Goal: Task Accomplishment & Management: Manage account settings

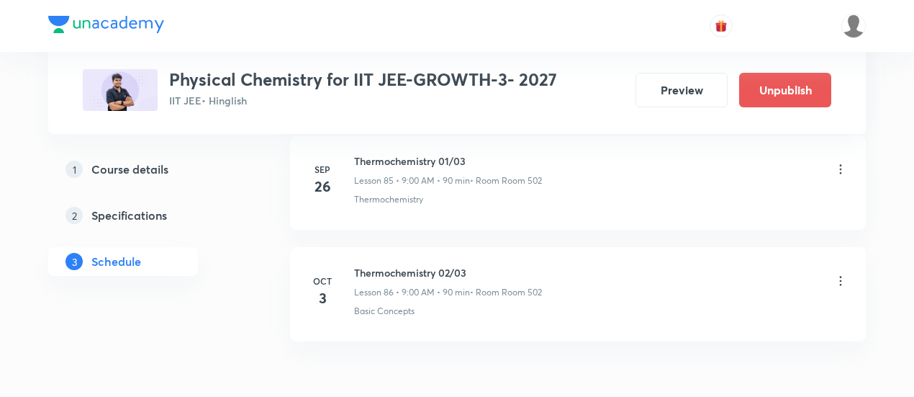
scroll to position [10315, 0]
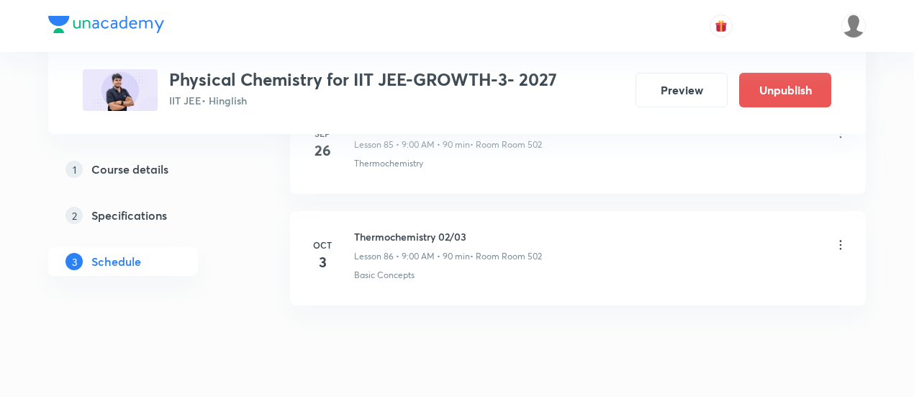
click at [841, 238] on icon at bounding box center [841, 245] width 14 height 14
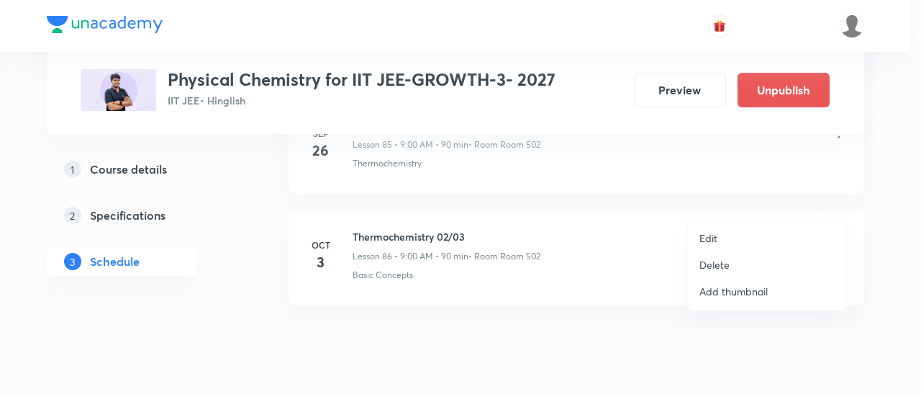
click at [722, 264] on p "Delete" at bounding box center [715, 264] width 30 height 15
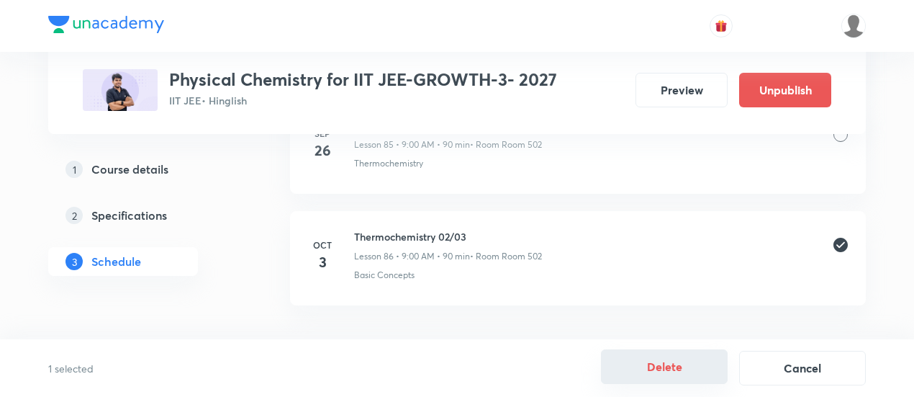
click at [671, 366] on button "Delete" at bounding box center [664, 366] width 127 height 35
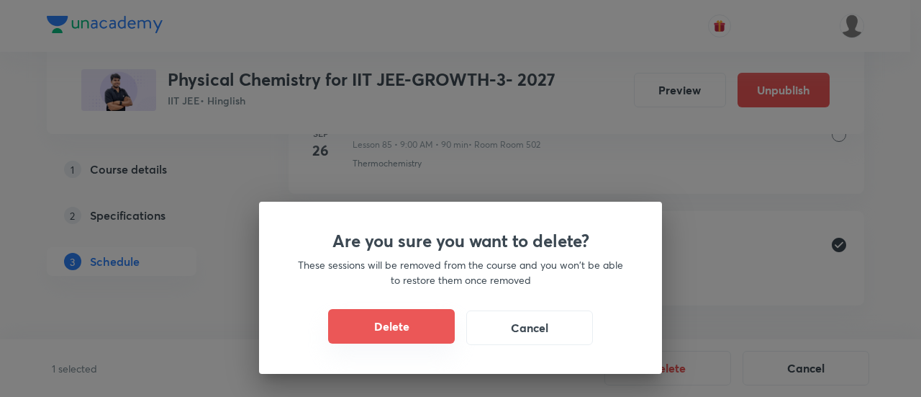
click at [414, 326] on button "Delete" at bounding box center [391, 326] width 127 height 35
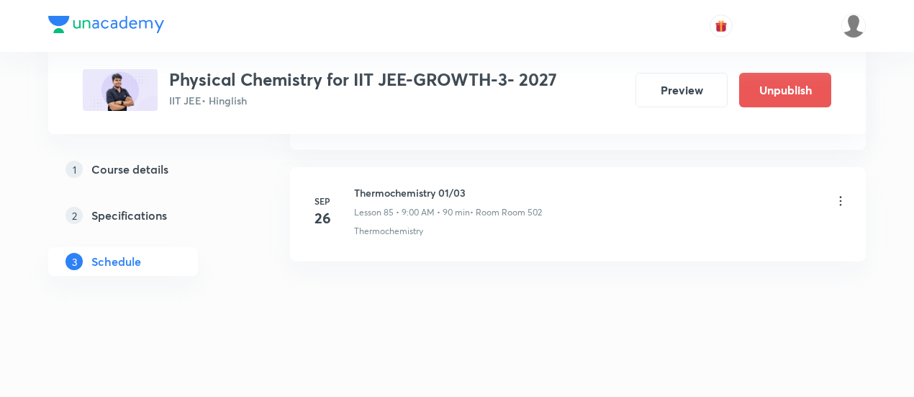
scroll to position [10204, 0]
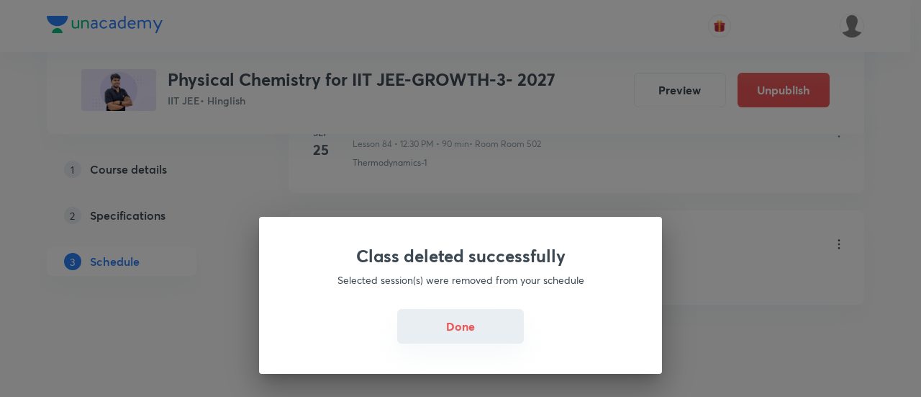
click at [474, 328] on button "Done" at bounding box center [460, 326] width 127 height 35
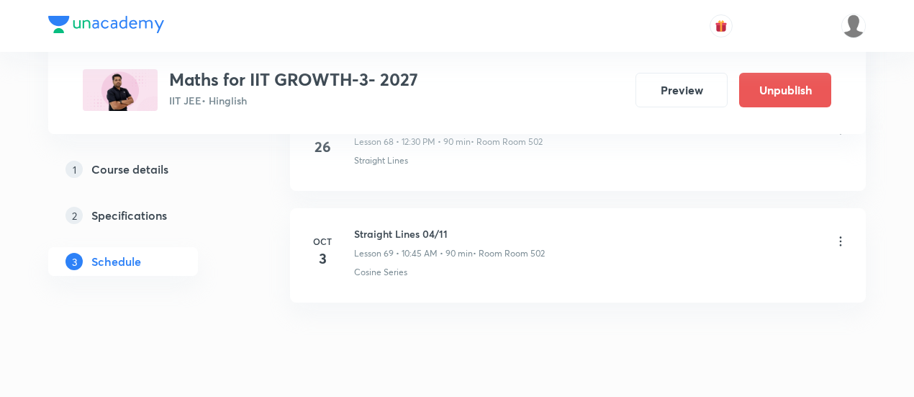
scroll to position [8426, 0]
click at [845, 229] on icon at bounding box center [841, 236] width 14 height 14
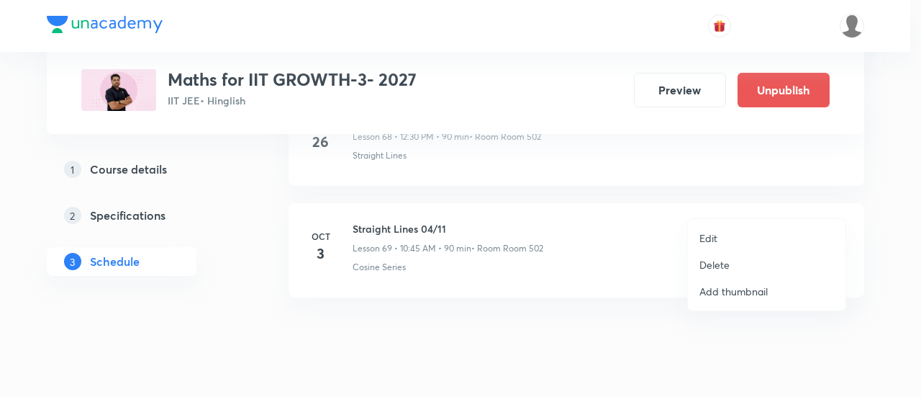
click at [711, 266] on p "Delete" at bounding box center [715, 264] width 30 height 15
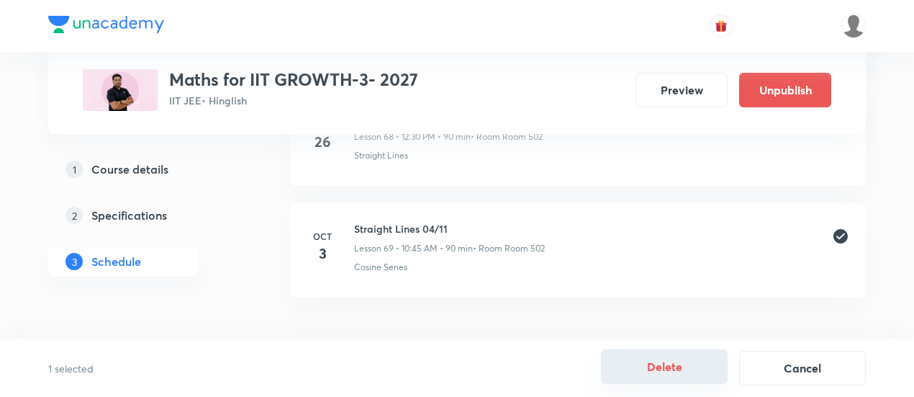
click at [654, 368] on button "Delete" at bounding box center [664, 366] width 127 height 35
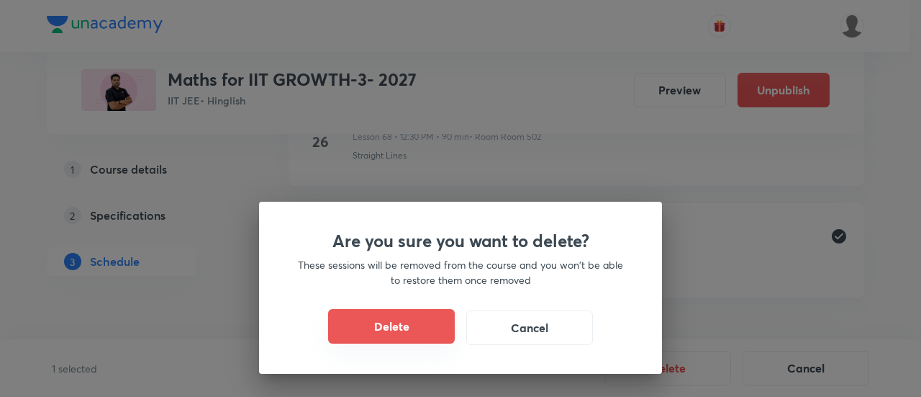
click at [410, 334] on button "Delete" at bounding box center [391, 326] width 127 height 35
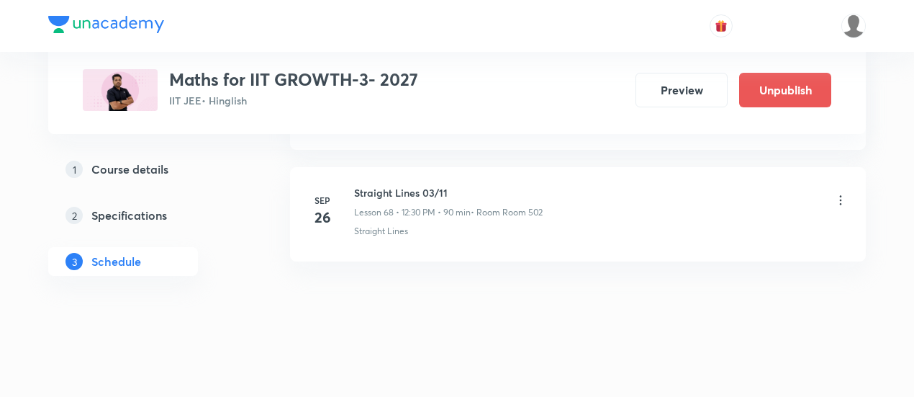
scroll to position [8315, 0]
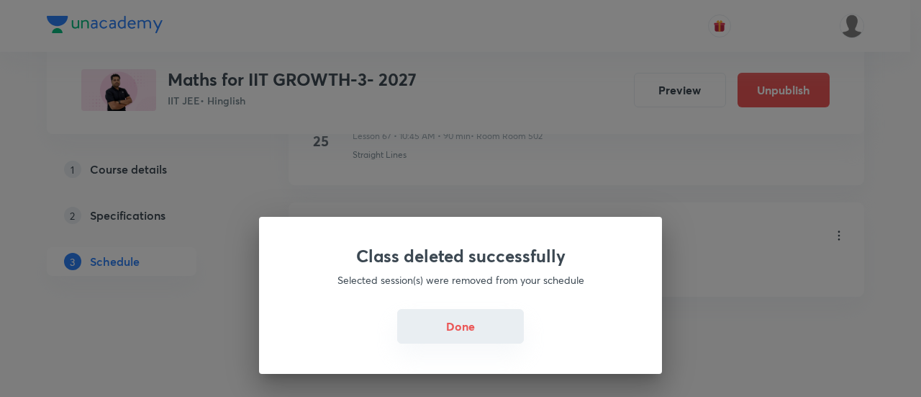
click at [438, 332] on button "Done" at bounding box center [460, 326] width 127 height 35
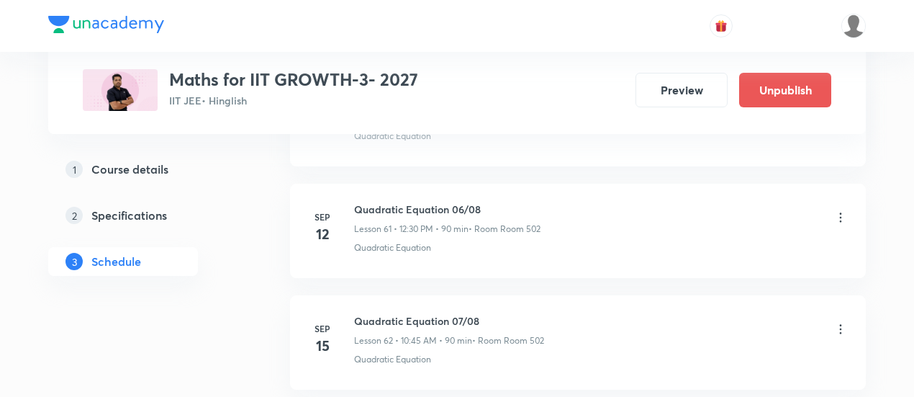
scroll to position [7535, 0]
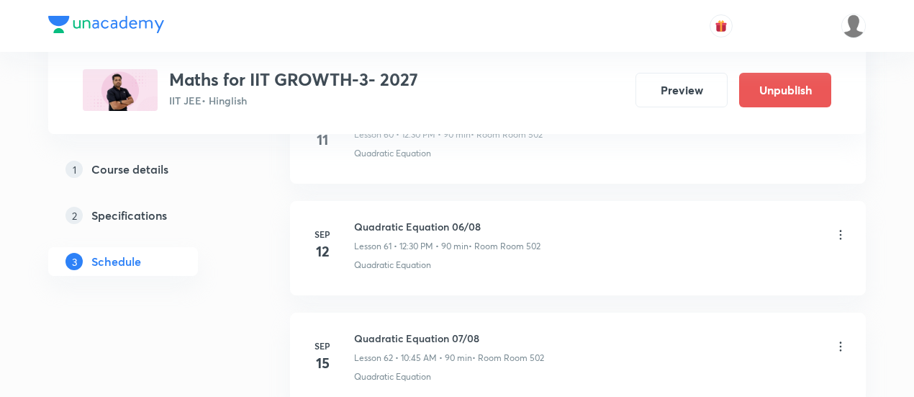
click at [617, 27] on div at bounding box center [457, 26] width 818 height 52
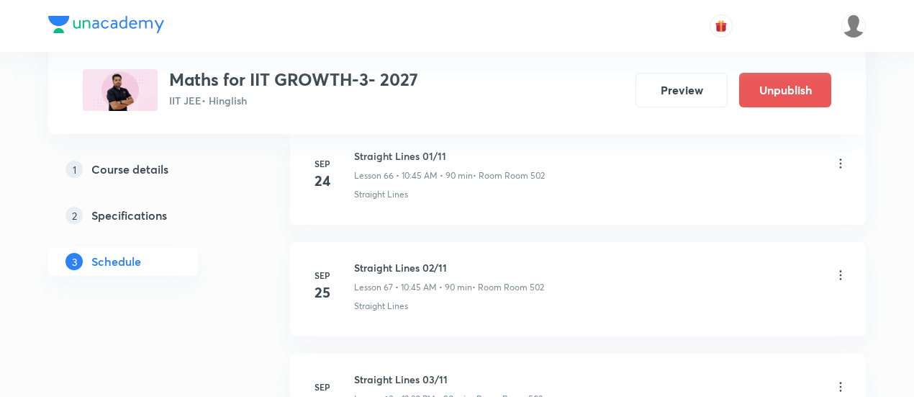
scroll to position [8315, 0]
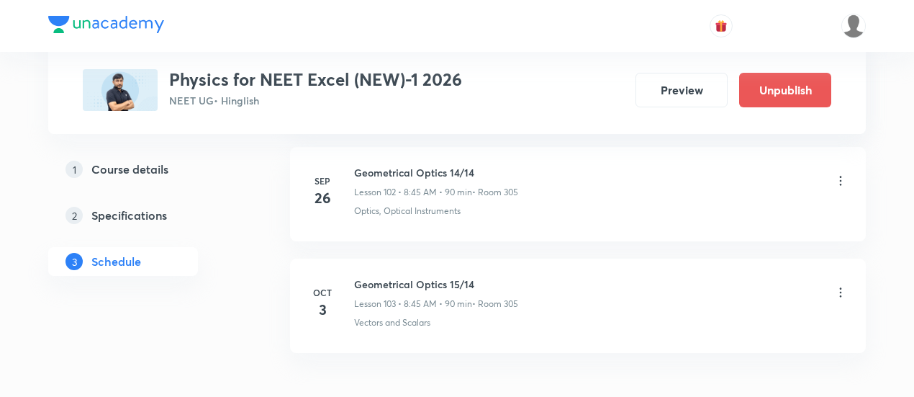
scroll to position [12199, 0]
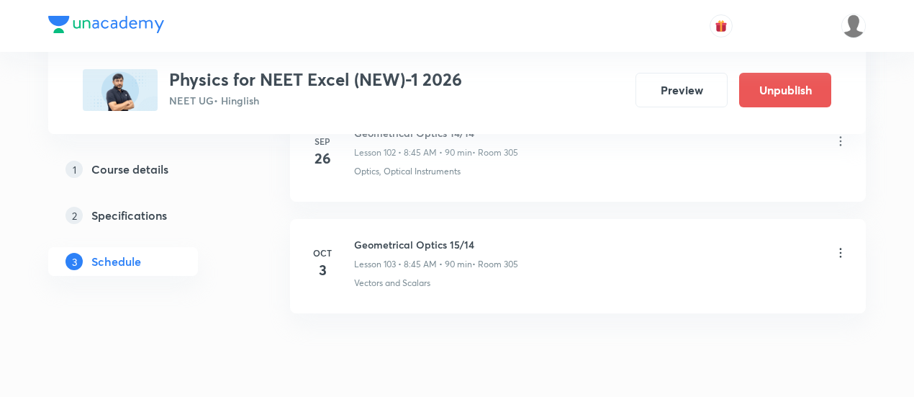
click at [842, 248] on icon at bounding box center [841, 252] width 2 height 9
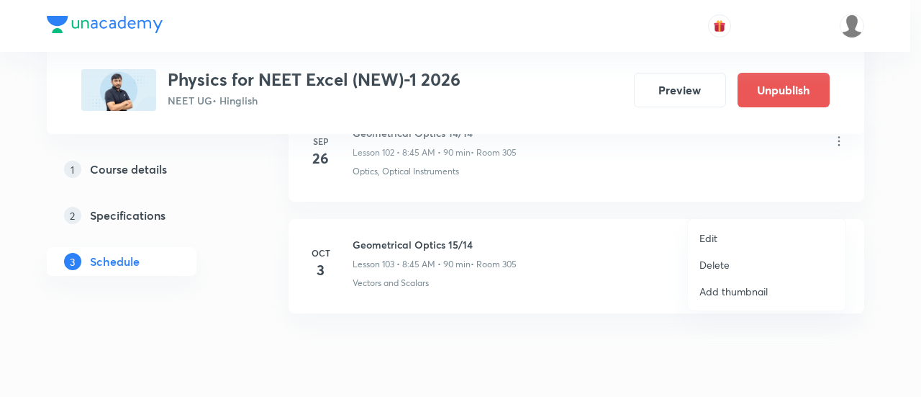
click at [722, 264] on p "Delete" at bounding box center [715, 264] width 30 height 15
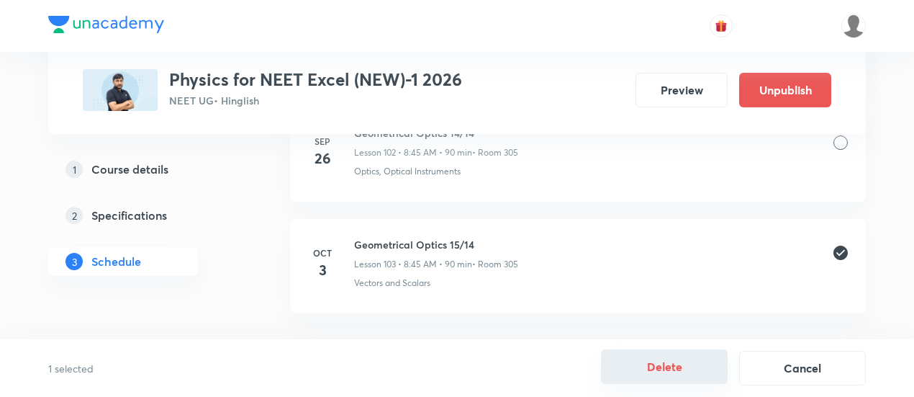
click at [661, 373] on button "Delete" at bounding box center [664, 366] width 127 height 35
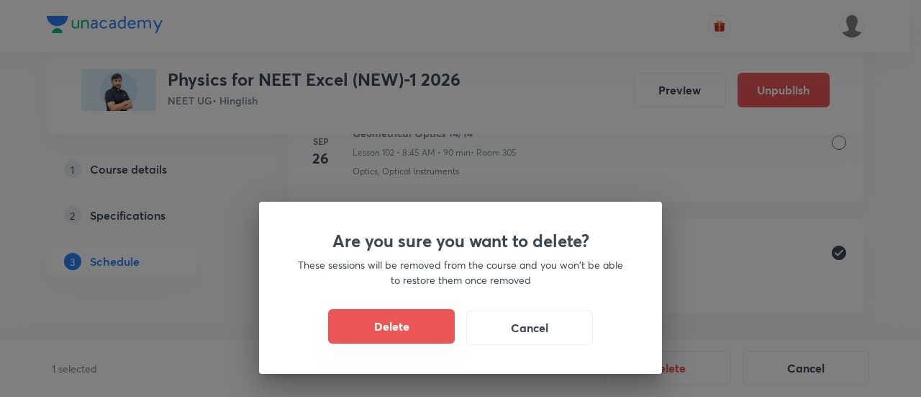
click at [405, 330] on button "Delete" at bounding box center [391, 326] width 127 height 35
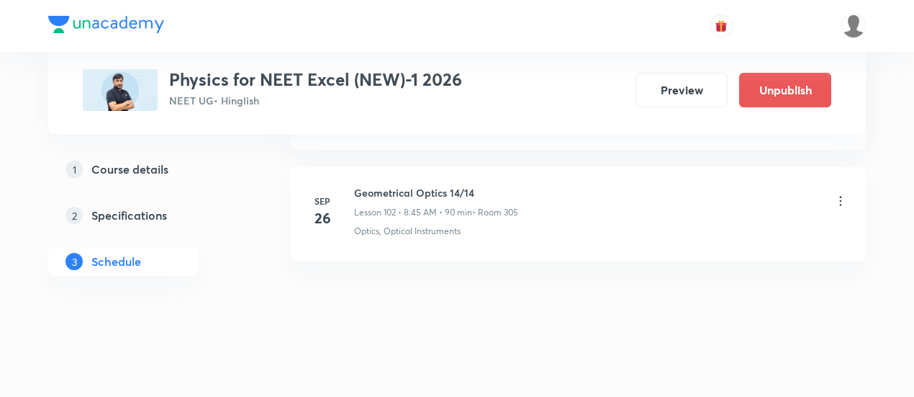
scroll to position [12087, 0]
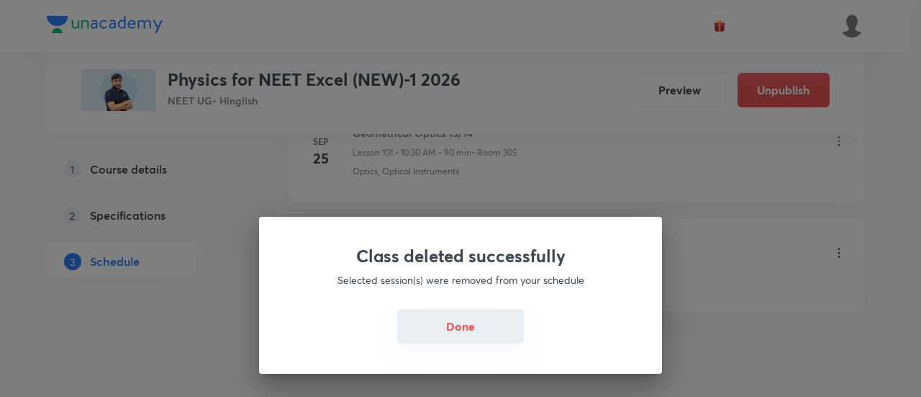
click at [438, 323] on button "Done" at bounding box center [460, 326] width 127 height 35
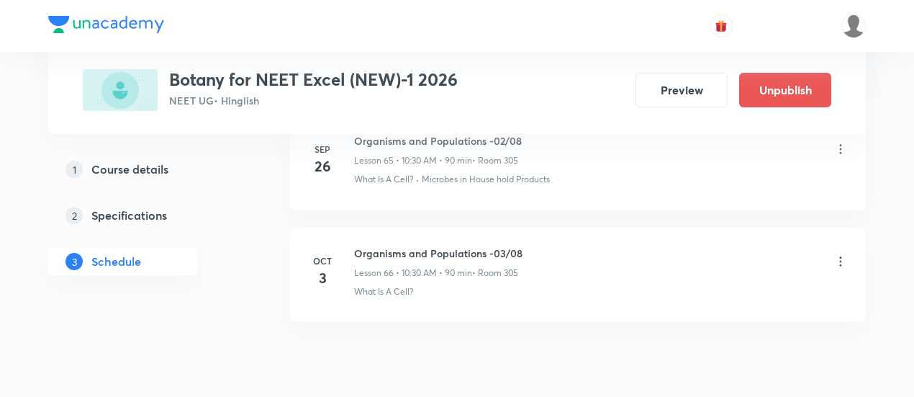
scroll to position [8088, 0]
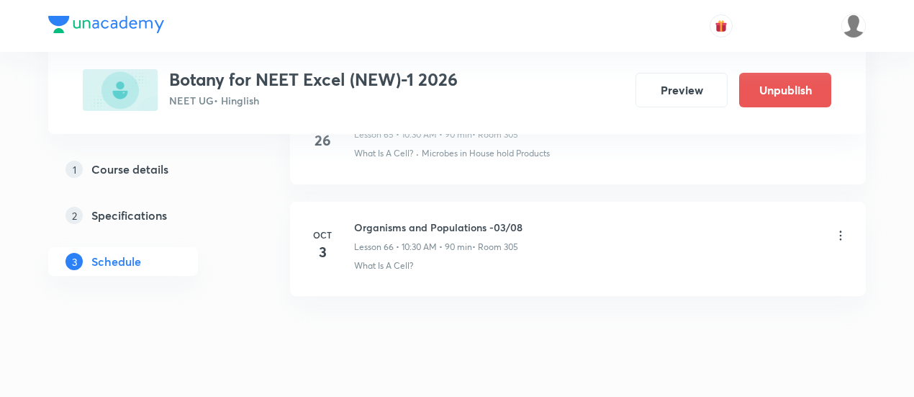
click at [842, 228] on icon at bounding box center [841, 235] width 14 height 14
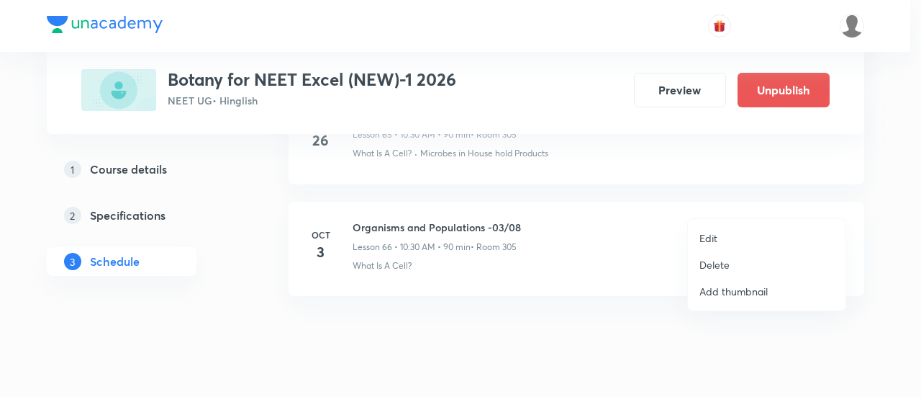
click at [713, 264] on p "Delete" at bounding box center [715, 264] width 30 height 15
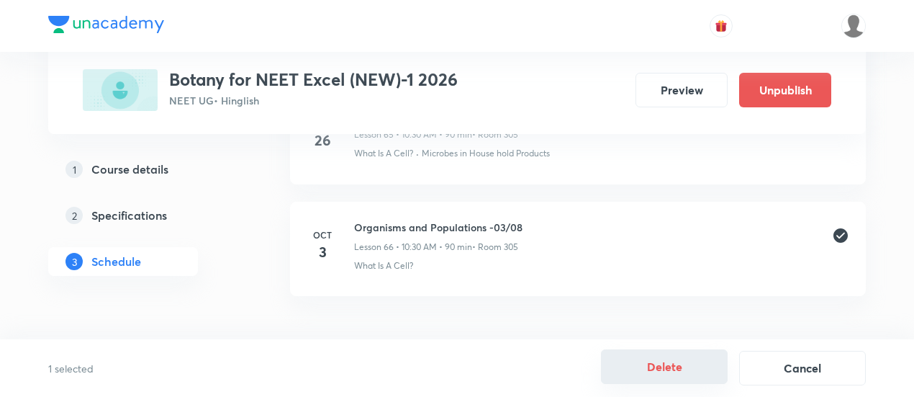
click at [662, 363] on button "Delete" at bounding box center [664, 366] width 127 height 35
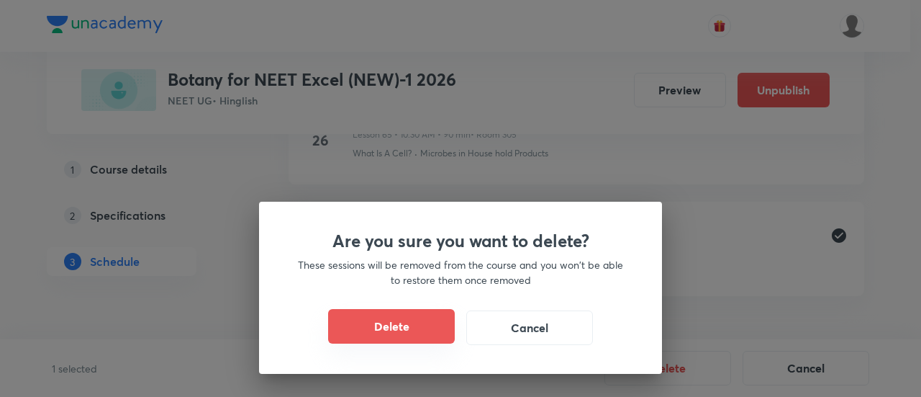
click at [404, 332] on button "Delete" at bounding box center [391, 326] width 127 height 35
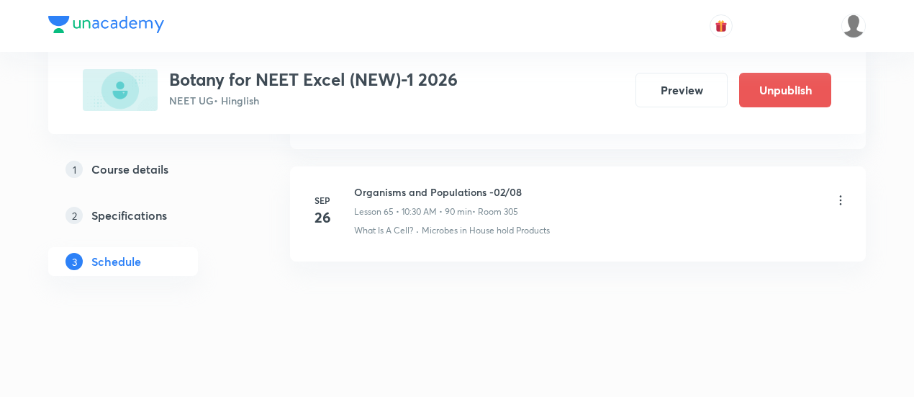
scroll to position [7977, 0]
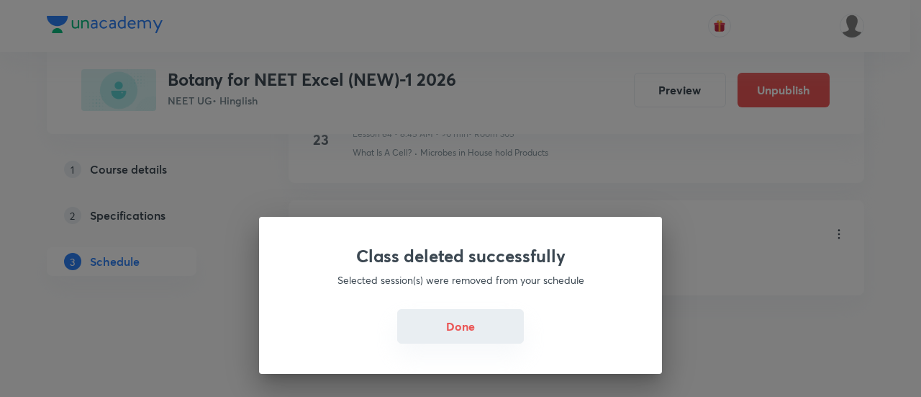
click at [448, 328] on button "Done" at bounding box center [460, 326] width 127 height 35
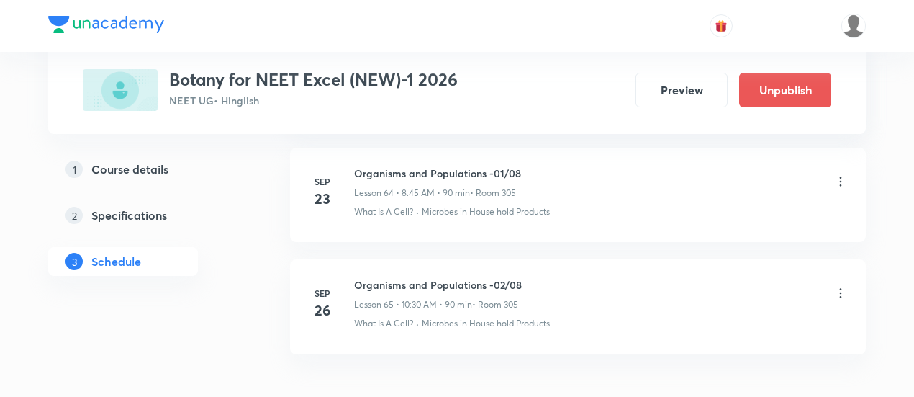
scroll to position [7915, 0]
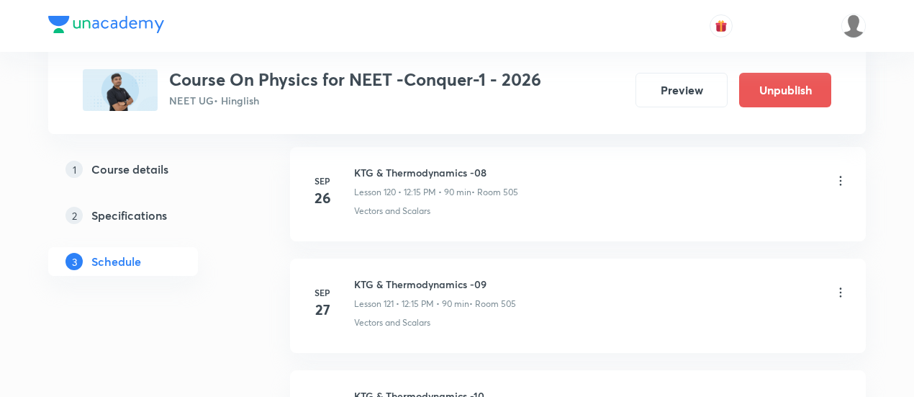
scroll to position [14310, 0]
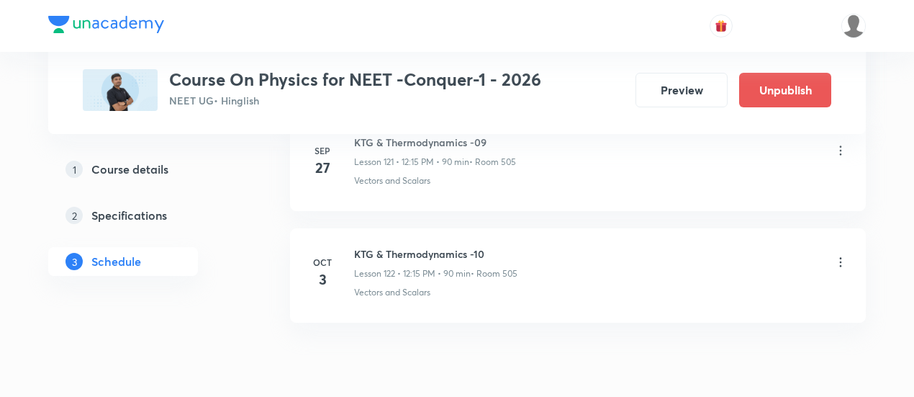
click at [845, 255] on icon at bounding box center [841, 262] width 14 height 14
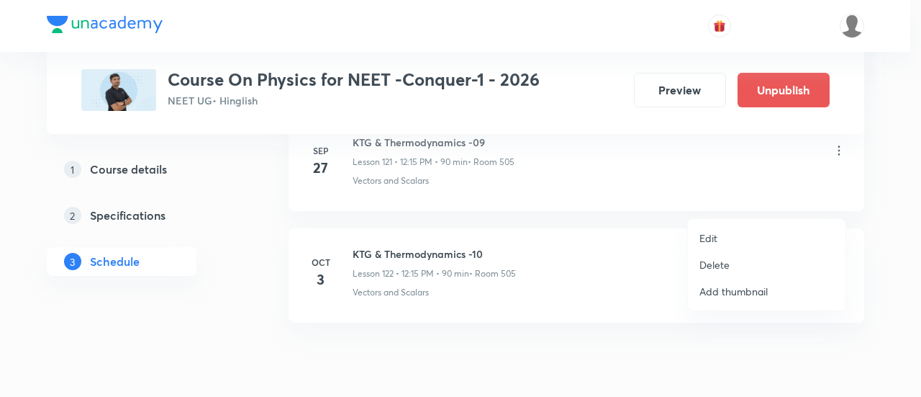
click at [719, 264] on p "Delete" at bounding box center [715, 264] width 30 height 15
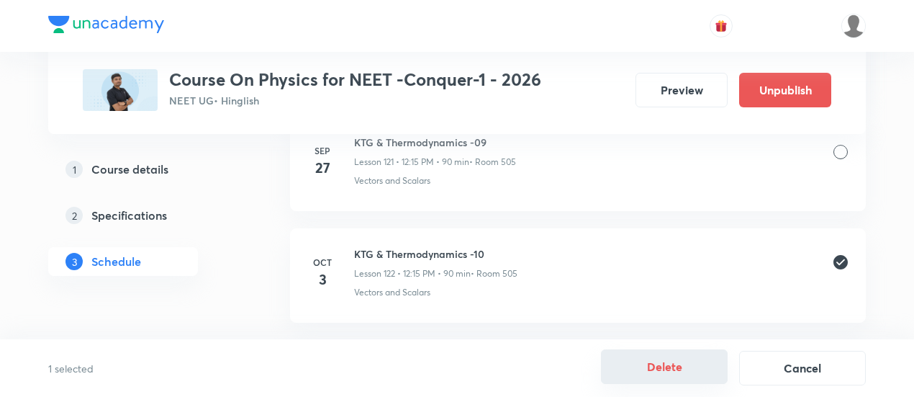
click at [659, 365] on button "Delete" at bounding box center [664, 366] width 127 height 35
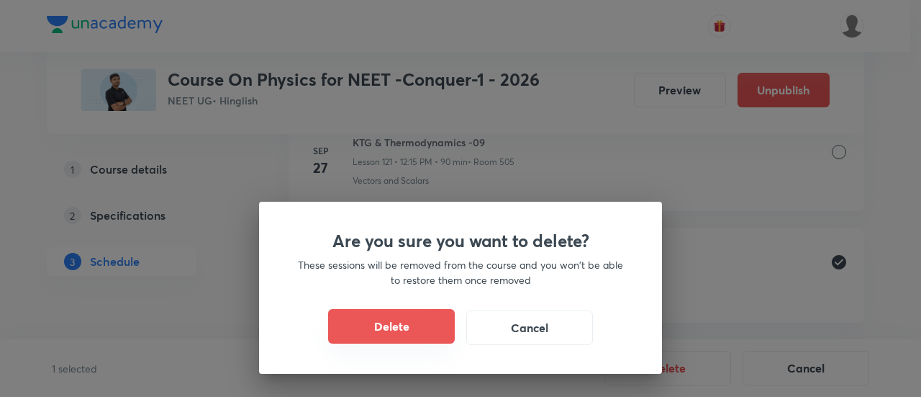
click at [400, 328] on button "Delete" at bounding box center [391, 326] width 127 height 35
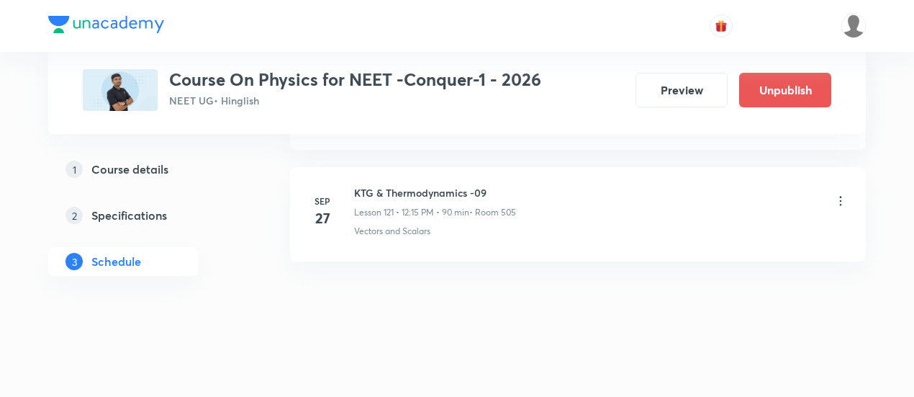
scroll to position [14199, 0]
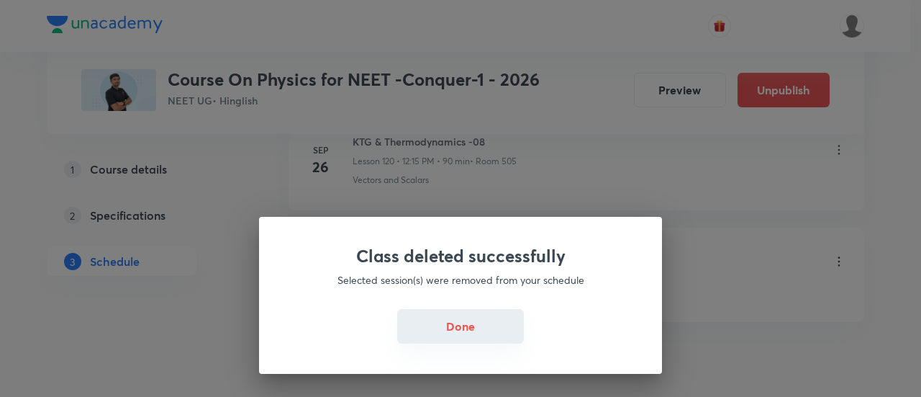
click at [481, 333] on button "Done" at bounding box center [460, 326] width 127 height 35
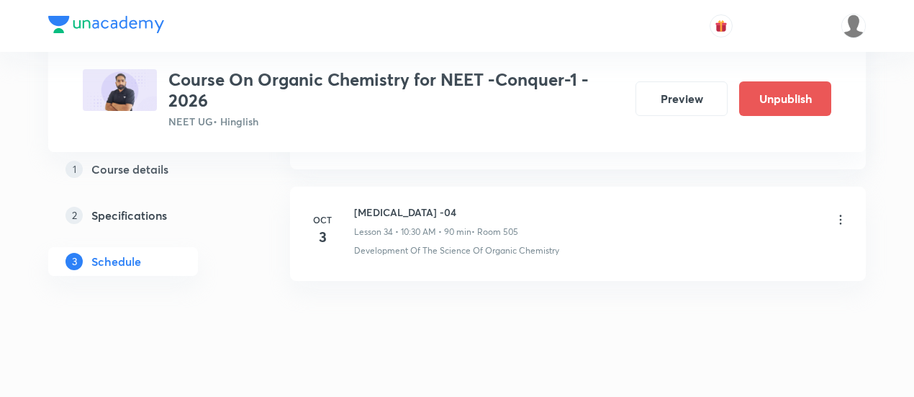
click at [843, 212] on icon at bounding box center [841, 219] width 14 height 14
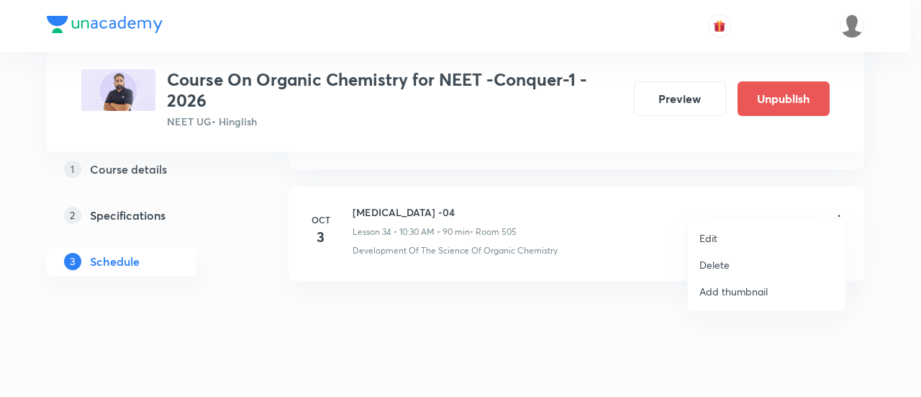
click at [716, 266] on p "Delete" at bounding box center [715, 264] width 30 height 15
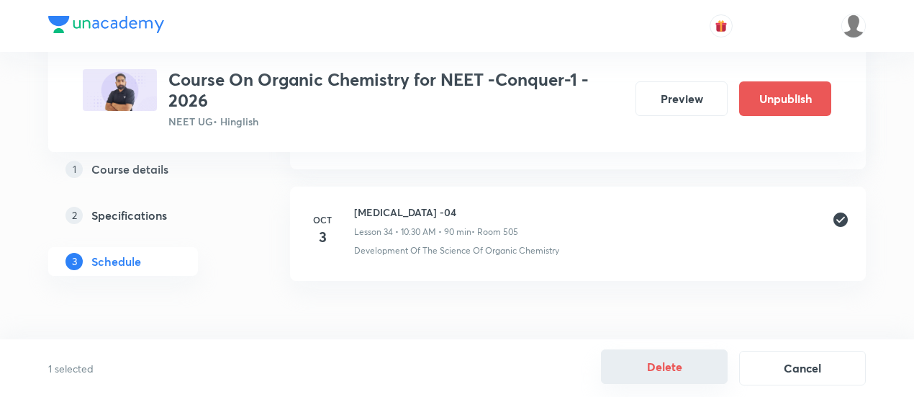
click at [662, 369] on button "Delete" at bounding box center [664, 366] width 127 height 35
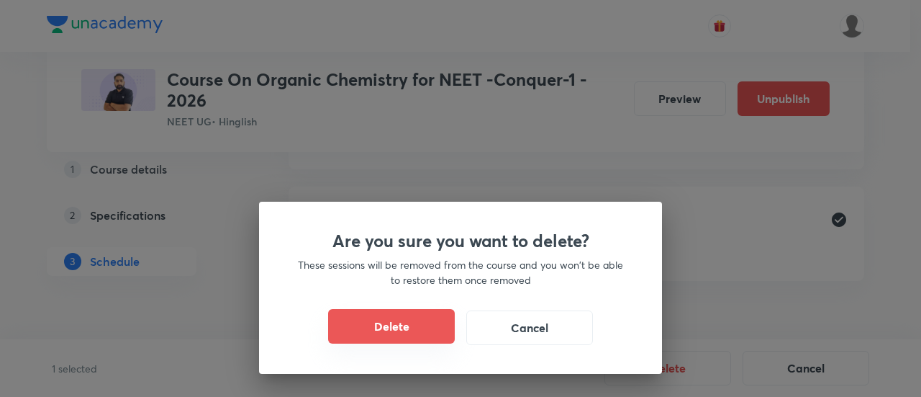
click at [407, 326] on button "Delete" at bounding box center [391, 326] width 127 height 35
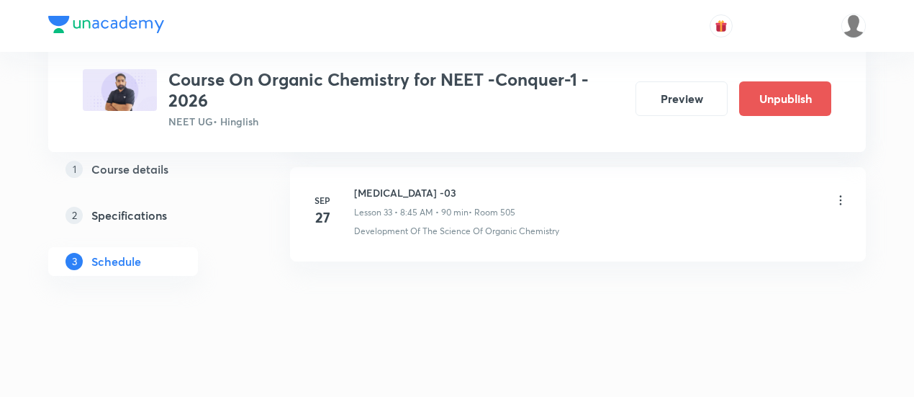
scroll to position [4439, 0]
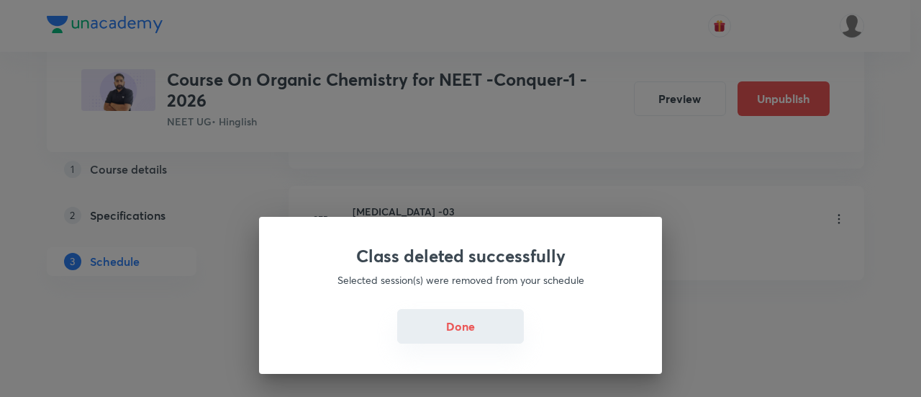
click at [459, 328] on button "Done" at bounding box center [460, 326] width 127 height 35
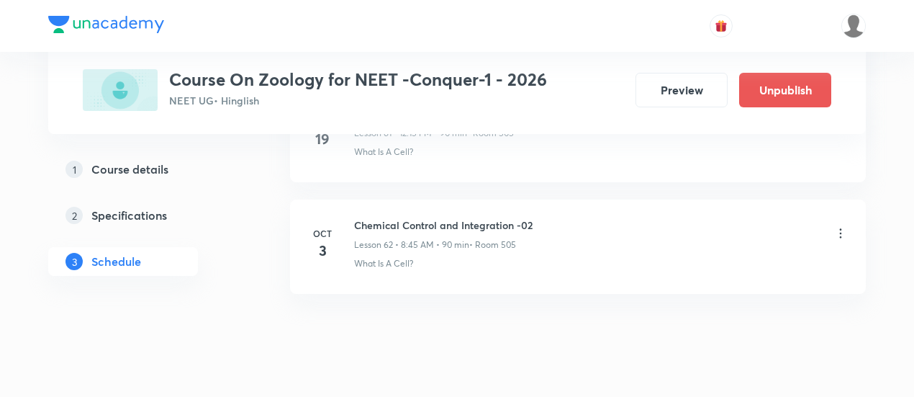
click at [842, 226] on icon at bounding box center [841, 233] width 14 height 14
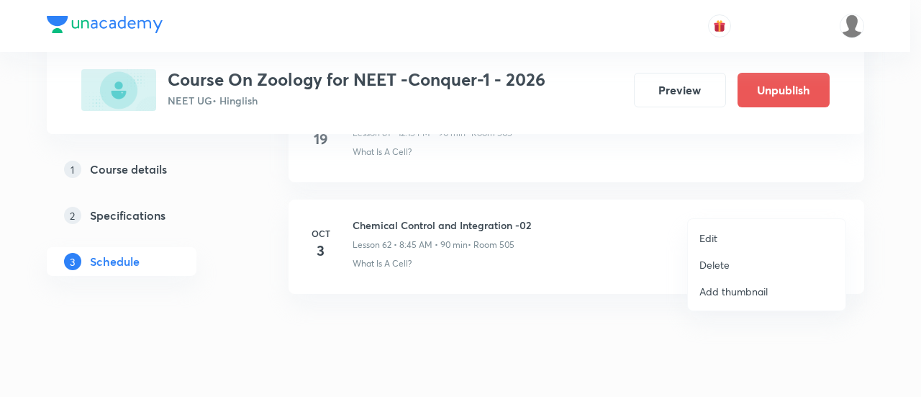
click at [724, 262] on p "Delete" at bounding box center [715, 264] width 30 height 15
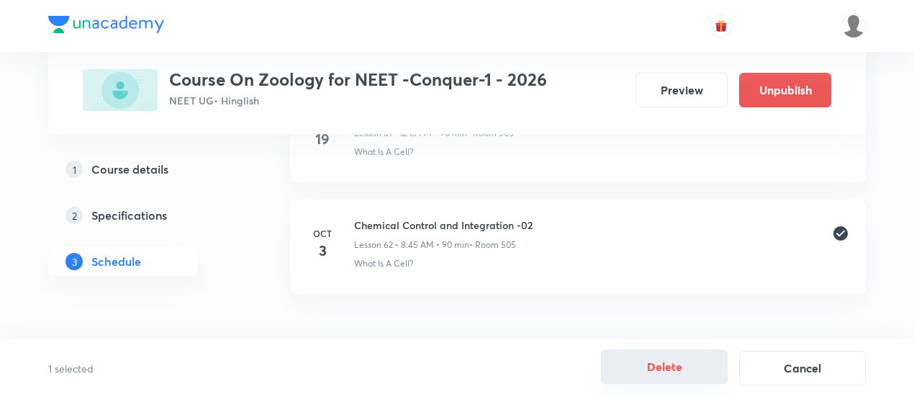
click at [665, 364] on button "Delete" at bounding box center [664, 366] width 127 height 35
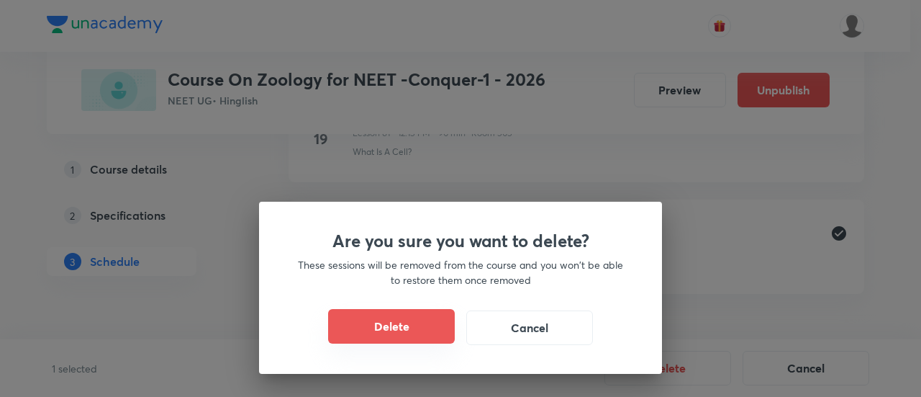
click at [353, 328] on button "Delete" at bounding box center [391, 326] width 127 height 35
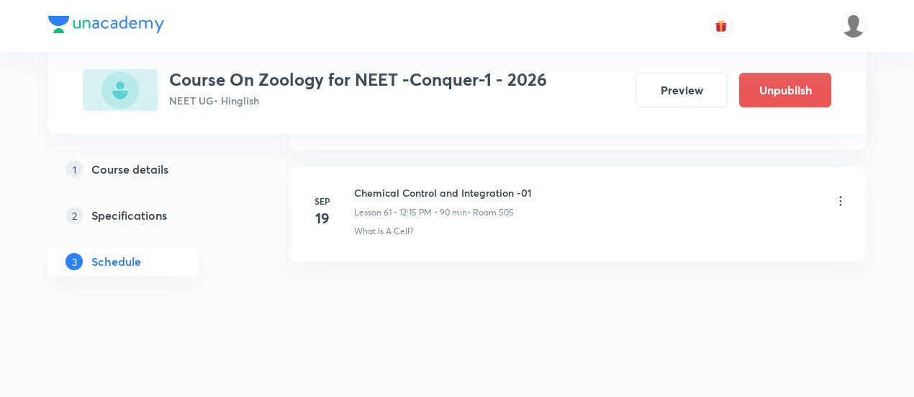
scroll to position [7533, 0]
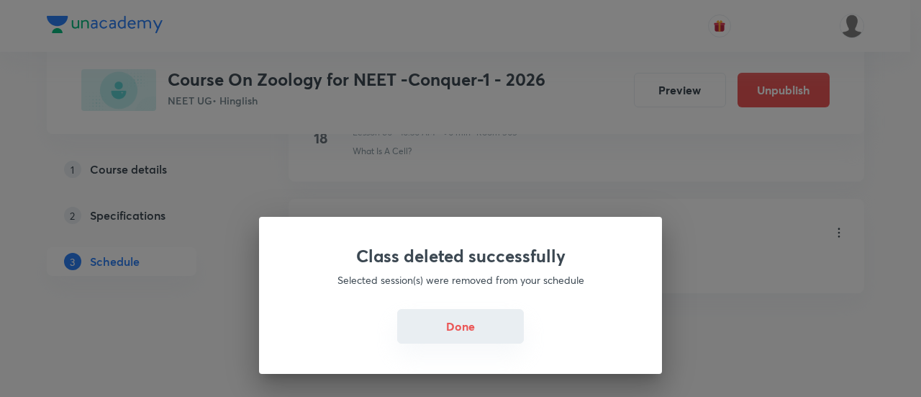
click at [451, 332] on button "Done" at bounding box center [460, 326] width 127 height 35
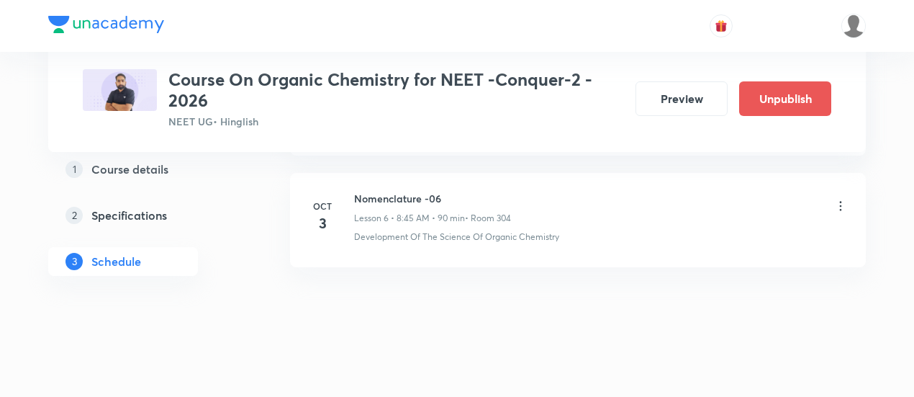
click at [841, 199] on icon at bounding box center [841, 206] width 14 height 14
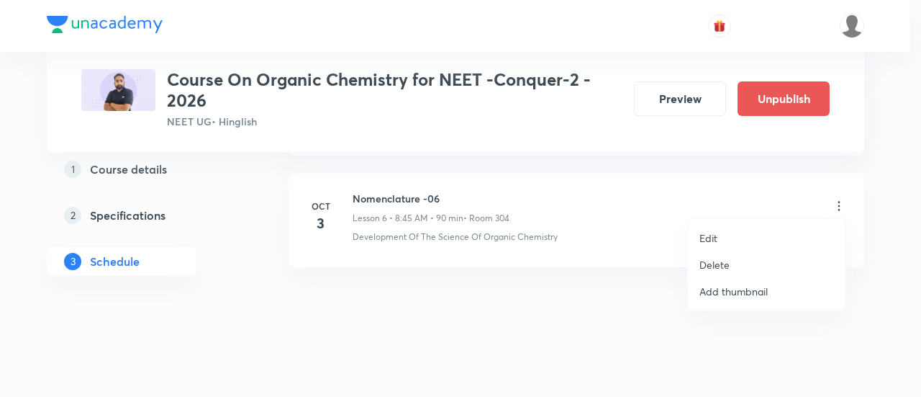
click at [720, 265] on p "Delete" at bounding box center [715, 264] width 30 height 15
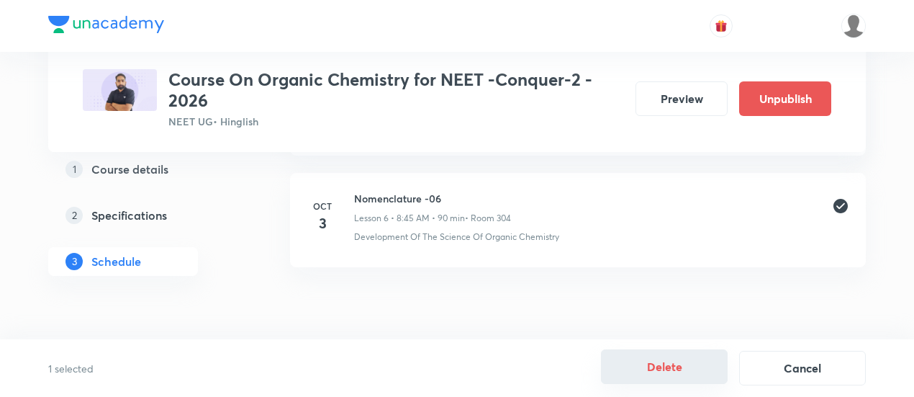
click at [663, 365] on button "Delete" at bounding box center [664, 366] width 127 height 35
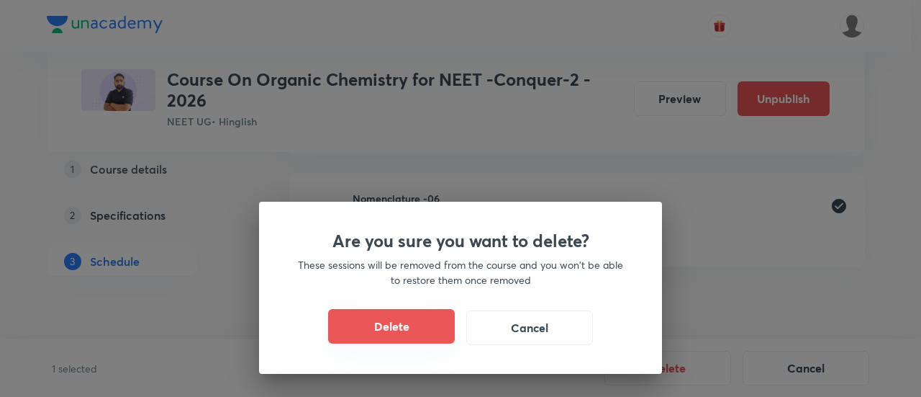
click at [407, 318] on button "Delete" at bounding box center [391, 326] width 127 height 35
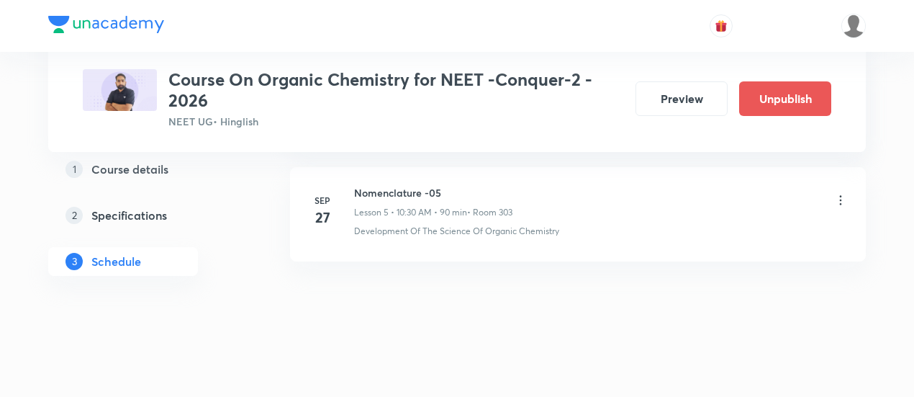
scroll to position [1328, 0]
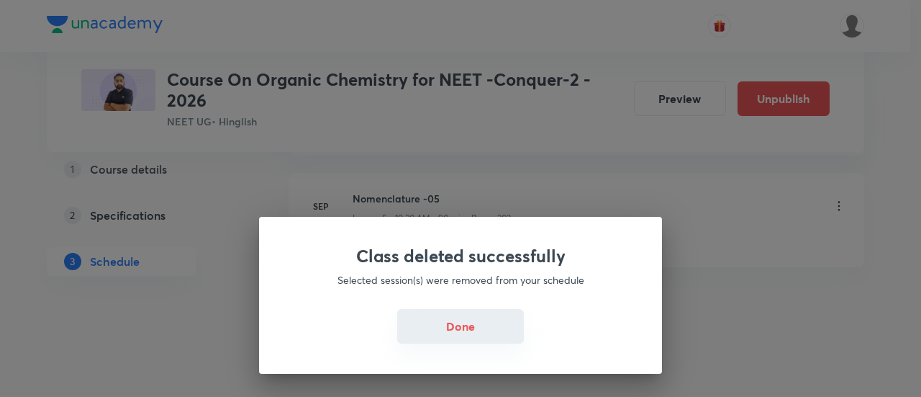
click at [461, 319] on button "Done" at bounding box center [460, 326] width 127 height 35
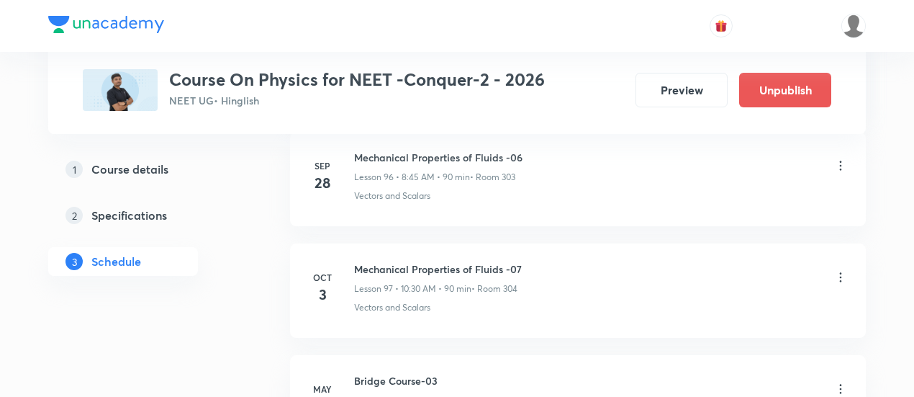
scroll to position [11490, 0]
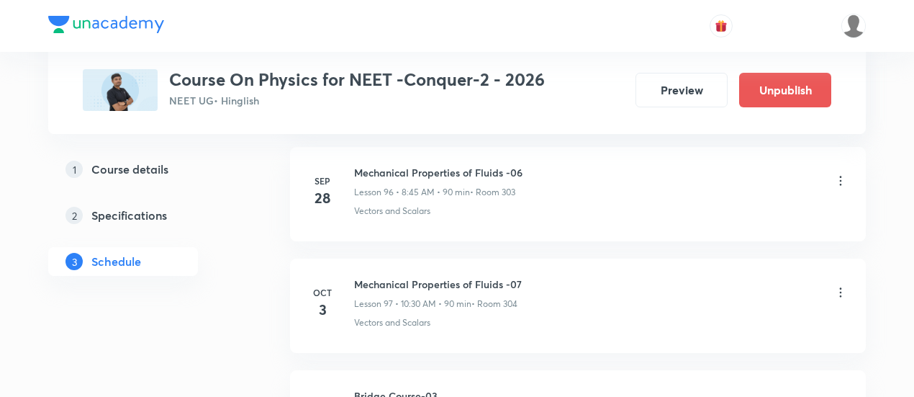
click at [841, 285] on icon at bounding box center [841, 292] width 14 height 14
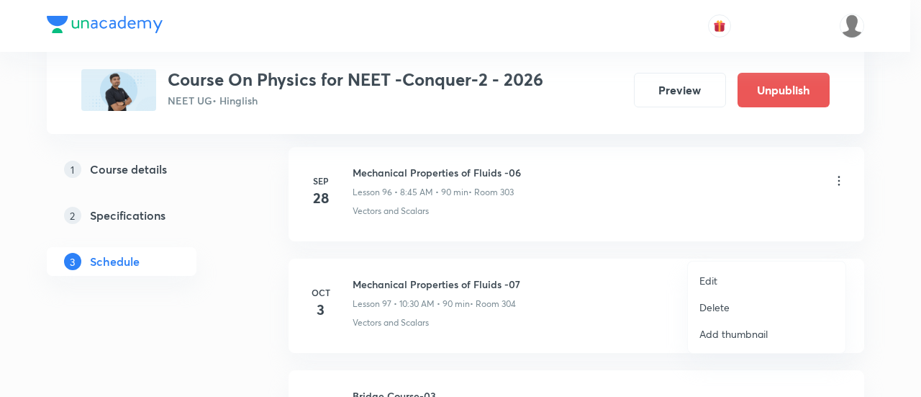
click at [718, 307] on p "Delete" at bounding box center [715, 306] width 30 height 15
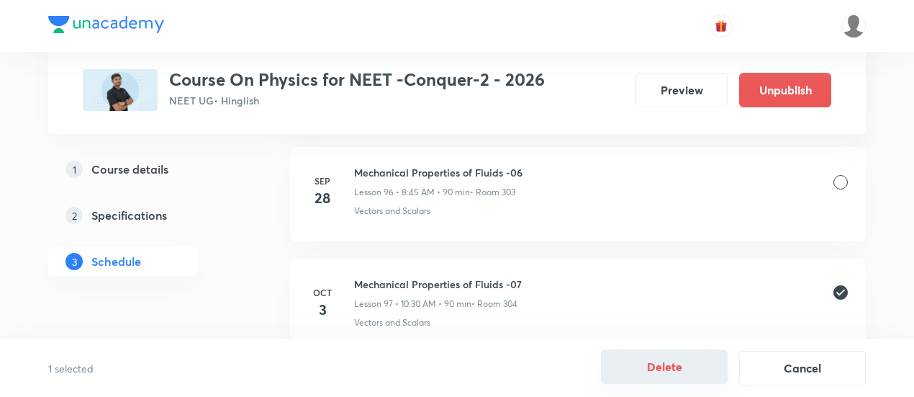
click at [670, 369] on button "Delete" at bounding box center [664, 366] width 127 height 35
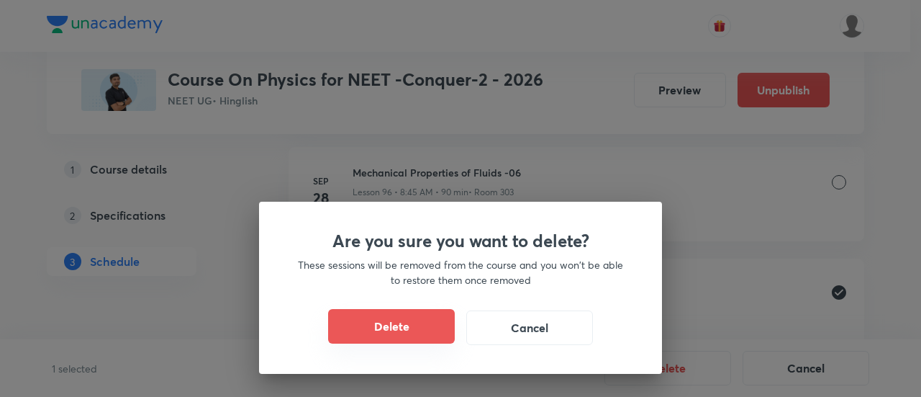
click at [366, 326] on button "Delete" at bounding box center [391, 326] width 127 height 35
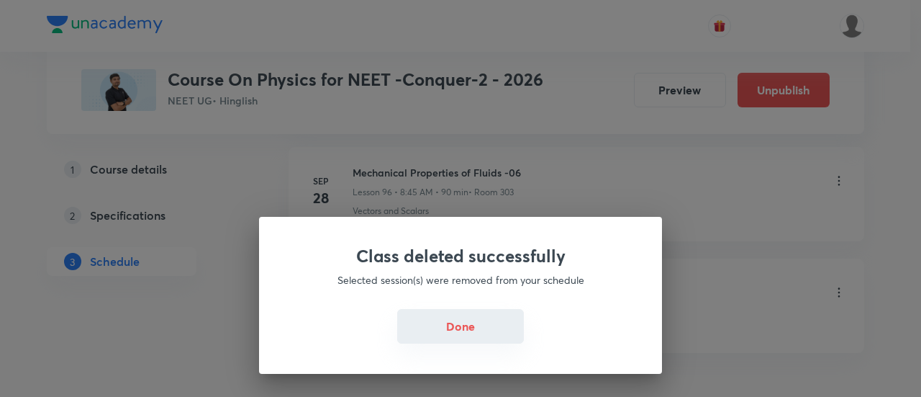
click at [477, 327] on button "Done" at bounding box center [460, 326] width 127 height 35
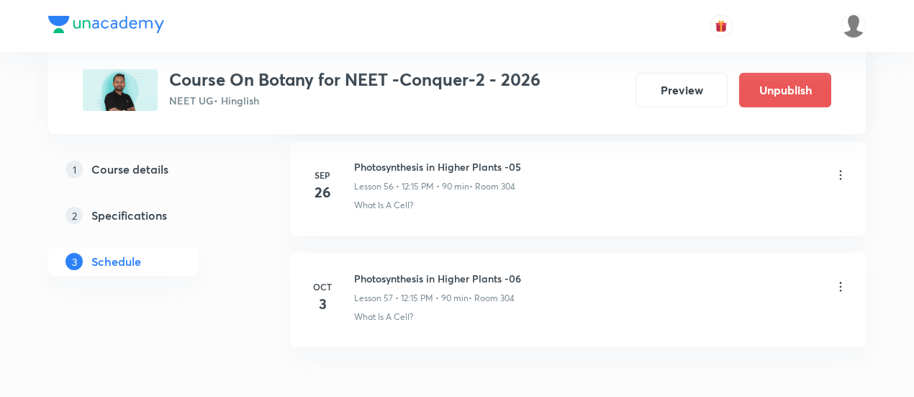
scroll to position [7021, 0]
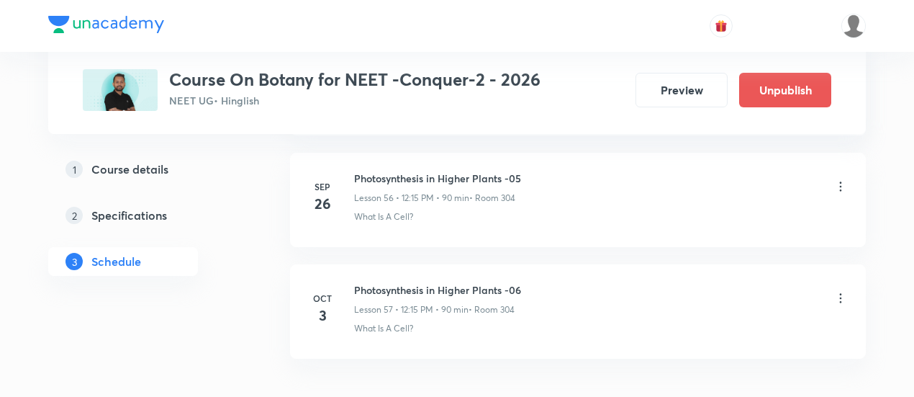
click at [847, 291] on icon at bounding box center [841, 298] width 14 height 14
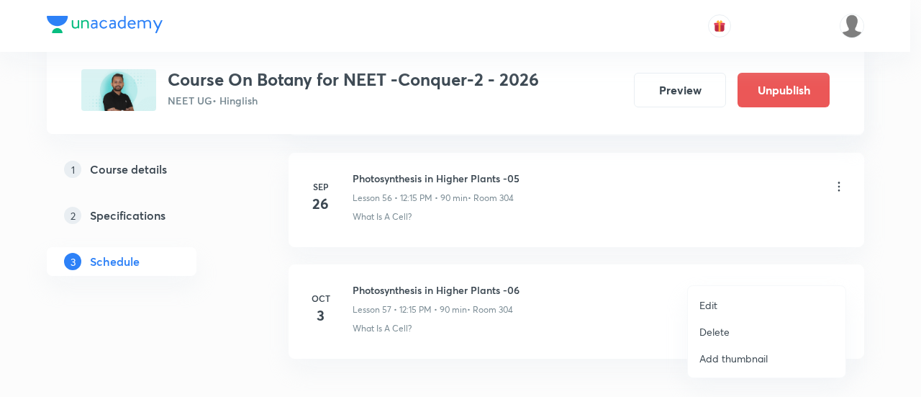
click at [718, 328] on p "Delete" at bounding box center [715, 331] width 30 height 15
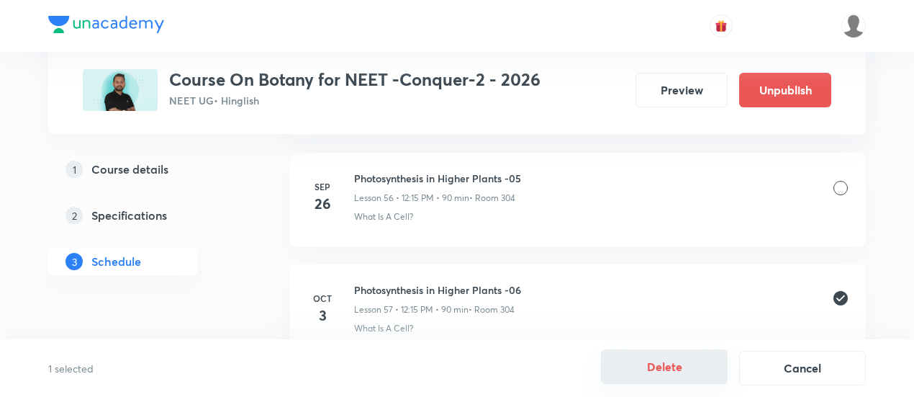
click at [666, 371] on button "Delete" at bounding box center [664, 366] width 127 height 35
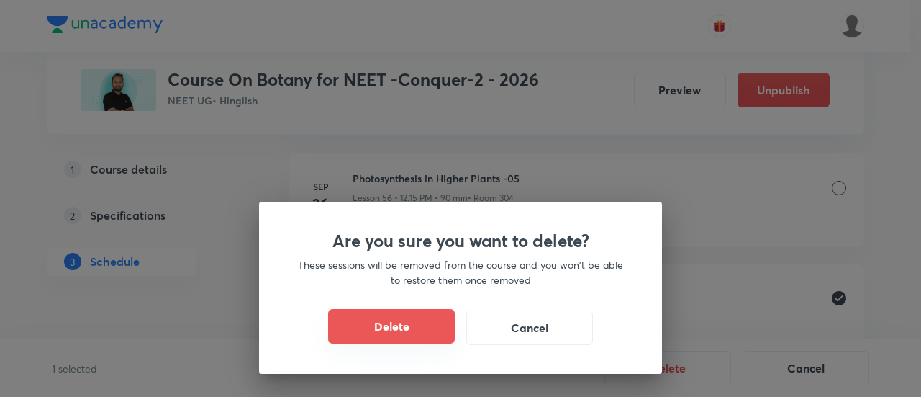
click at [389, 320] on button "Delete" at bounding box center [391, 326] width 127 height 35
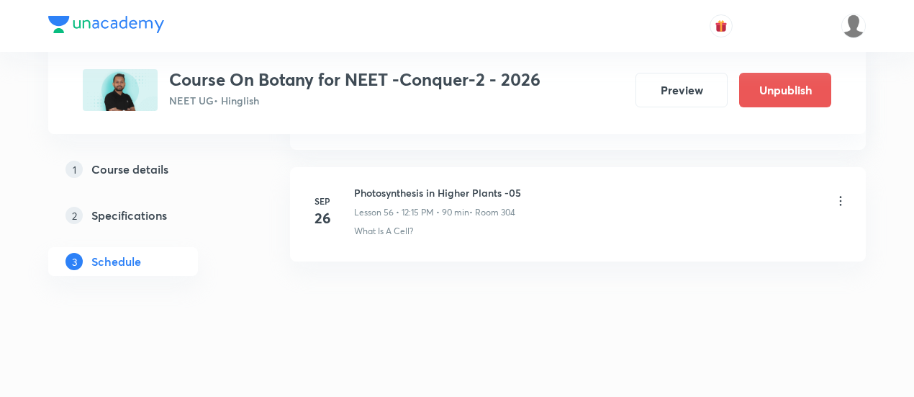
scroll to position [6977, 0]
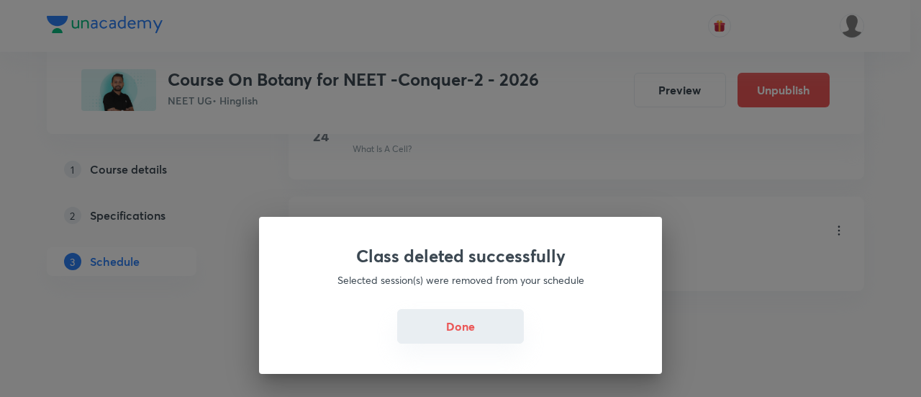
click at [419, 335] on button "Done" at bounding box center [460, 326] width 127 height 35
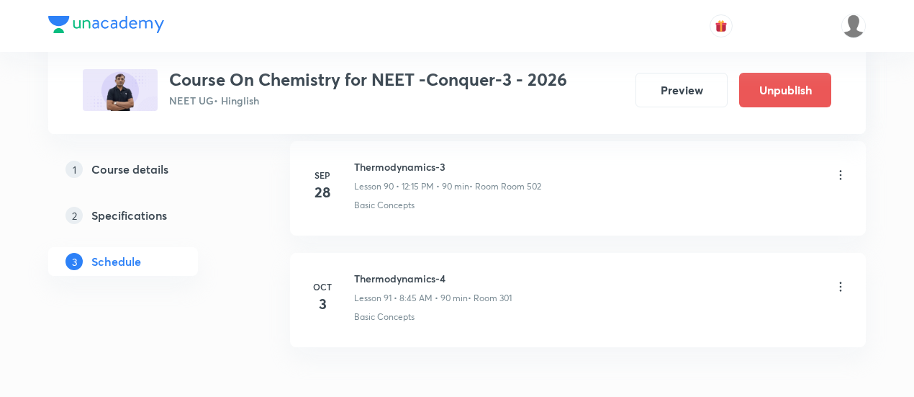
scroll to position [10866, 0]
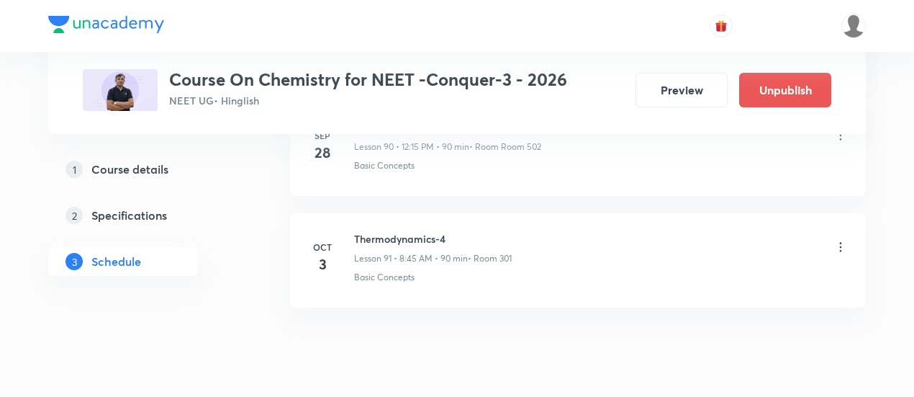
click at [841, 240] on icon at bounding box center [841, 247] width 14 height 14
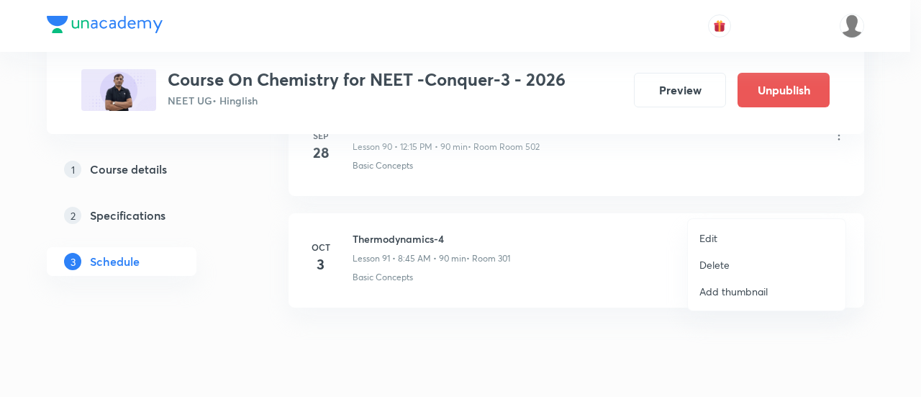
click at [716, 266] on p "Delete" at bounding box center [715, 264] width 30 height 15
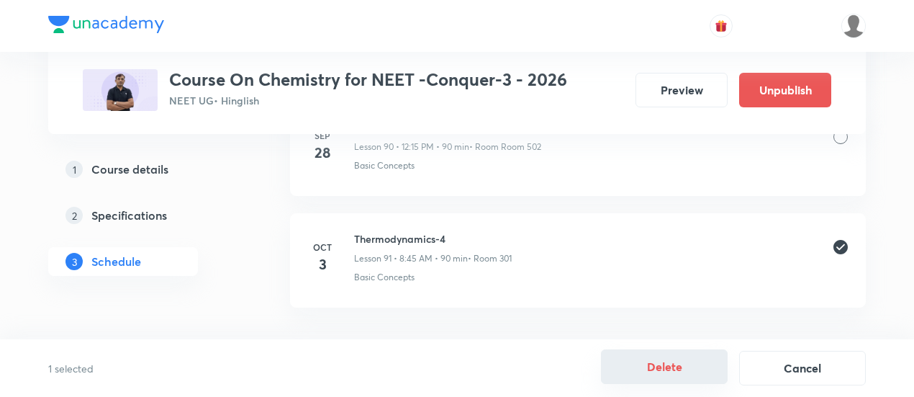
click at [667, 365] on button "Delete" at bounding box center [664, 366] width 127 height 35
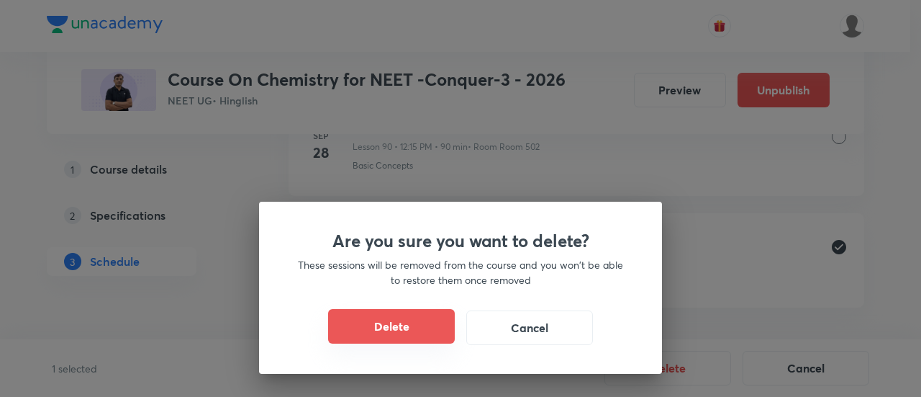
click at [419, 330] on button "Delete" at bounding box center [391, 326] width 127 height 35
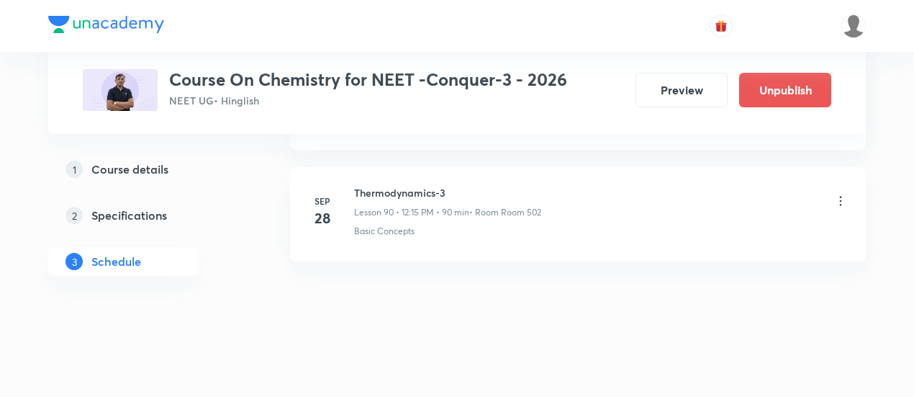
scroll to position [10754, 0]
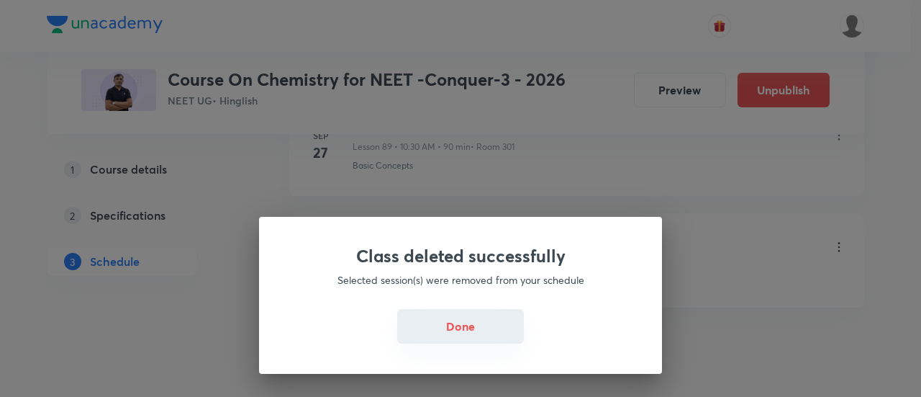
click at [451, 328] on button "Done" at bounding box center [460, 326] width 127 height 35
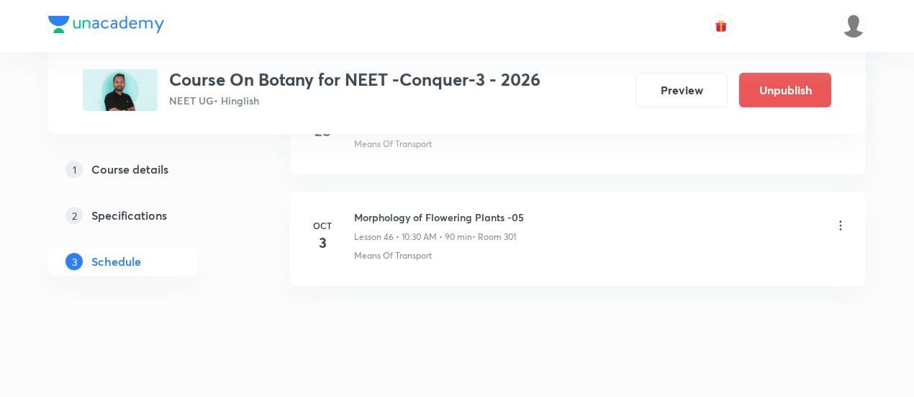
click at [840, 218] on icon at bounding box center [841, 225] width 14 height 14
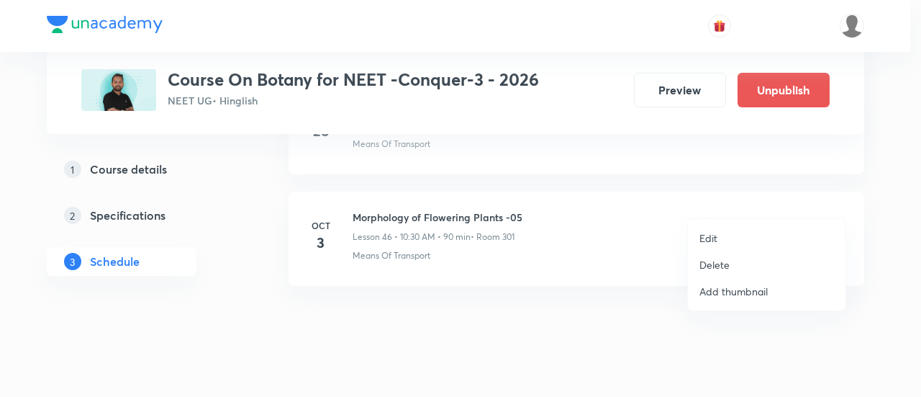
click at [714, 263] on p "Delete" at bounding box center [715, 264] width 30 height 15
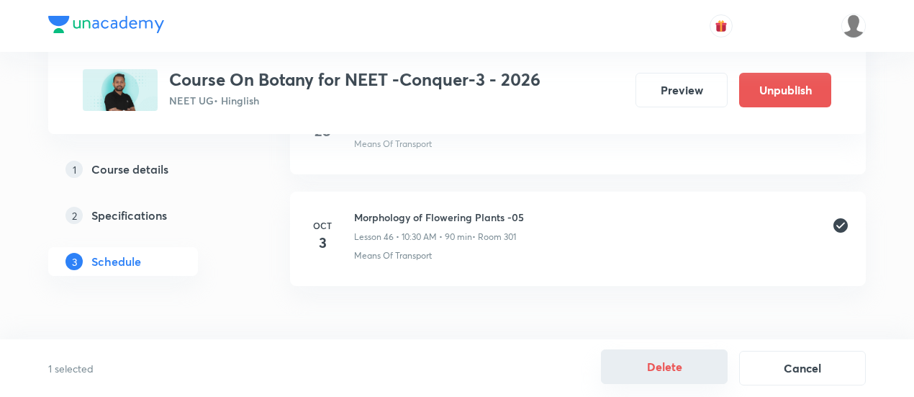
click at [662, 365] on button "Delete" at bounding box center [664, 366] width 127 height 35
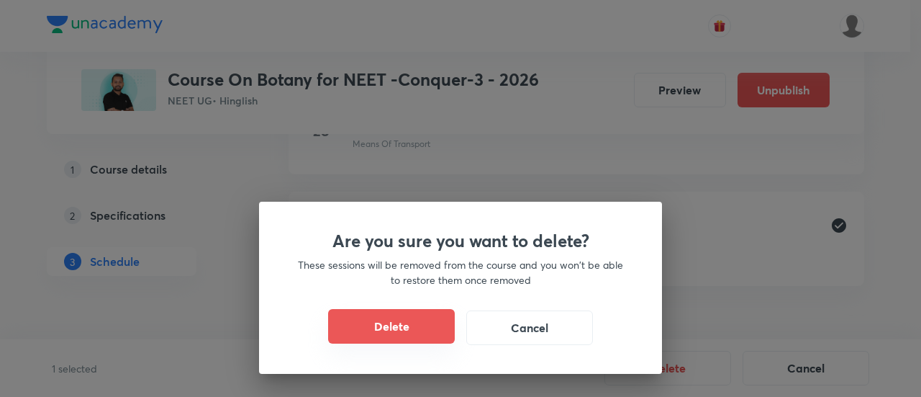
click at [382, 327] on button "Delete" at bounding box center [391, 326] width 127 height 35
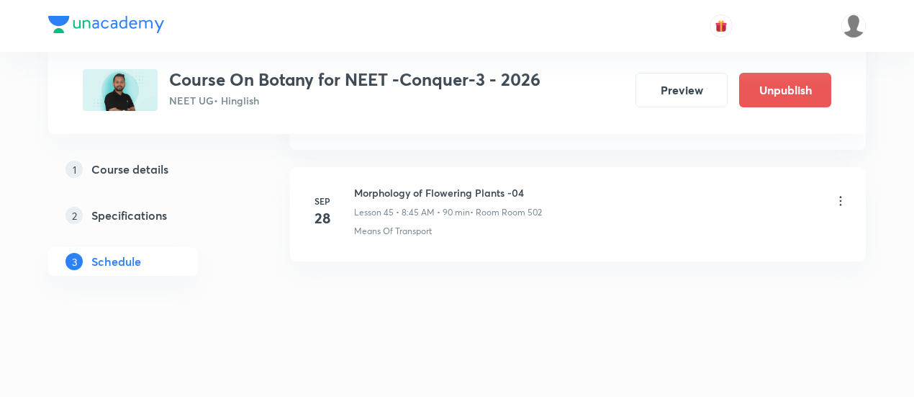
scroll to position [5755, 0]
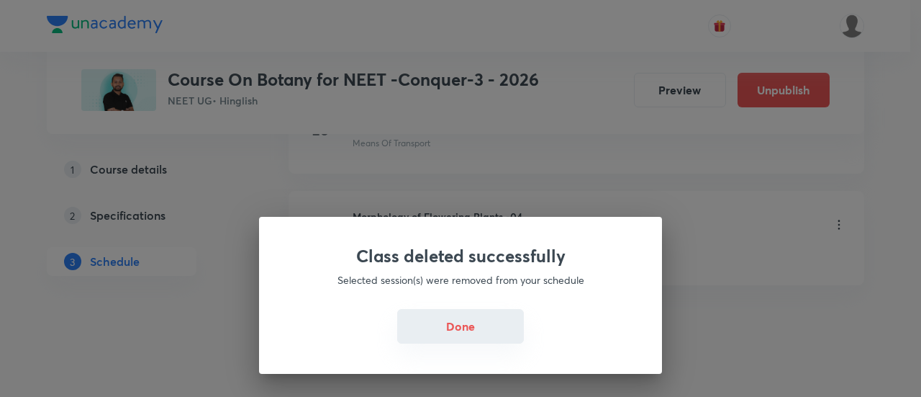
click at [465, 326] on button "Done" at bounding box center [460, 326] width 127 height 35
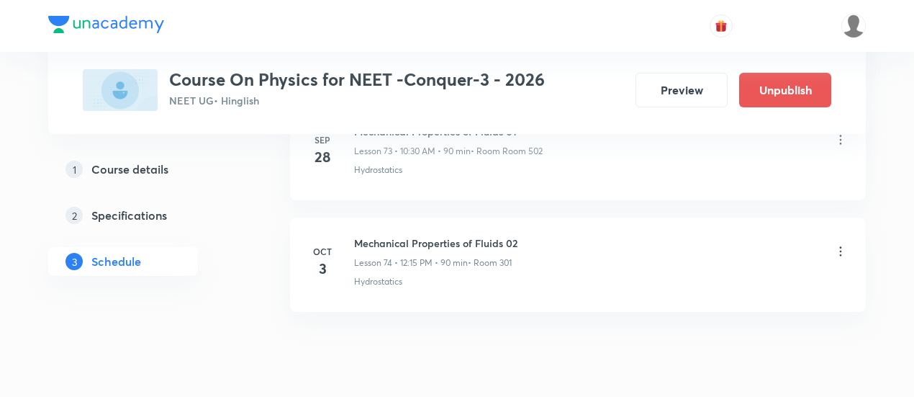
scroll to position [8977, 0]
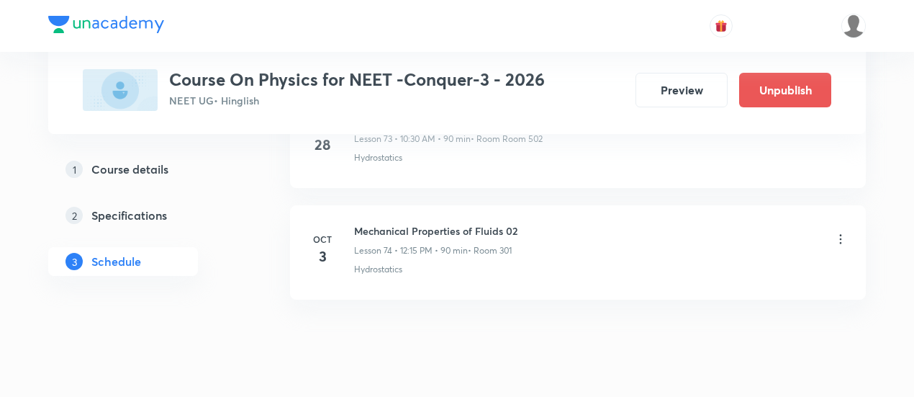
click at [842, 232] on icon at bounding box center [841, 239] width 14 height 14
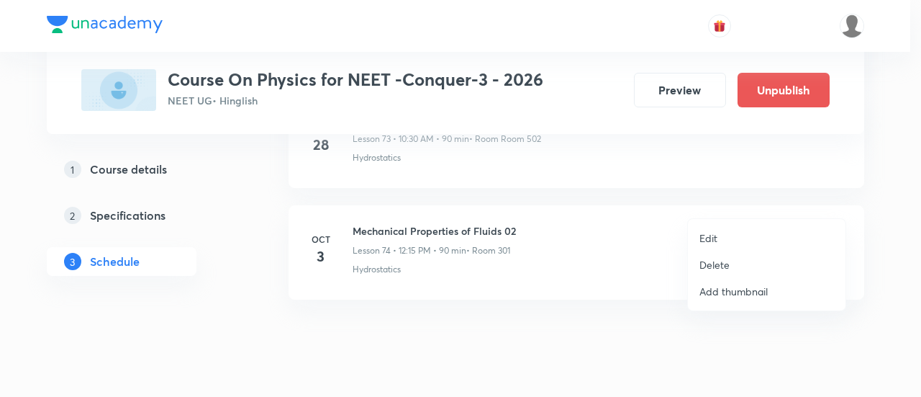
click at [720, 258] on p "Delete" at bounding box center [715, 264] width 30 height 15
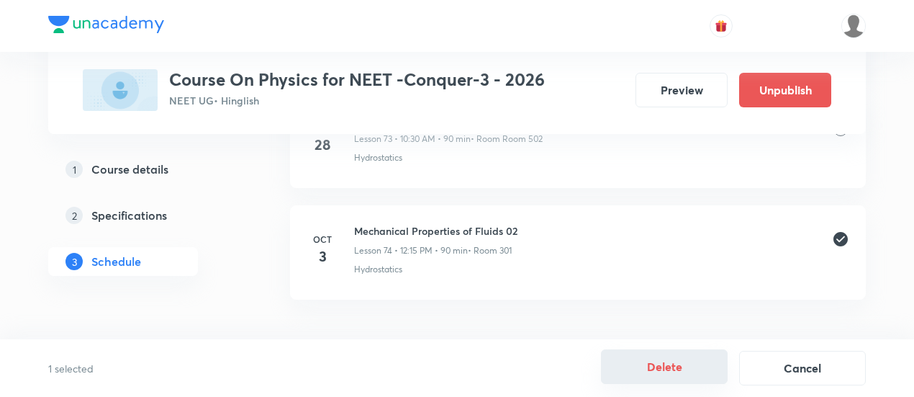
click at [658, 366] on button "Delete" at bounding box center [664, 366] width 127 height 35
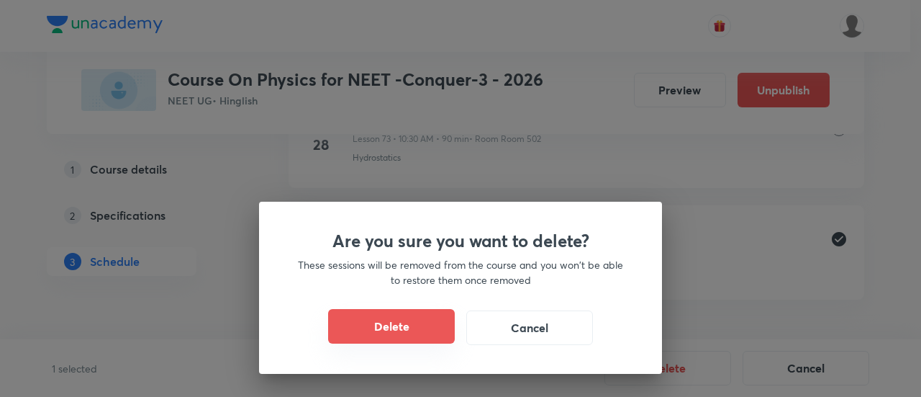
click at [416, 320] on button "Delete" at bounding box center [391, 326] width 127 height 35
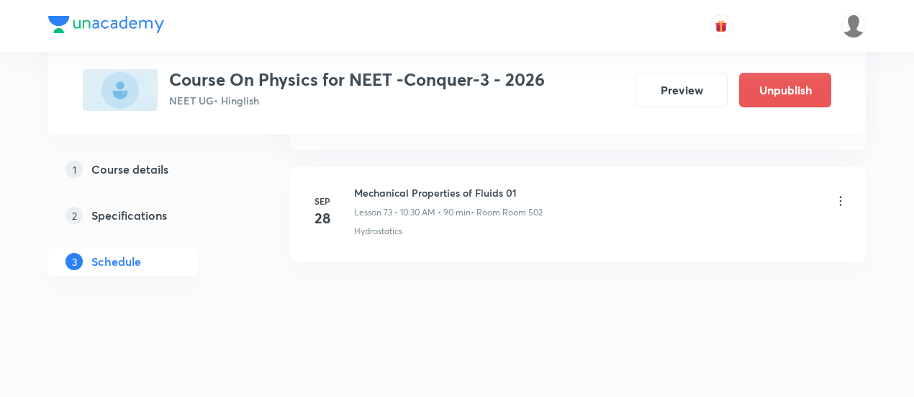
scroll to position [8866, 0]
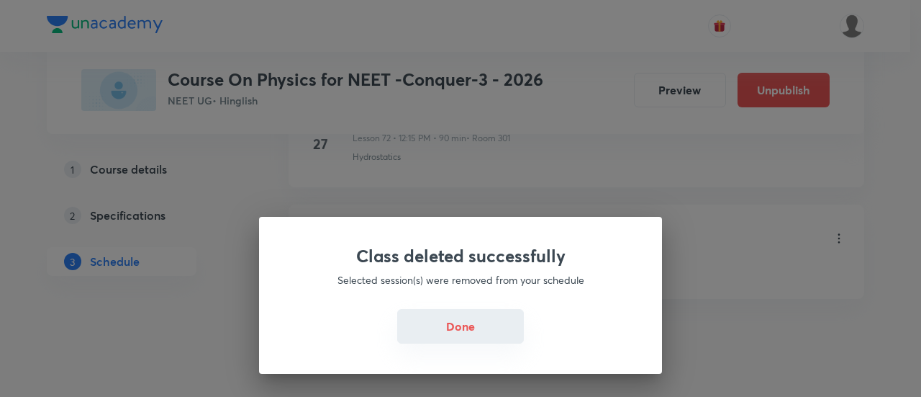
click at [486, 328] on button "Done" at bounding box center [460, 326] width 127 height 35
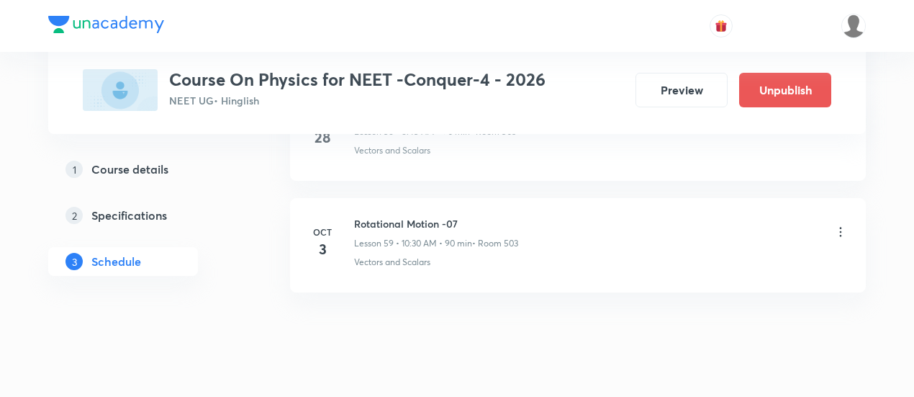
click at [841, 227] on icon at bounding box center [841, 231] width 2 height 9
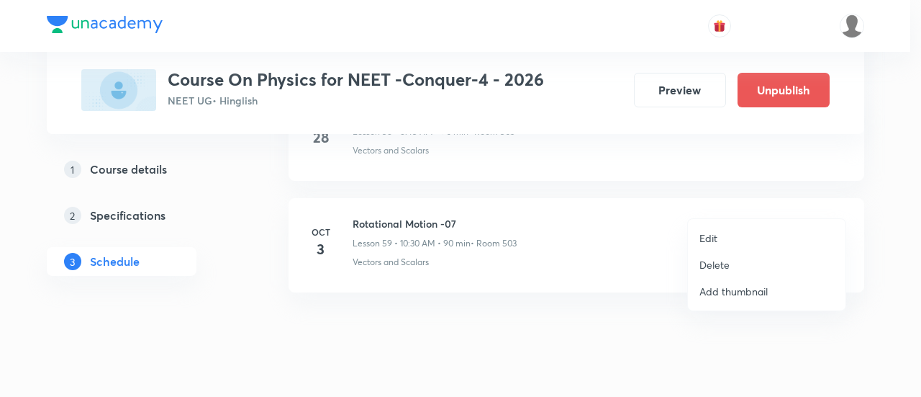
click at [717, 265] on p "Delete" at bounding box center [715, 264] width 30 height 15
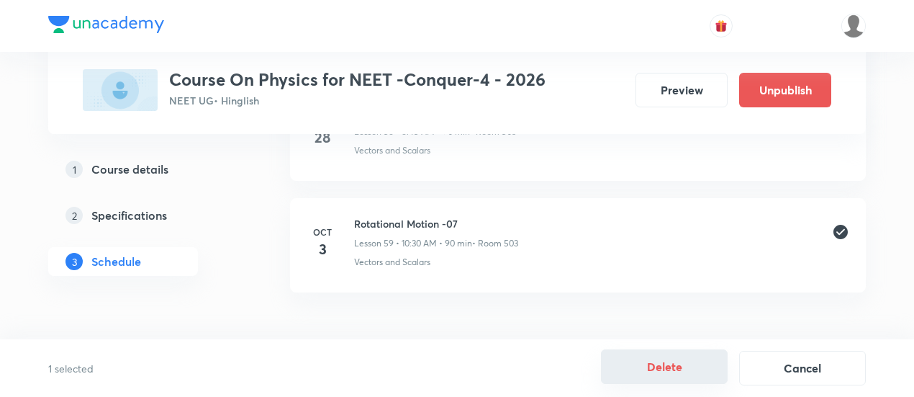
click at [667, 366] on button "Delete" at bounding box center [664, 366] width 127 height 35
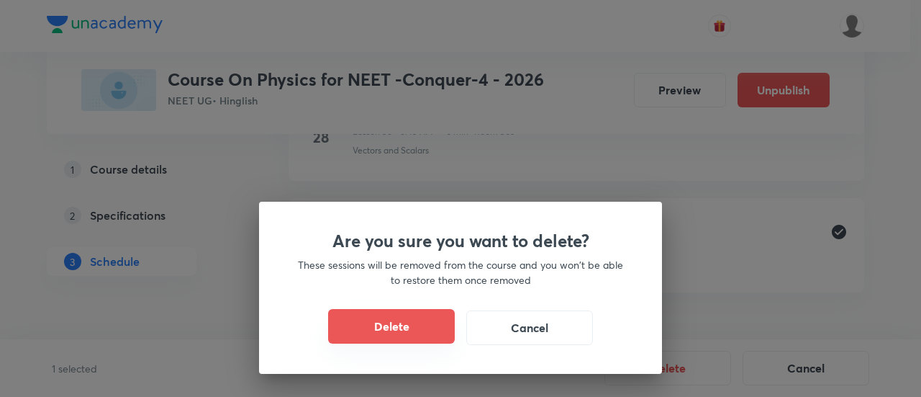
click at [416, 329] on button "Delete" at bounding box center [391, 326] width 127 height 35
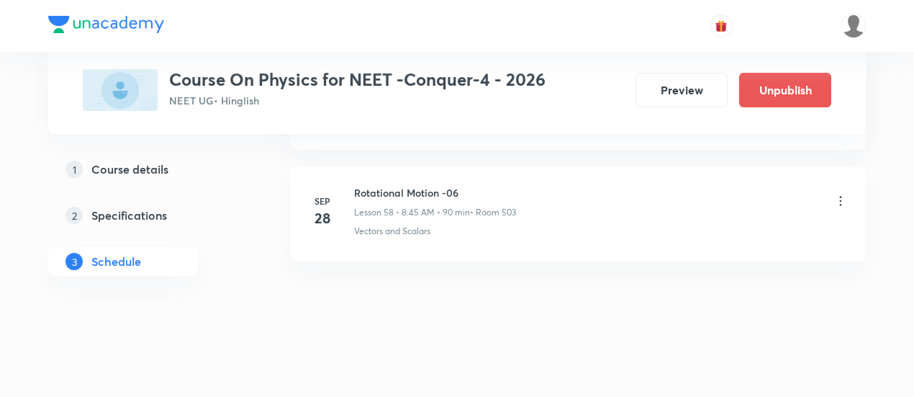
scroll to position [7199, 0]
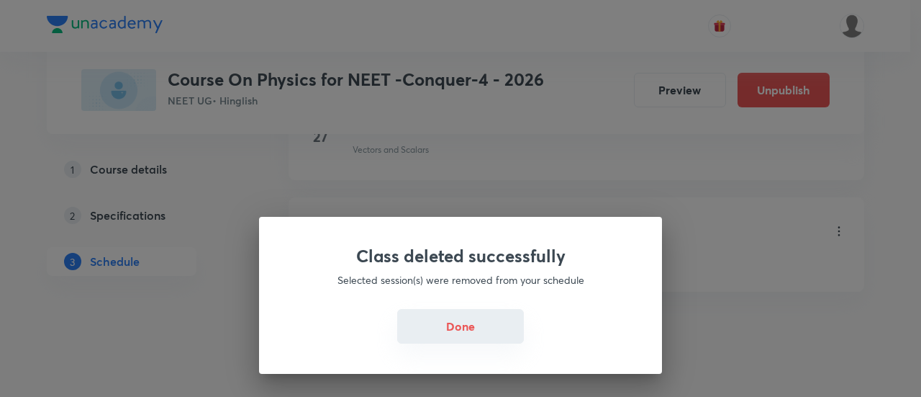
click at [460, 317] on button "Done" at bounding box center [460, 326] width 127 height 35
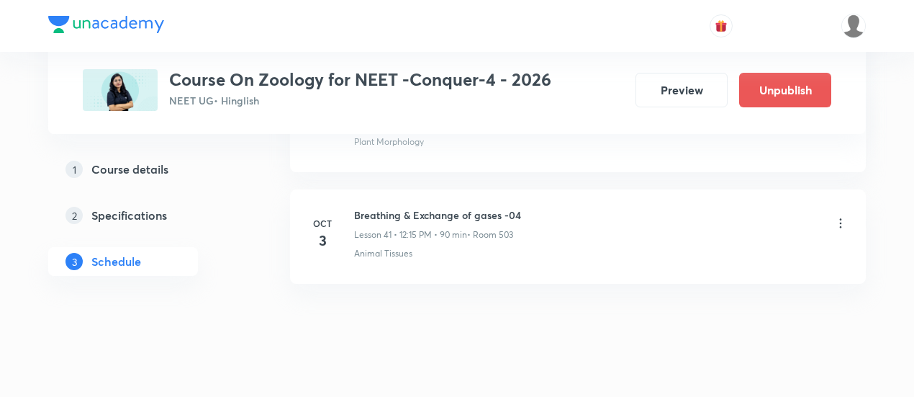
click at [843, 216] on icon at bounding box center [841, 223] width 14 height 14
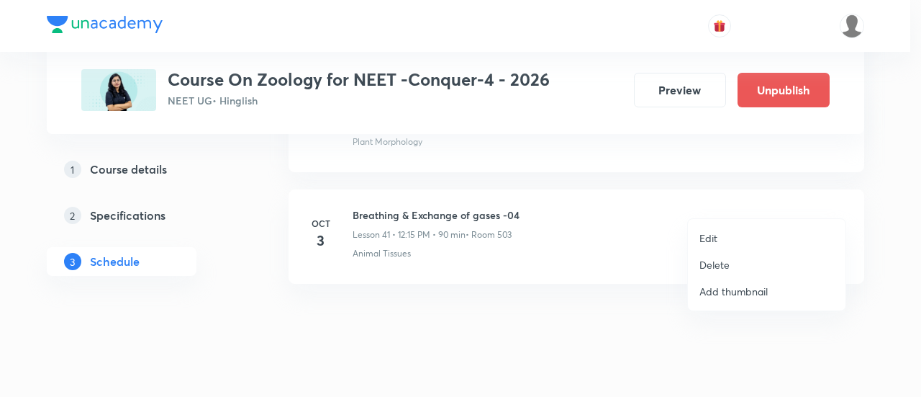
click at [711, 264] on p "Delete" at bounding box center [715, 264] width 30 height 15
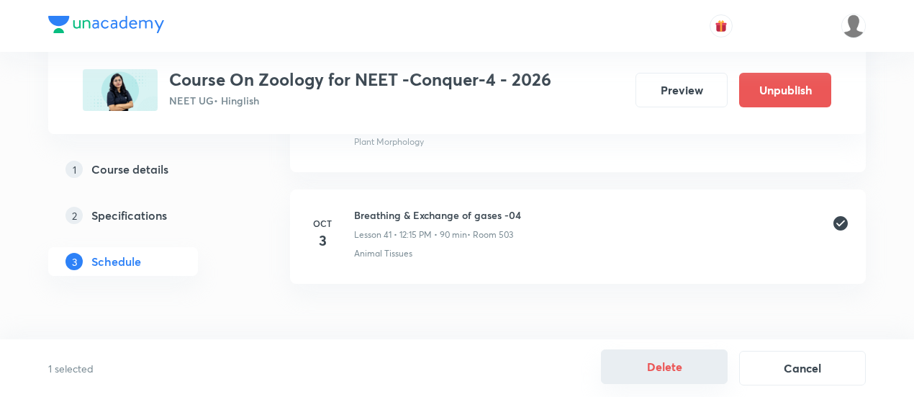
click at [665, 368] on button "Delete" at bounding box center [664, 366] width 127 height 35
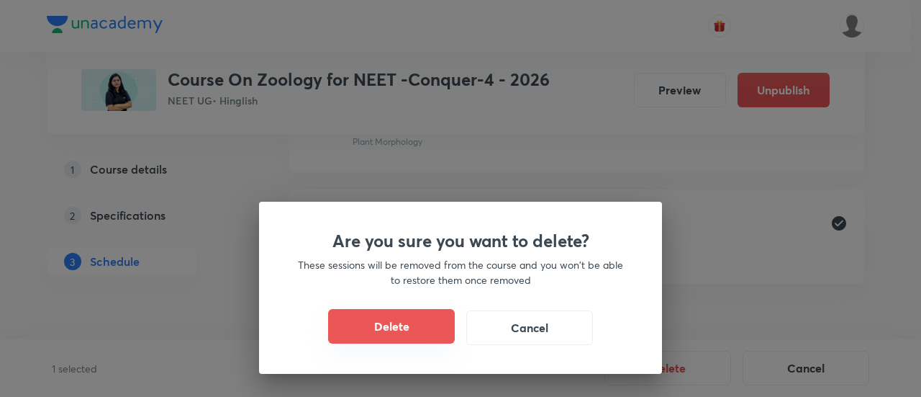
click at [432, 335] on button "Delete" at bounding box center [391, 326] width 127 height 35
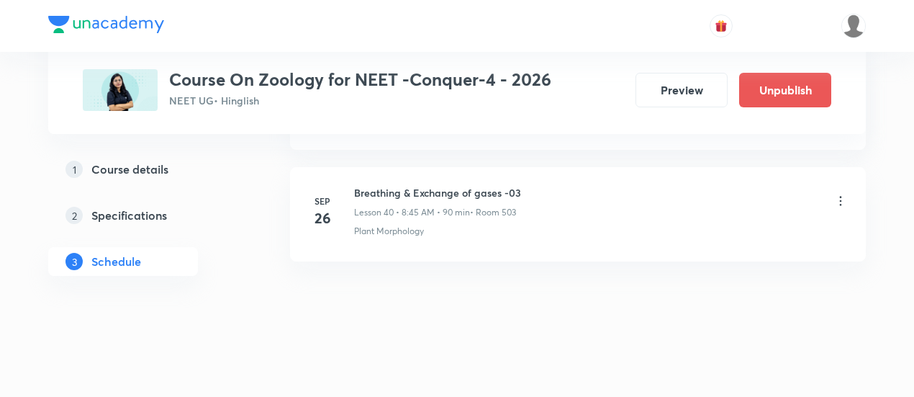
scroll to position [5199, 0]
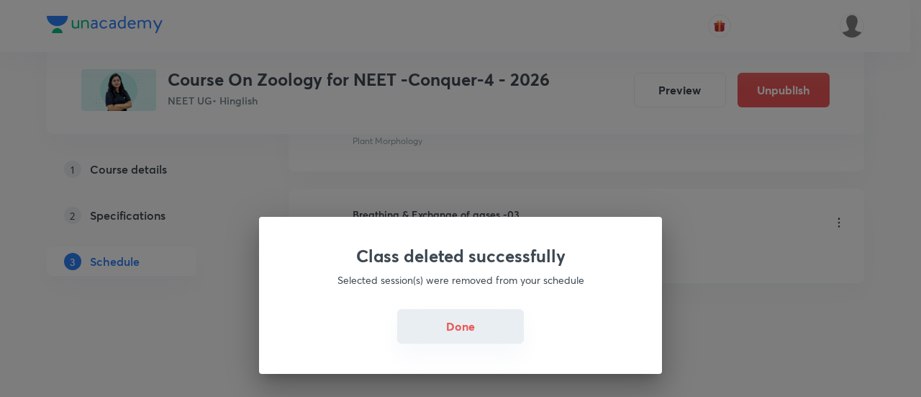
click at [484, 328] on button "Done" at bounding box center [460, 326] width 127 height 35
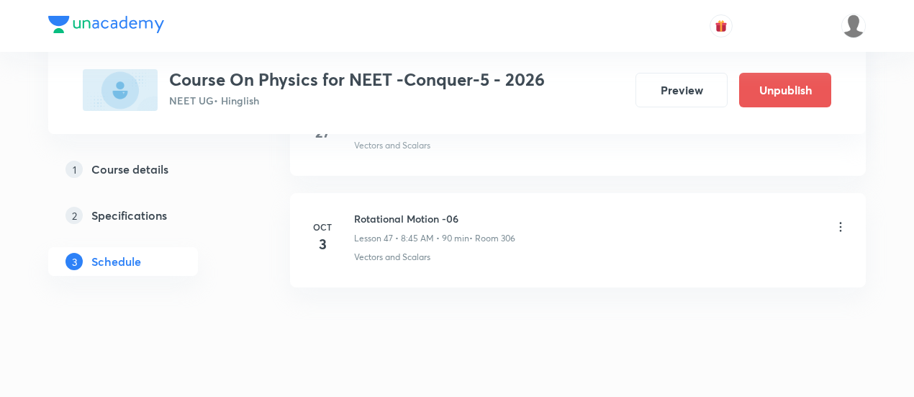
scroll to position [5977, 0]
click at [842, 219] on icon at bounding box center [841, 226] width 14 height 14
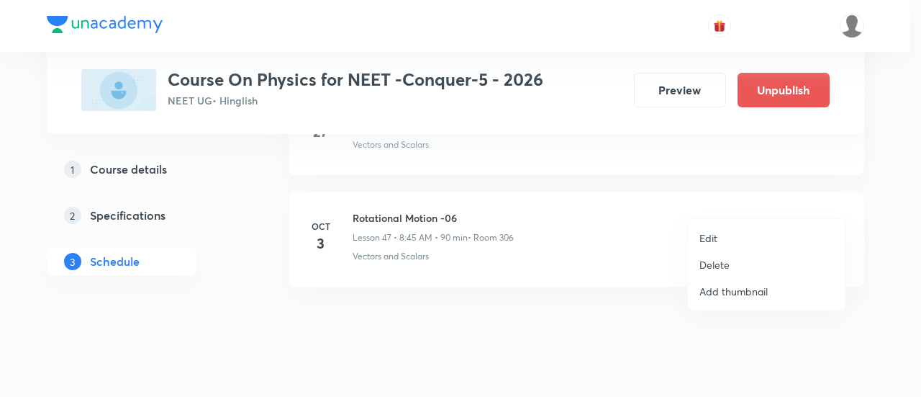
click at [721, 264] on p "Delete" at bounding box center [715, 264] width 30 height 15
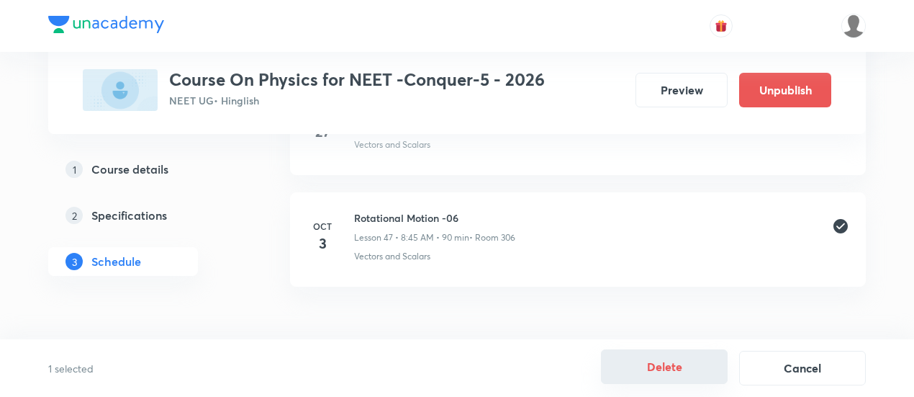
click at [659, 367] on button "Delete" at bounding box center [664, 366] width 127 height 35
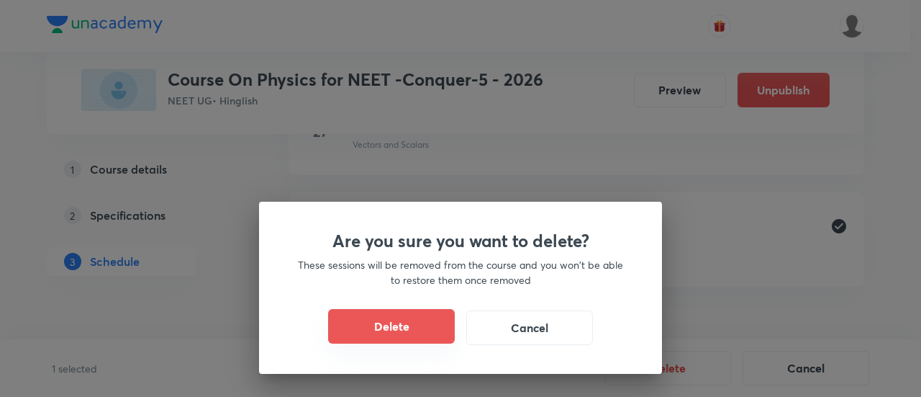
click at [392, 330] on button "Delete" at bounding box center [391, 326] width 127 height 35
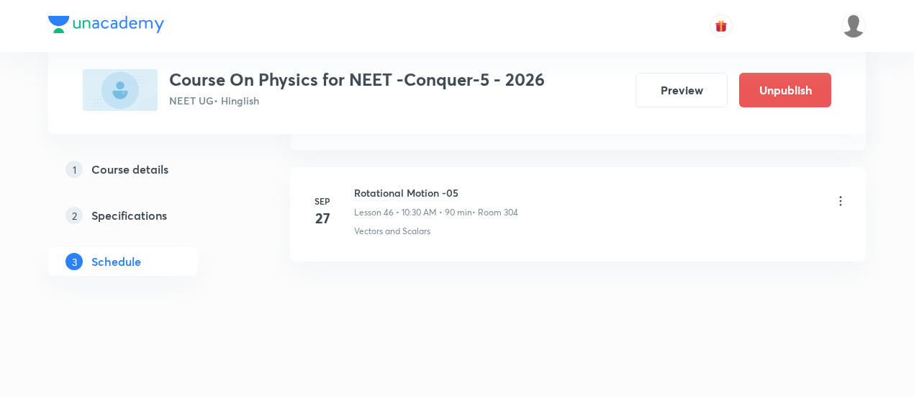
scroll to position [5866, 0]
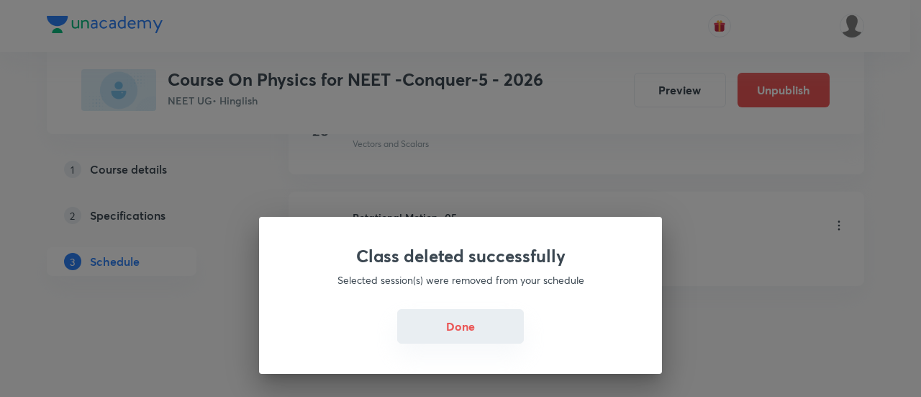
click at [485, 340] on button "Done" at bounding box center [460, 326] width 127 height 35
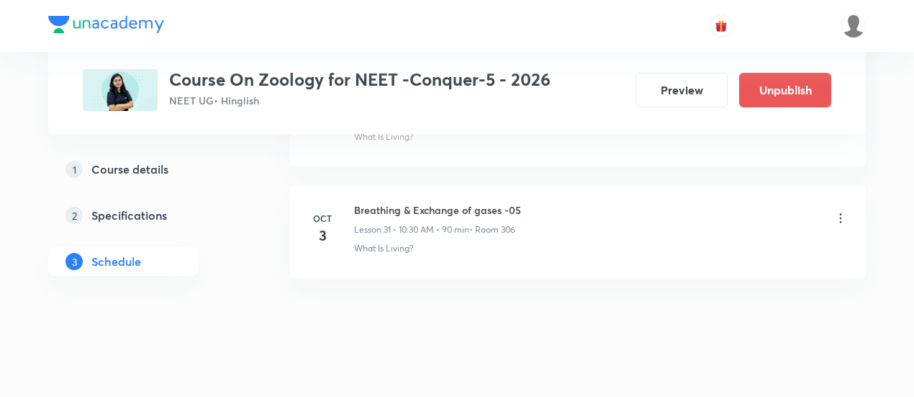
click at [839, 211] on icon at bounding box center [841, 218] width 14 height 14
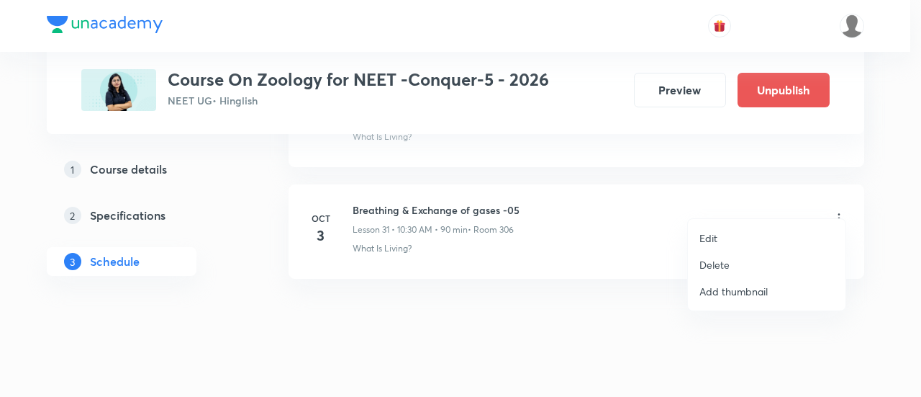
click at [723, 260] on p "Delete" at bounding box center [715, 264] width 30 height 15
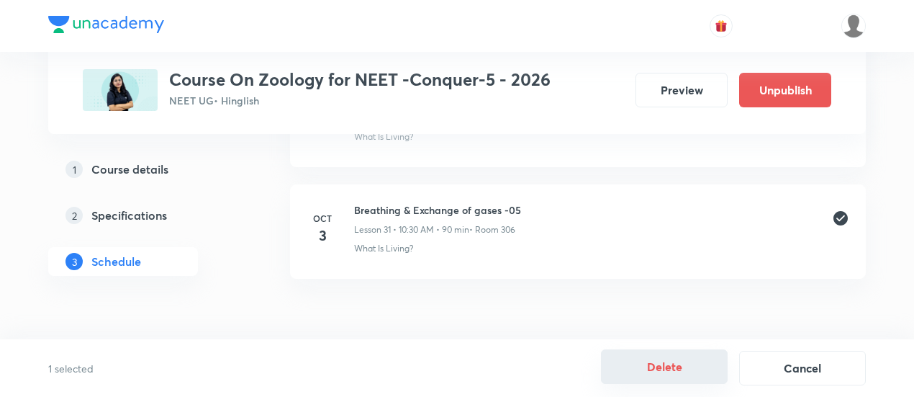
click at [654, 368] on button "Delete" at bounding box center [664, 366] width 127 height 35
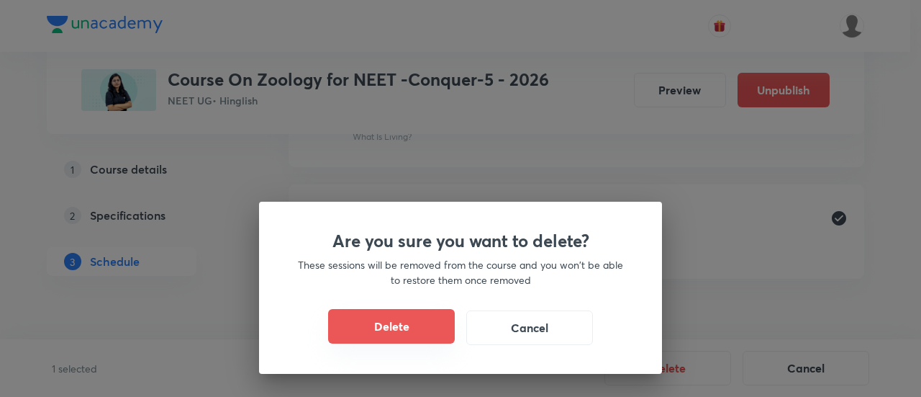
click at [387, 316] on button "Delete" at bounding box center [391, 326] width 127 height 35
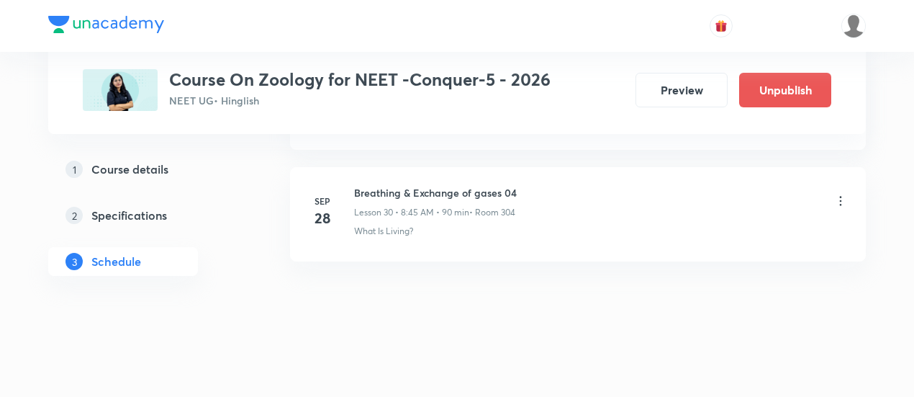
scroll to position [4088, 0]
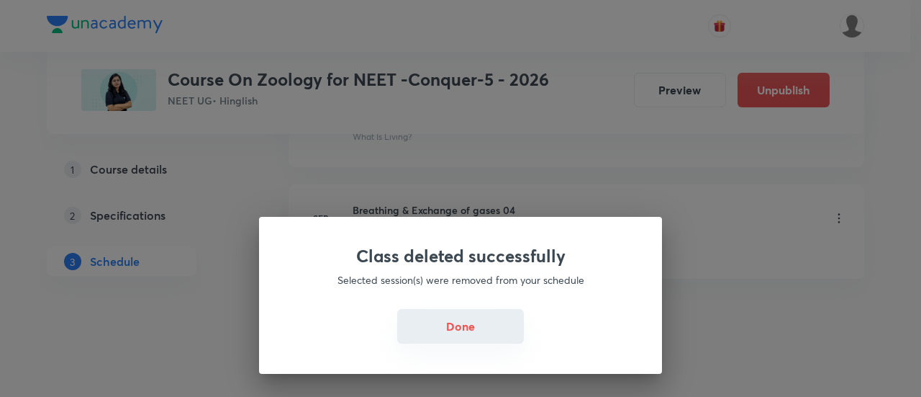
click at [461, 325] on button "Done" at bounding box center [460, 326] width 127 height 35
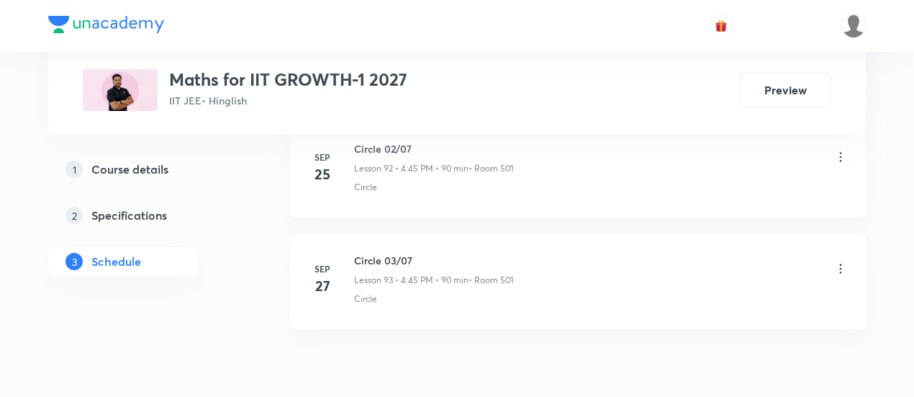
scroll to position [11093, 0]
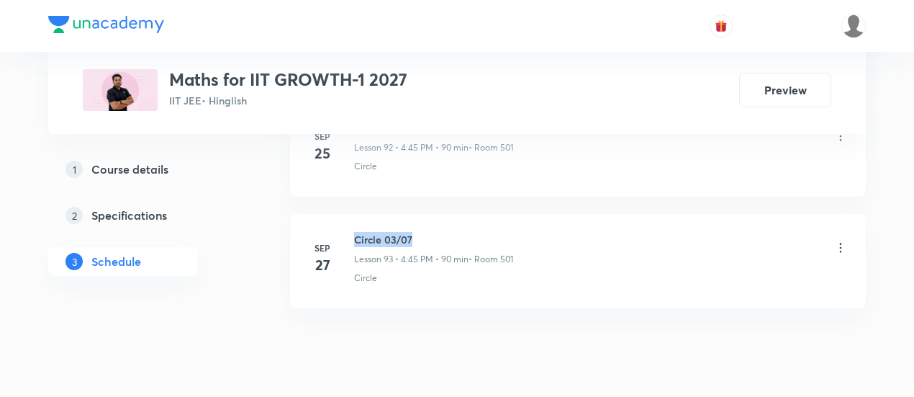
drag, startPoint x: 354, startPoint y: 188, endPoint x: 423, endPoint y: 188, distance: 68.4
click at [423, 232] on h6 "Circle 03/07" at bounding box center [433, 239] width 159 height 15
copy h6 "Circle 03/07"
click at [425, 232] on h6 "Circle 03/07" at bounding box center [433, 239] width 159 height 15
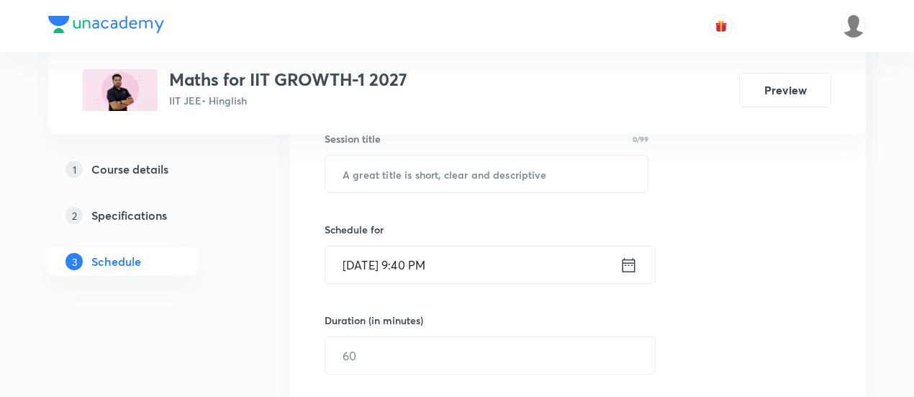
scroll to position [278, 0]
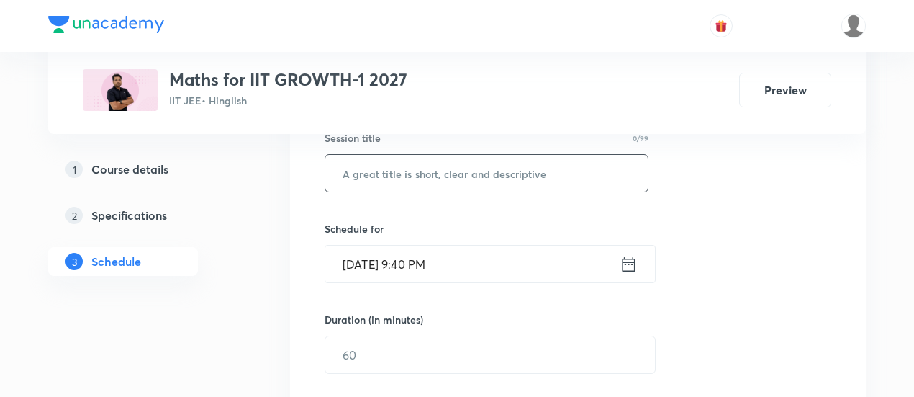
click at [425, 178] on input "text" at bounding box center [486, 173] width 323 height 37
paste input "Circle 03/07"
click at [391, 170] on input "Circle 03/07" at bounding box center [486, 173] width 323 height 37
type input "Circle 04/07"
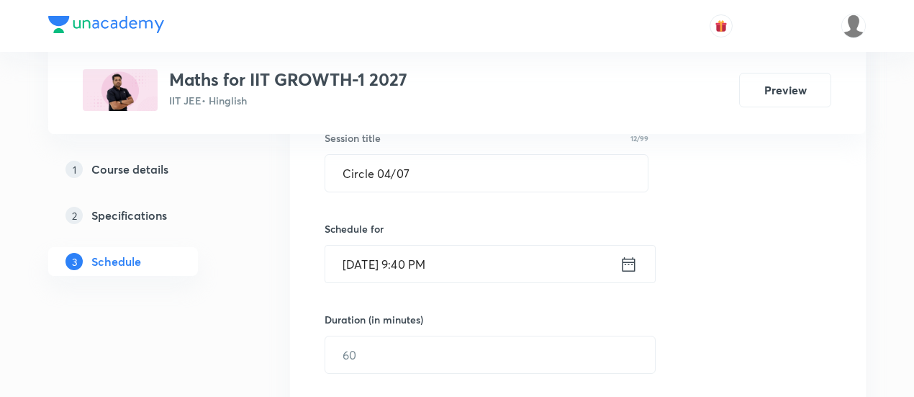
click at [629, 256] on icon at bounding box center [629, 264] width 18 height 20
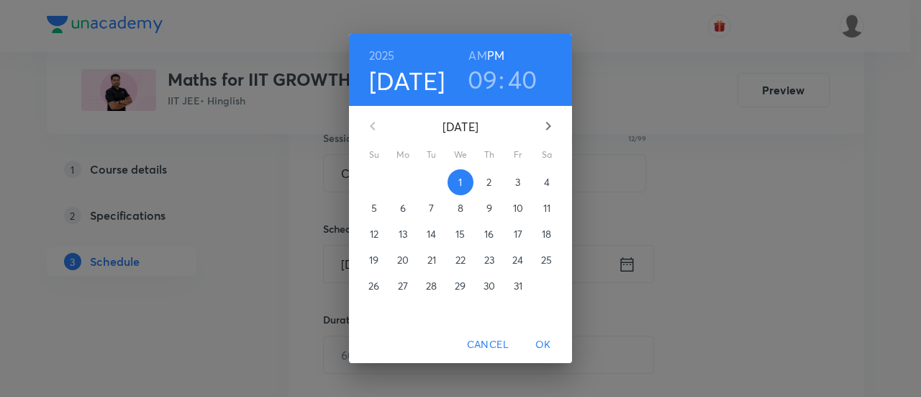
click at [548, 181] on p "4" at bounding box center [547, 182] width 6 height 14
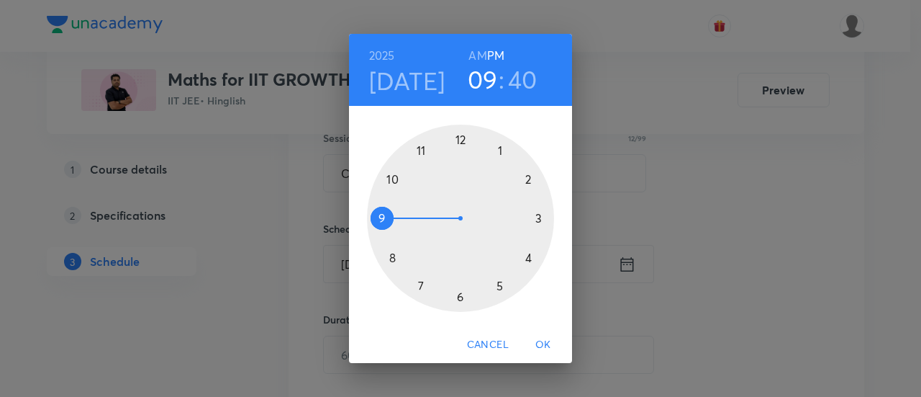
click at [536, 220] on div at bounding box center [460, 218] width 187 height 187
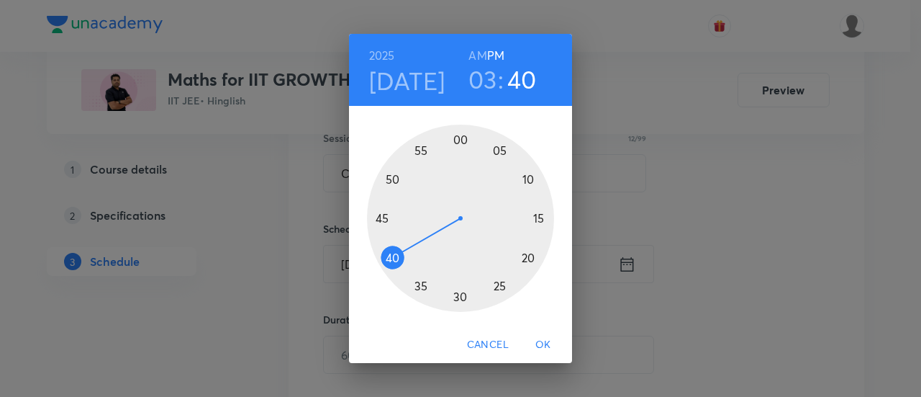
click at [463, 141] on div at bounding box center [460, 218] width 187 height 187
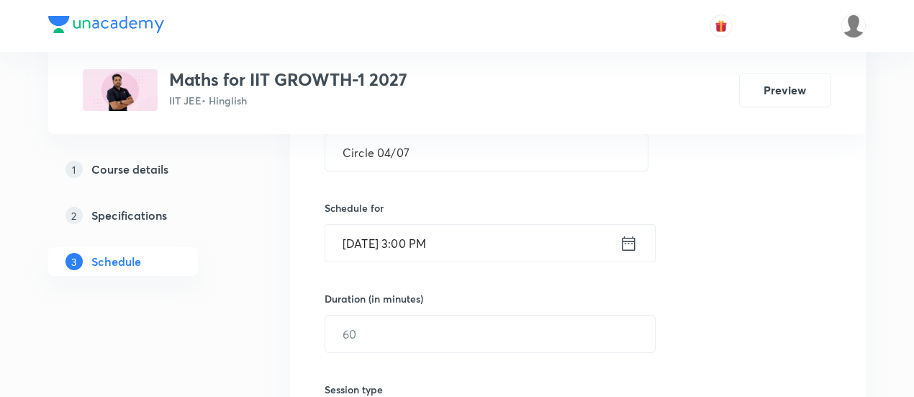
scroll to position [350, 0]
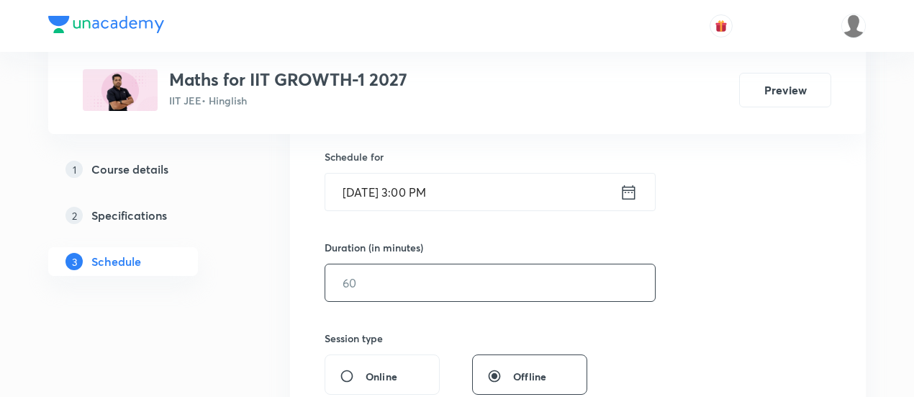
click at [462, 281] on input "text" at bounding box center [490, 282] width 330 height 37
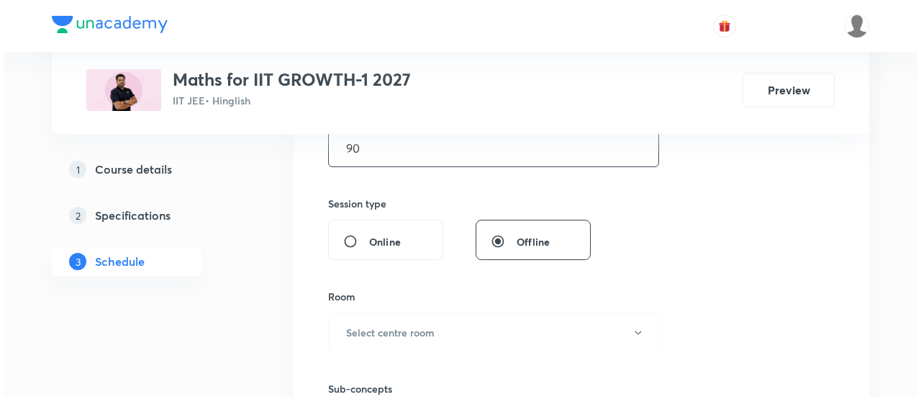
scroll to position [569, 0]
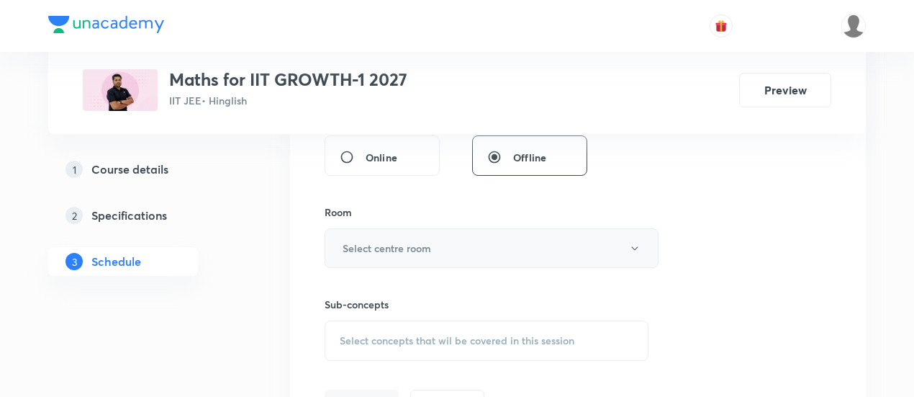
type input "90"
click at [453, 244] on button "Select centre room" at bounding box center [492, 248] width 334 height 40
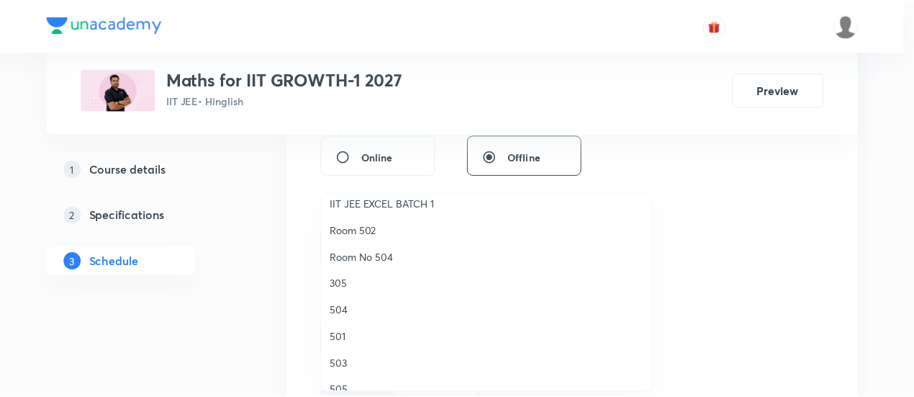
scroll to position [144, 0]
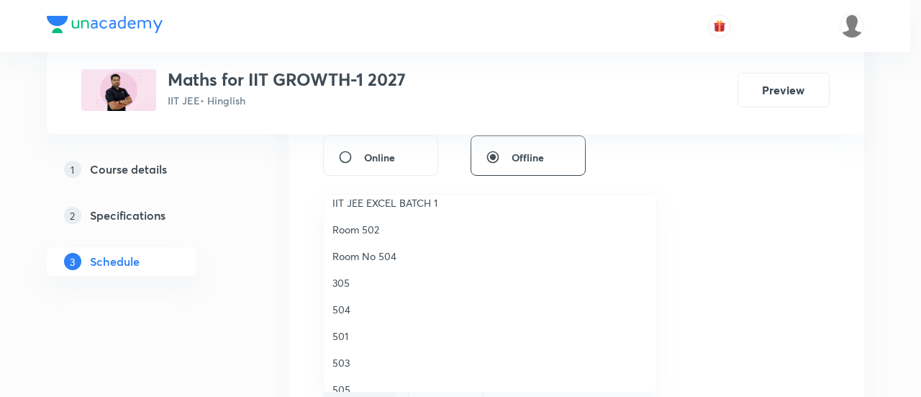
click at [344, 338] on span "501" at bounding box center [490, 335] width 315 height 15
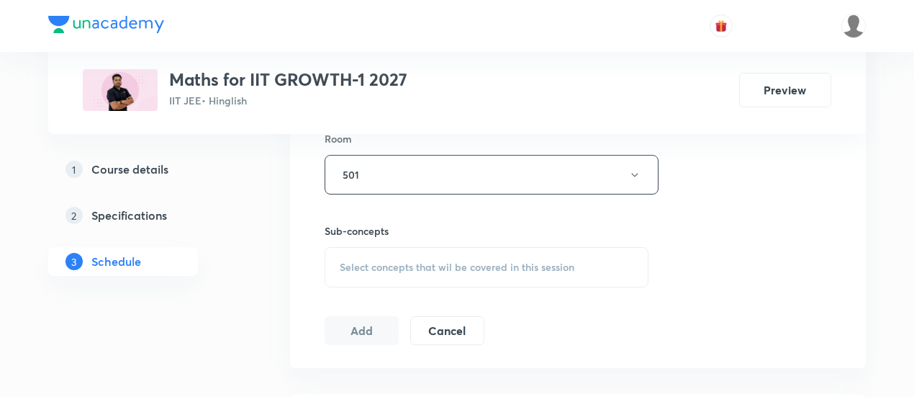
scroll to position [648, 0]
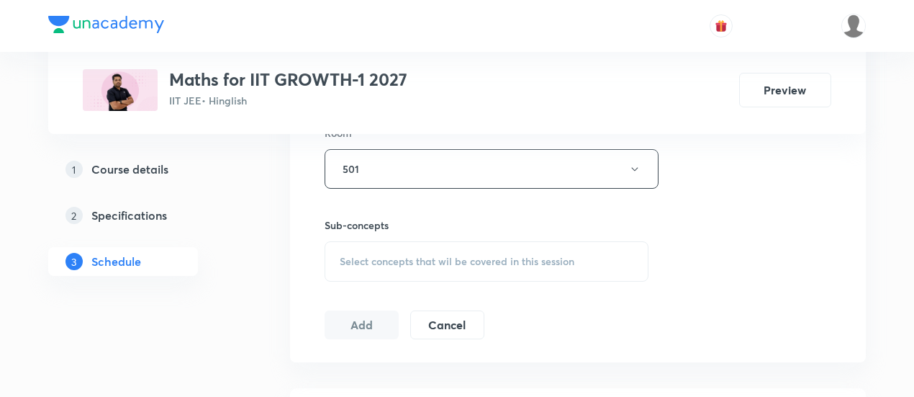
click at [475, 263] on span "Select concepts that wil be covered in this session" at bounding box center [457, 262] width 235 height 12
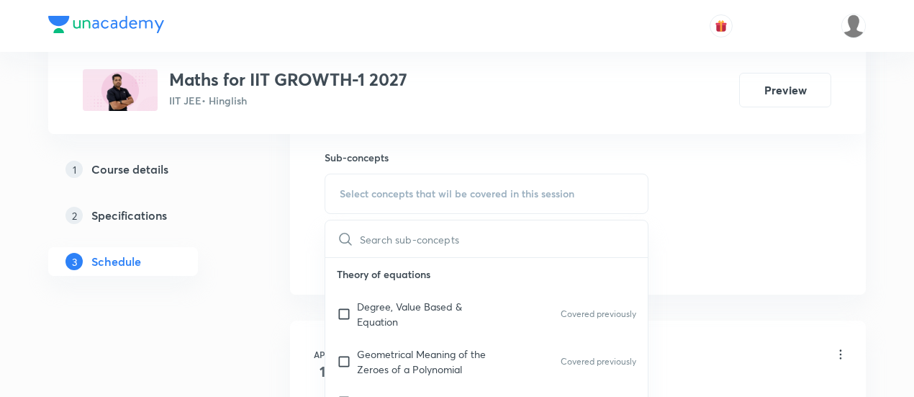
scroll to position [758, 0]
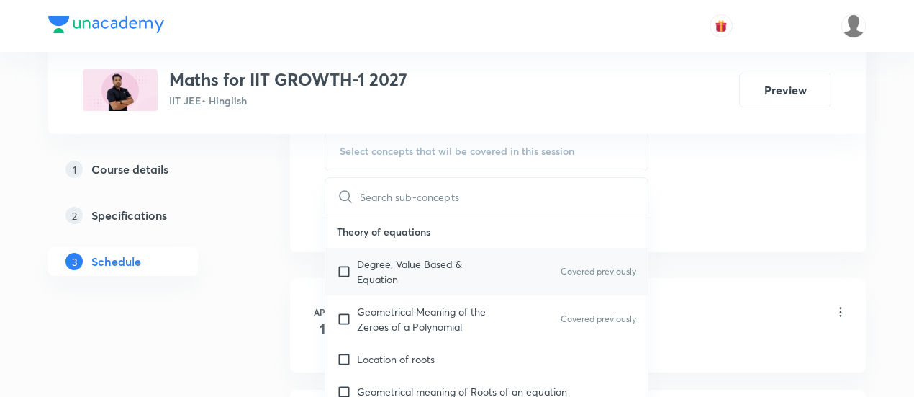
click at [399, 270] on p "Degree, Value Based & Equation" at bounding box center [429, 271] width 145 height 30
checkbox input "true"
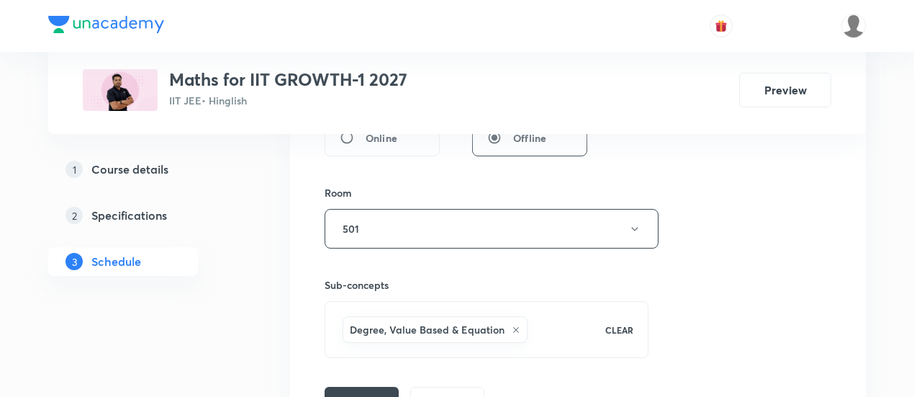
scroll to position [634, 0]
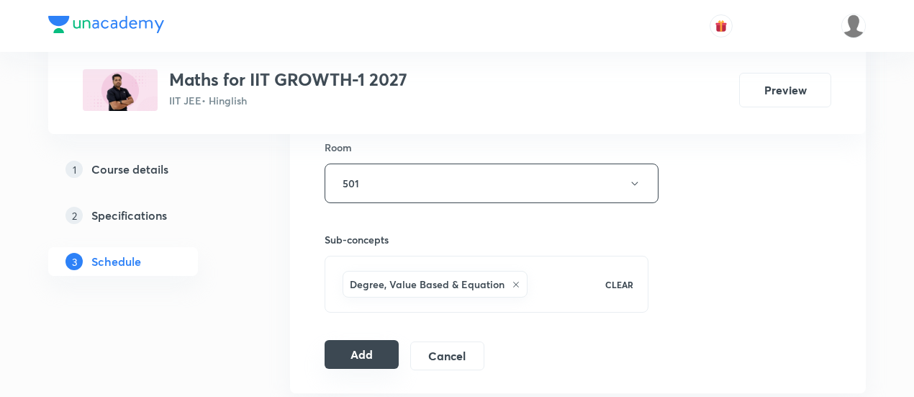
click at [356, 356] on button "Add" at bounding box center [362, 354] width 74 height 29
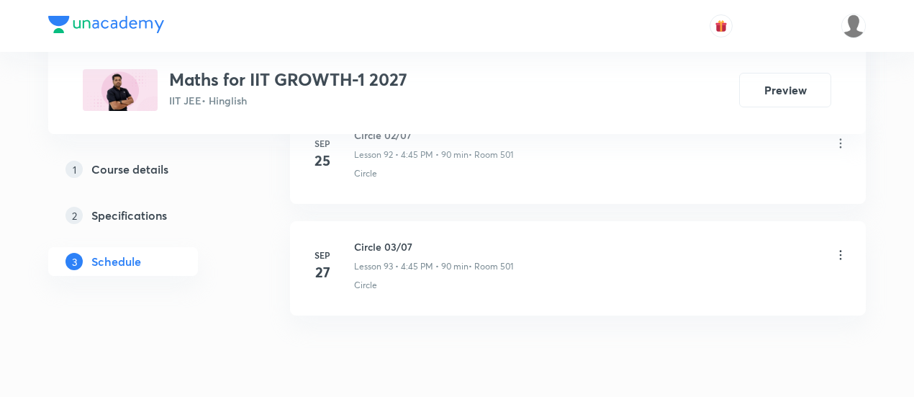
scroll to position [10433, 0]
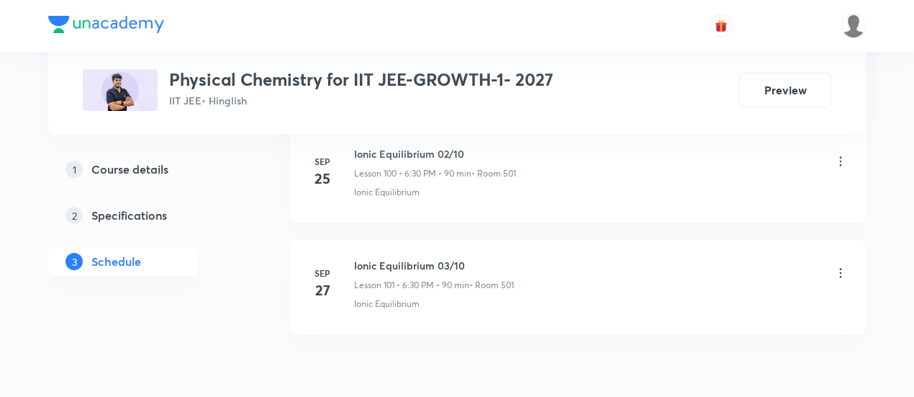
scroll to position [11928, 0]
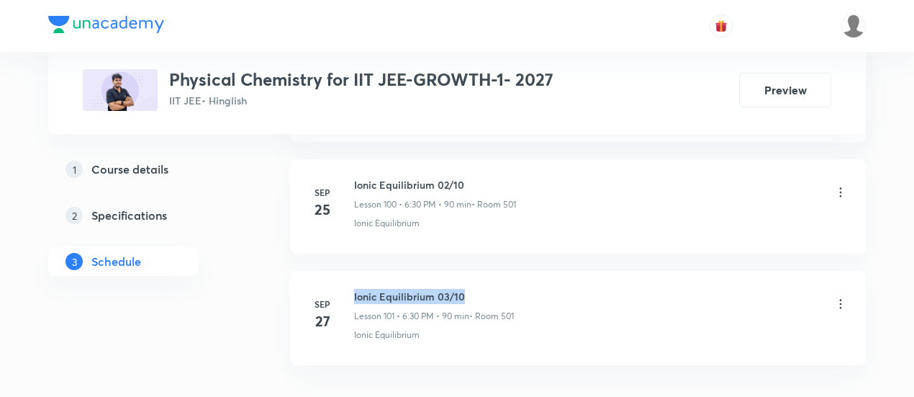
drag, startPoint x: 355, startPoint y: 244, endPoint x: 493, endPoint y: 238, distance: 138.4
click at [493, 289] on h6 "Ionic Equilibrium 03/10" at bounding box center [434, 296] width 160 height 15
copy h6 "Ionic Equilibrium 03/10"
click at [493, 289] on h6 "Ionic Equilibrium 03/10" at bounding box center [434, 296] width 160 height 15
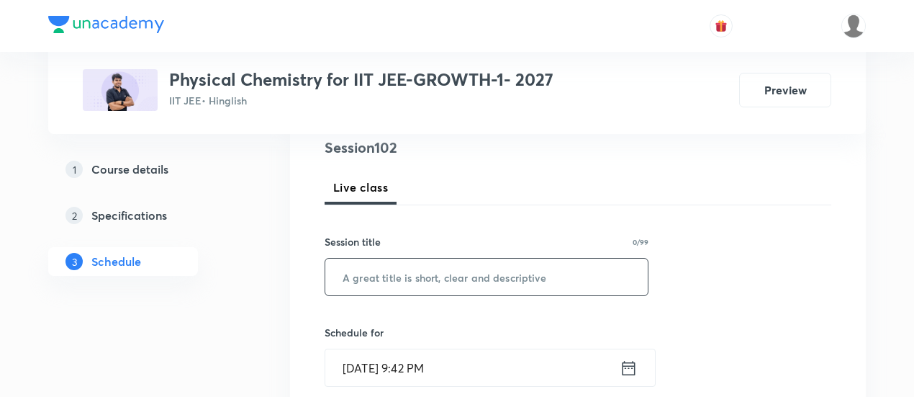
scroll to position [180, 0]
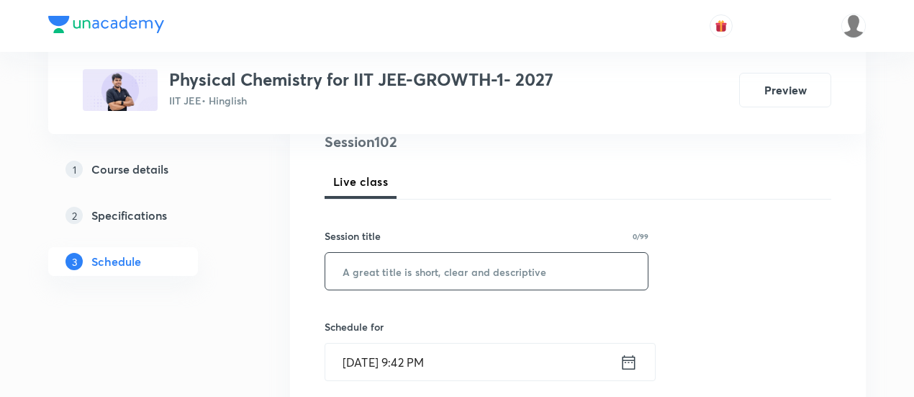
click at [452, 272] on input "text" at bounding box center [486, 271] width 323 height 37
paste input "Ionic Equilibrium 03/10"
click at [448, 264] on input "Ionic Equilibrium 03/10" at bounding box center [486, 271] width 323 height 37
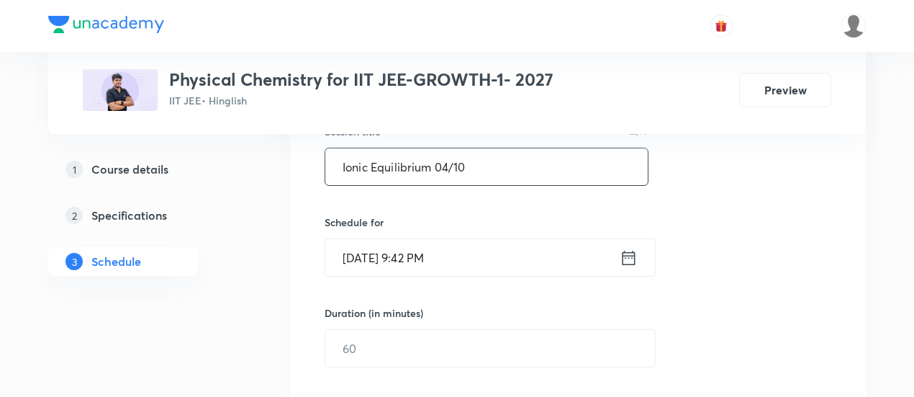
scroll to position [338, 0]
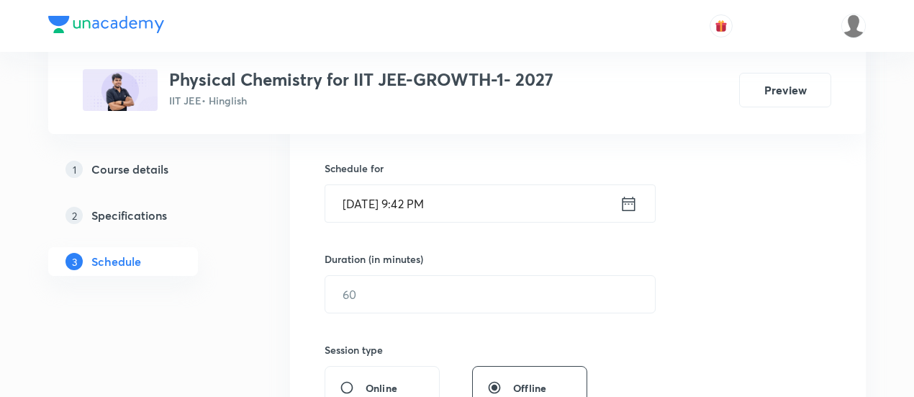
type input "Ionic Equilibrium 04/10"
click at [631, 204] on icon at bounding box center [629, 204] width 18 height 20
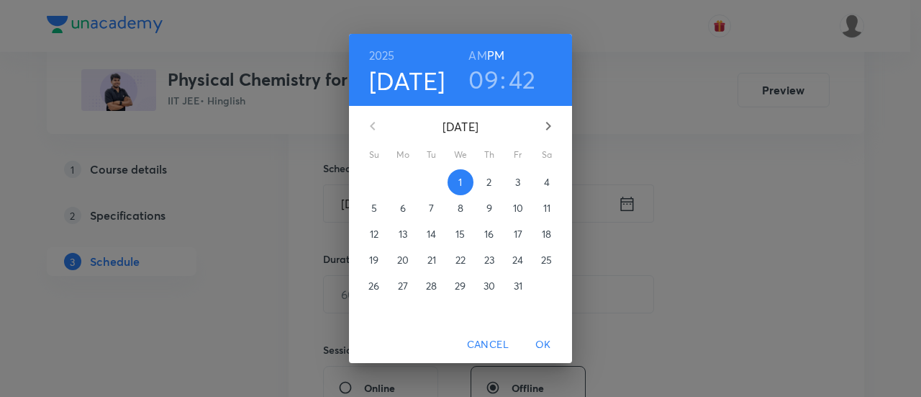
click at [547, 184] on p "4" at bounding box center [547, 182] width 6 height 14
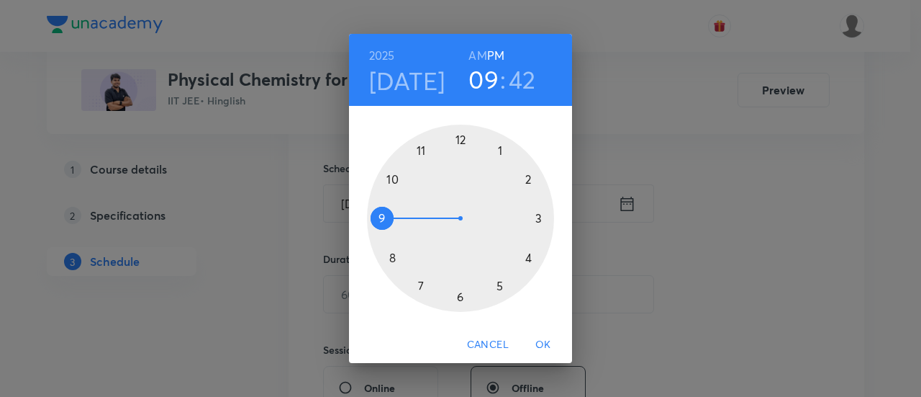
click at [460, 296] on div at bounding box center [460, 218] width 187 height 187
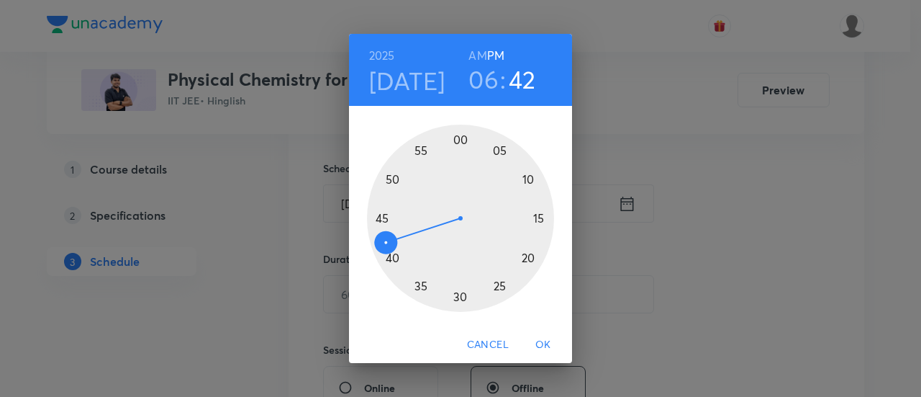
click at [461, 299] on div at bounding box center [460, 218] width 187 height 187
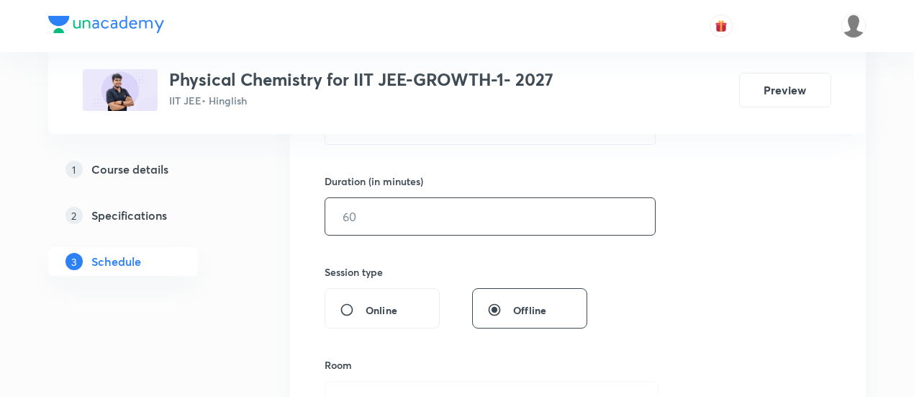
scroll to position [418, 0]
click at [577, 225] on input "text" at bounding box center [490, 215] width 330 height 37
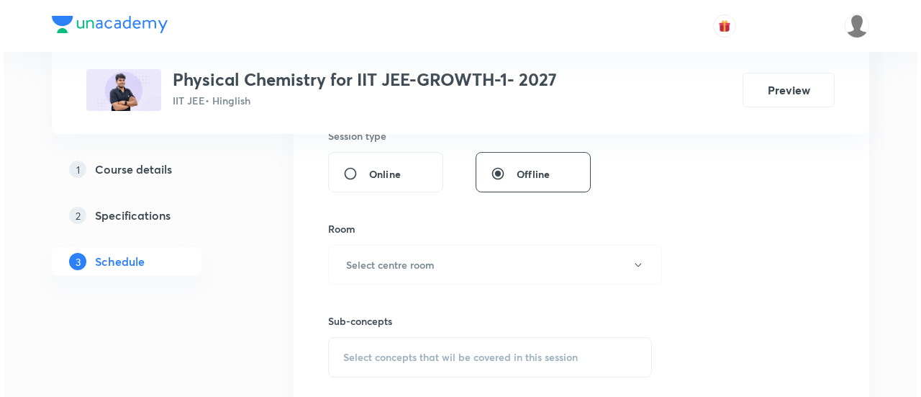
scroll to position [554, 0]
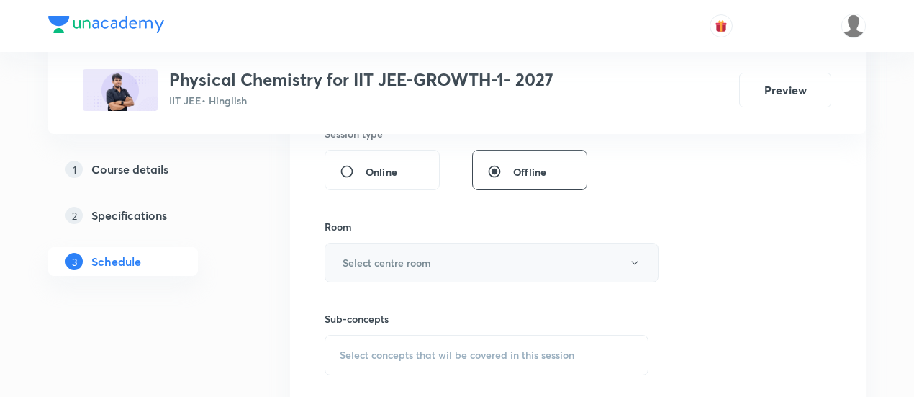
type input "90"
click at [423, 260] on h6 "Select centre room" at bounding box center [387, 262] width 89 height 15
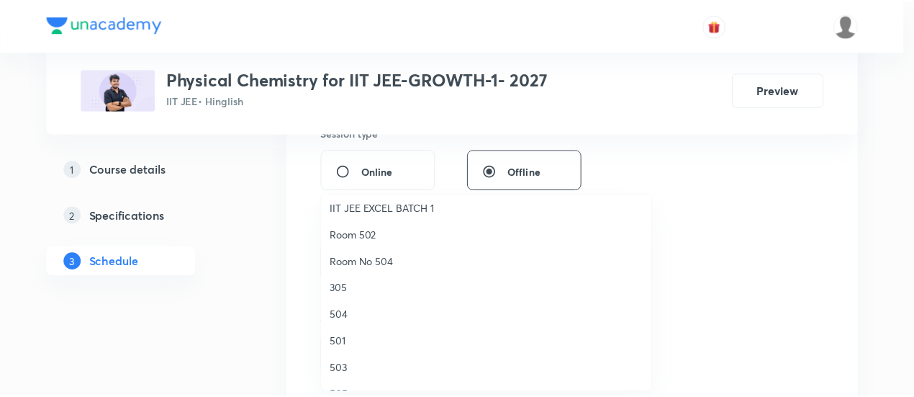
scroll to position [141, 0]
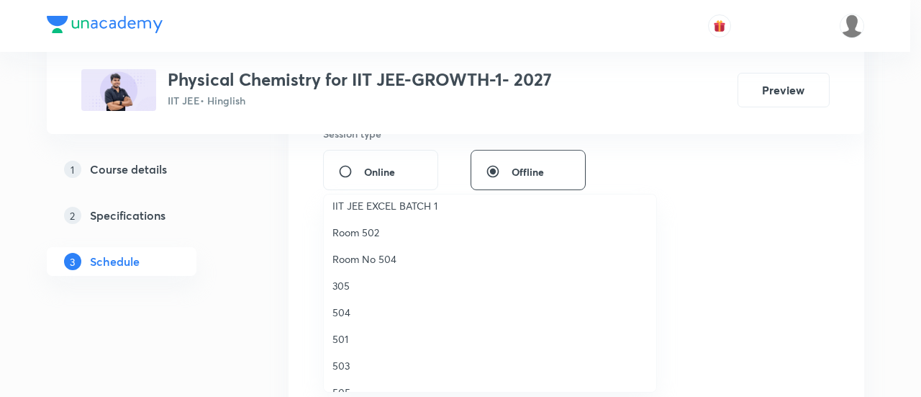
click at [343, 333] on span "501" at bounding box center [490, 338] width 315 height 15
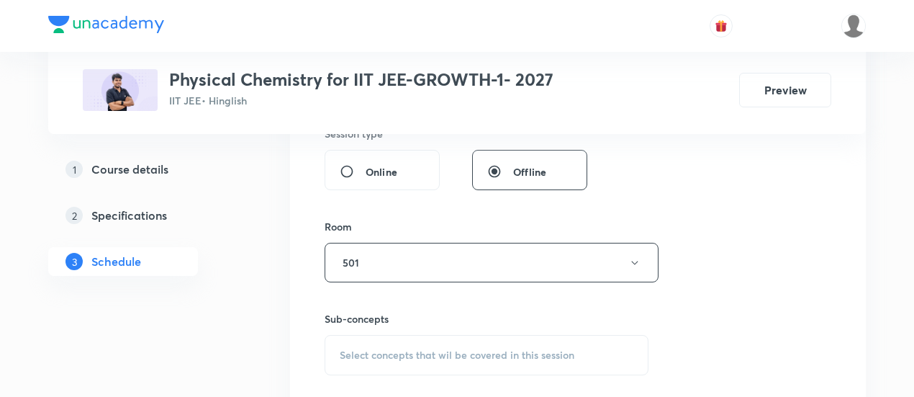
click at [423, 359] on span "Select concepts that wil be covered in this session" at bounding box center [457, 355] width 235 height 12
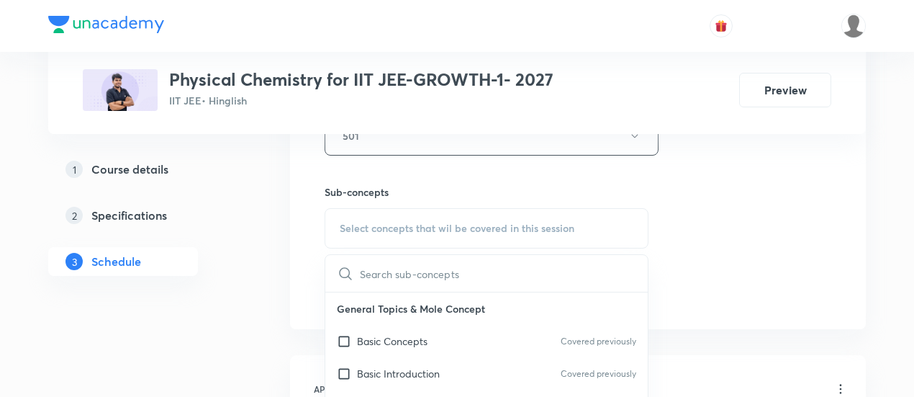
scroll to position [695, 0]
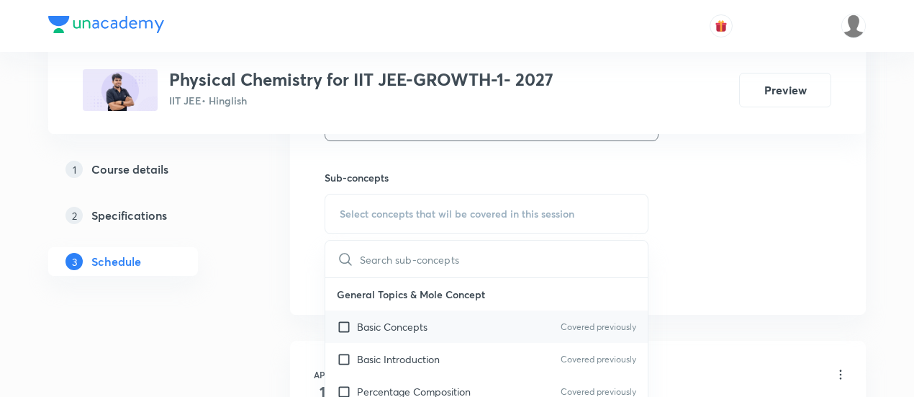
click at [412, 322] on p "Basic Concepts" at bounding box center [392, 326] width 71 height 15
checkbox input "true"
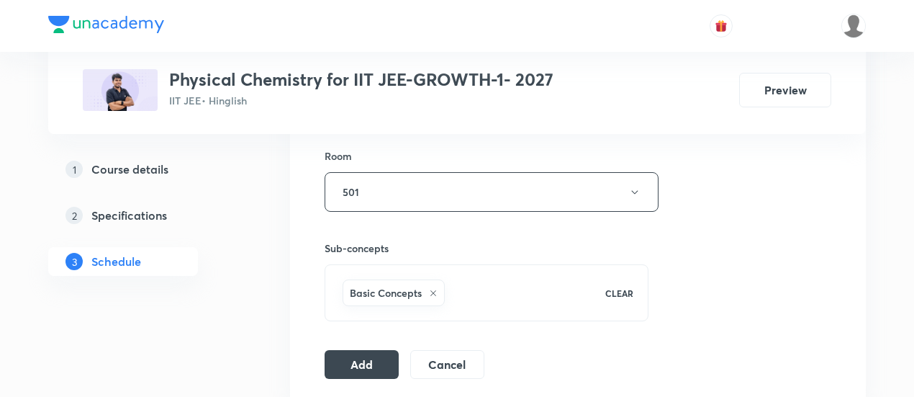
scroll to position [659, 0]
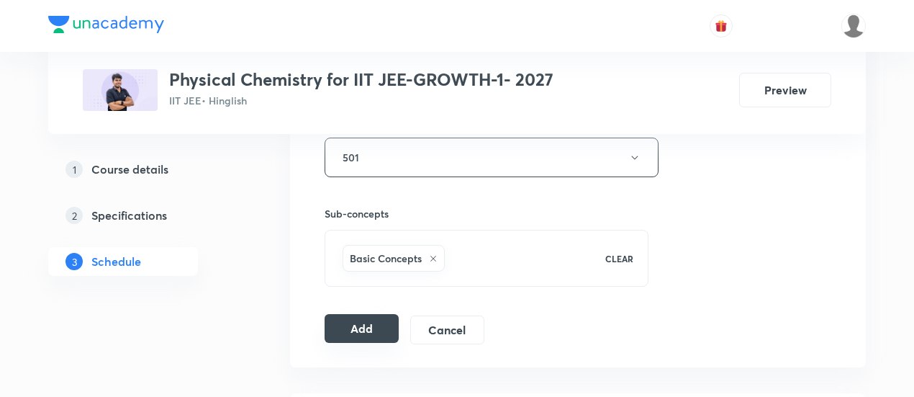
click at [370, 329] on button "Add" at bounding box center [362, 328] width 74 height 29
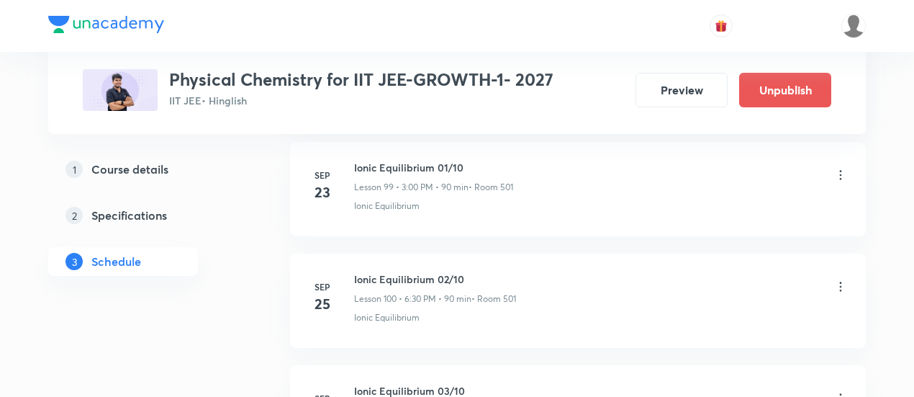
scroll to position [11432, 0]
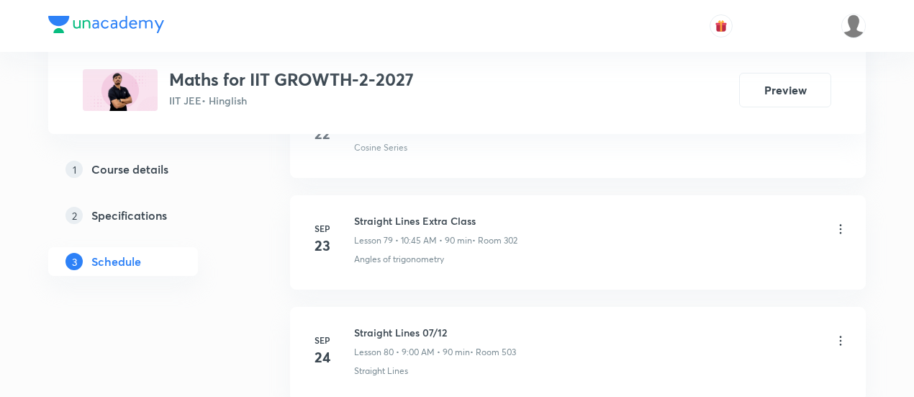
scroll to position [9872, 0]
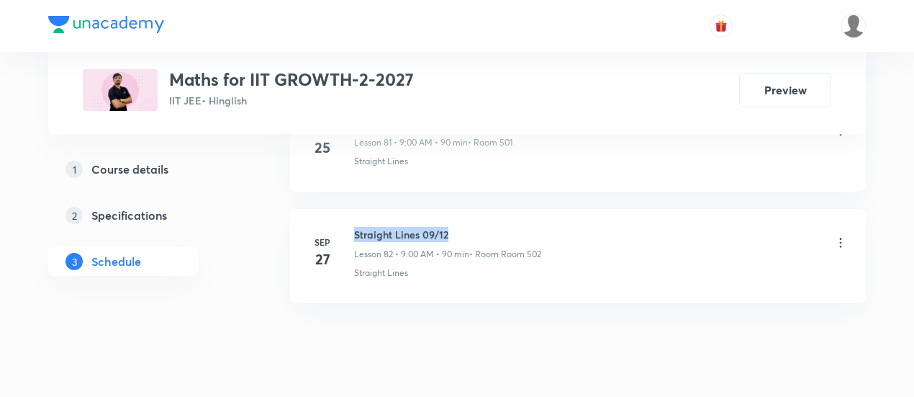
drag, startPoint x: 353, startPoint y: 191, endPoint x: 461, endPoint y: 186, distance: 108.1
click at [461, 227] on h6 "Straight Lines 09/12" at bounding box center [447, 234] width 187 height 15
copy h6 "Straight Lines 09/12"
click at [461, 227] on h6 "Straight Lines 09/12" at bounding box center [447, 234] width 187 height 15
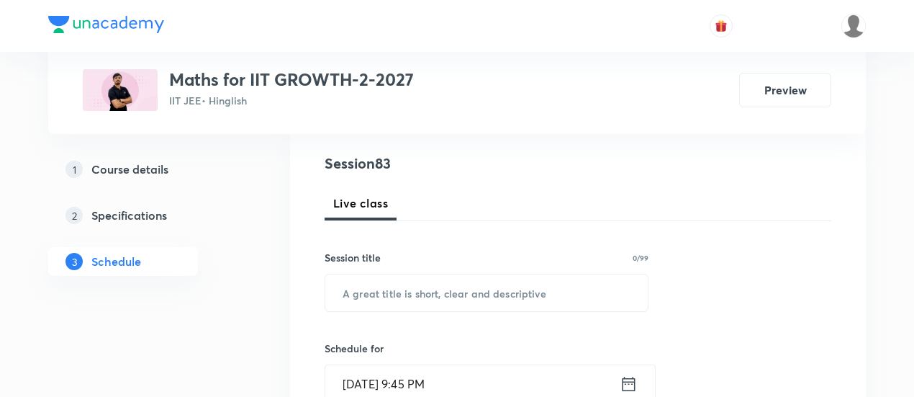
scroll to position [209, 0]
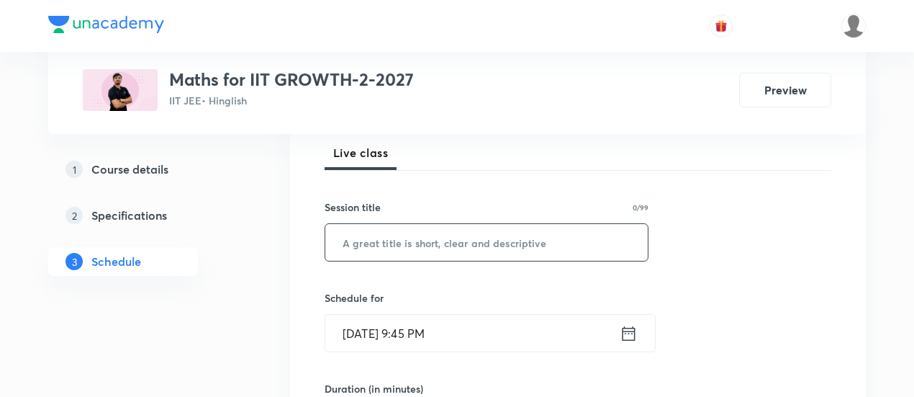
click at [441, 244] on input "text" at bounding box center [486, 242] width 323 height 37
paste input "Straight Lines 09/12"
click at [431, 238] on input "Straight Lines 09/12" at bounding box center [486, 242] width 323 height 37
click at [418, 238] on input "Straight Lines 10/12" at bounding box center [486, 242] width 323 height 37
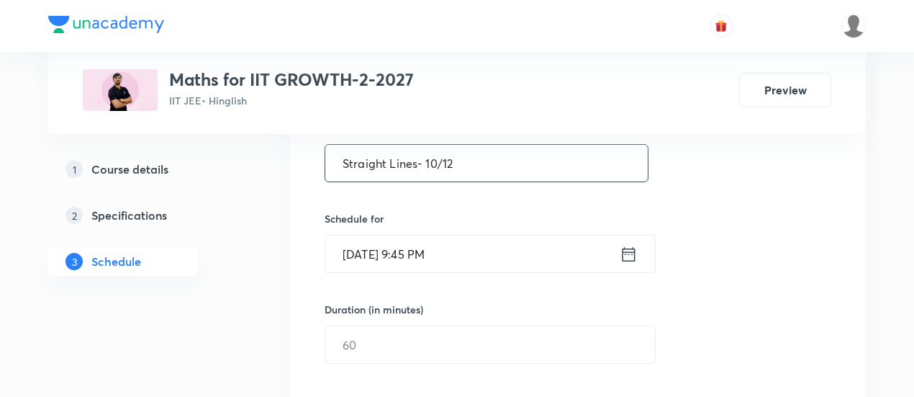
scroll to position [290, 0]
type input "Straight Lines- 10/12"
click at [616, 246] on input "Oct 1, 2025, 9:45 PM" at bounding box center [472, 251] width 294 height 37
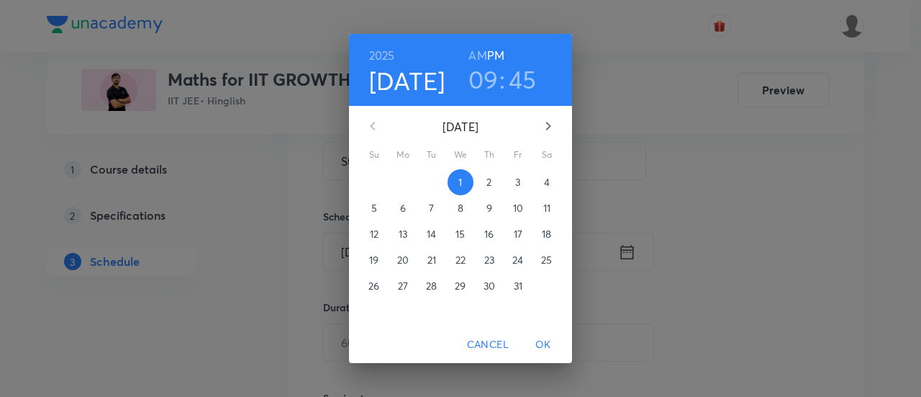
click at [546, 181] on p "4" at bounding box center [547, 182] width 6 height 14
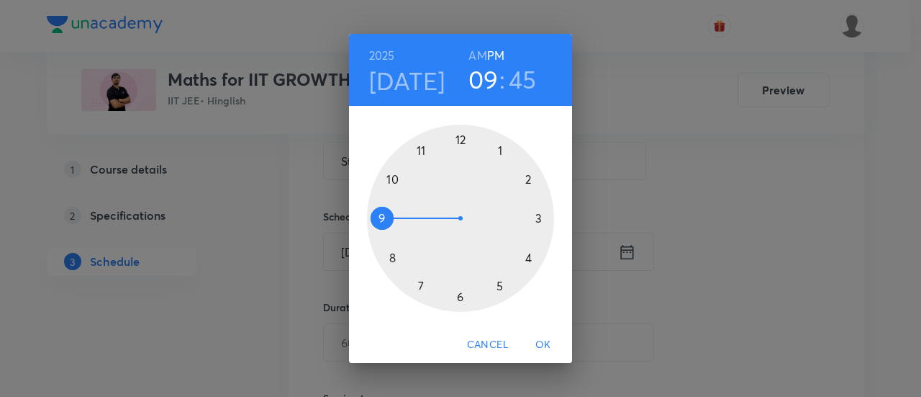
click at [485, 57] on h6 "AM" at bounding box center [478, 55] width 18 height 20
click at [384, 218] on div at bounding box center [460, 218] width 187 height 187
click at [459, 137] on div at bounding box center [460, 218] width 187 height 187
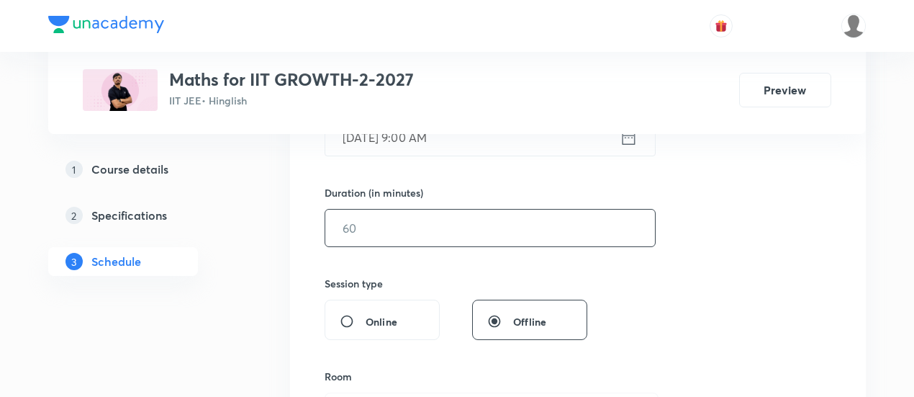
scroll to position [406, 0]
click at [554, 228] on input "text" at bounding box center [490, 226] width 330 height 37
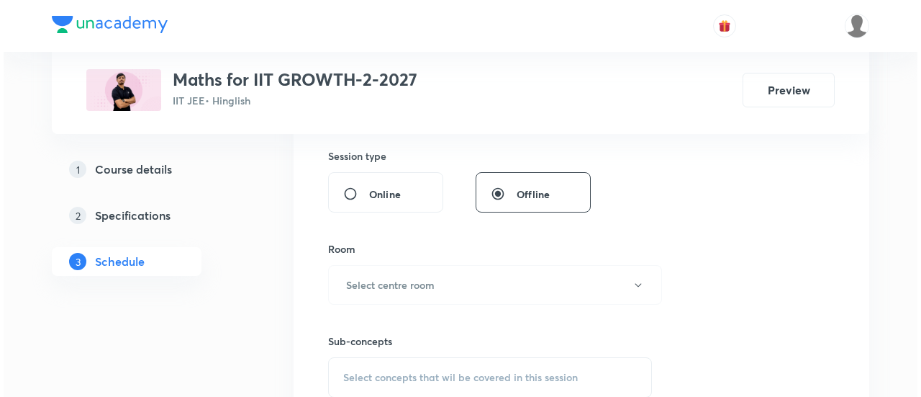
scroll to position [547, 0]
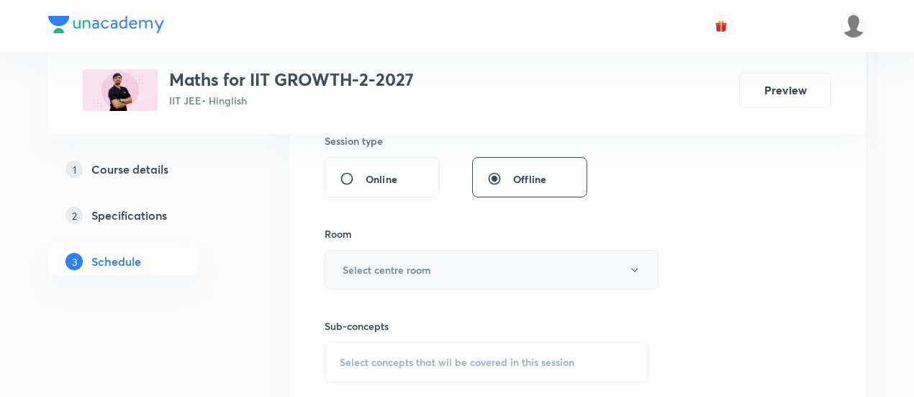
type input "90"
click at [435, 266] on button "Select centre room" at bounding box center [492, 270] width 334 height 40
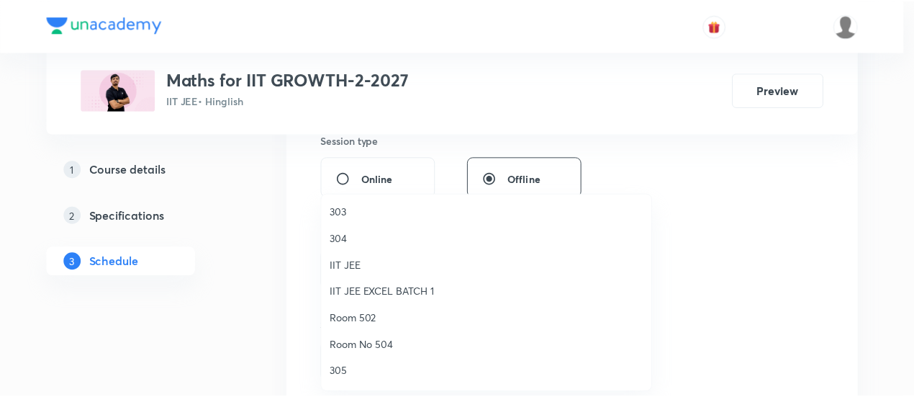
scroll to position [58, 0]
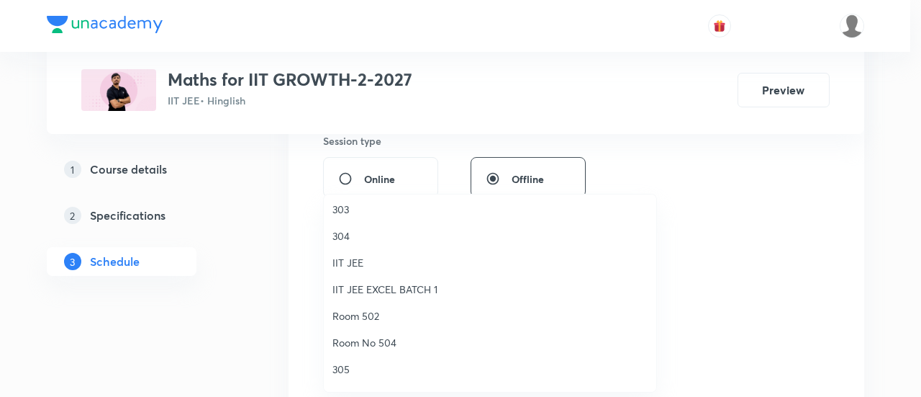
click at [368, 321] on span "Room 502" at bounding box center [490, 315] width 315 height 15
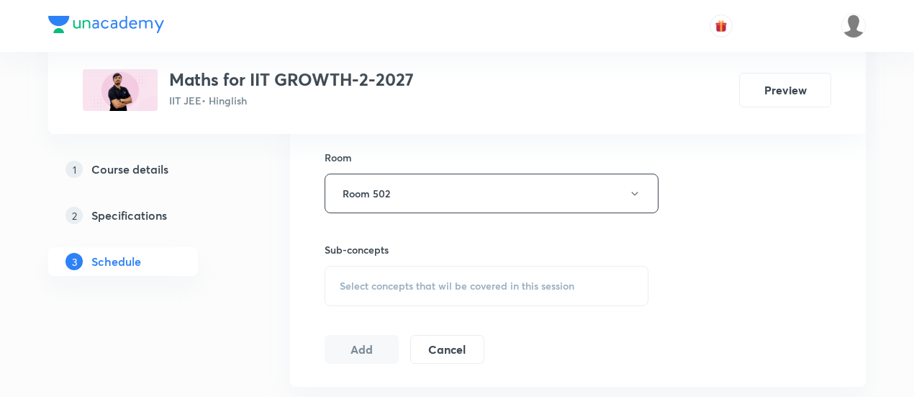
scroll to position [629, 0]
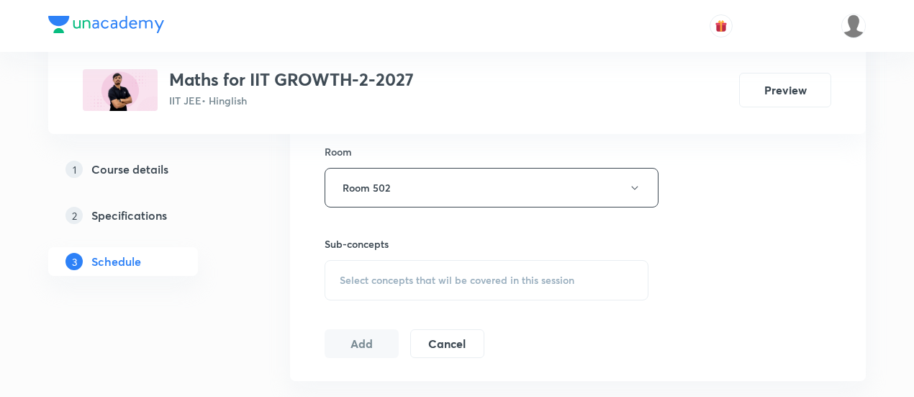
click at [455, 277] on span "Select concepts that wil be covered in this session" at bounding box center [457, 280] width 235 height 12
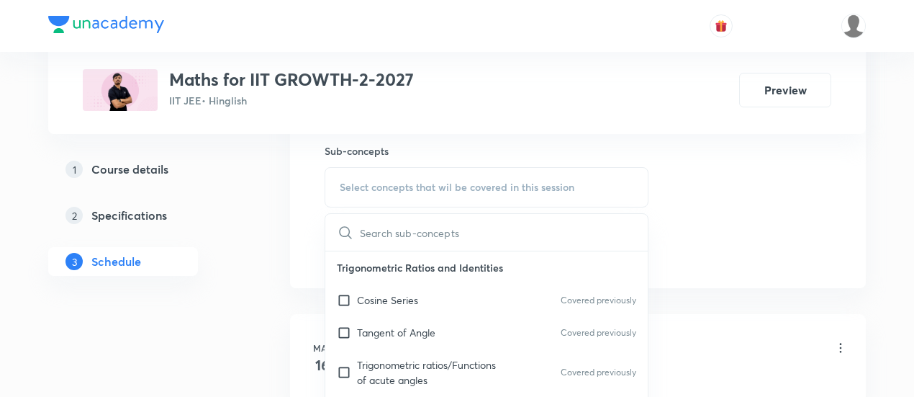
scroll to position [723, 0]
click at [406, 302] on p "Cosine Series" at bounding box center [387, 299] width 61 height 15
checkbox input "true"
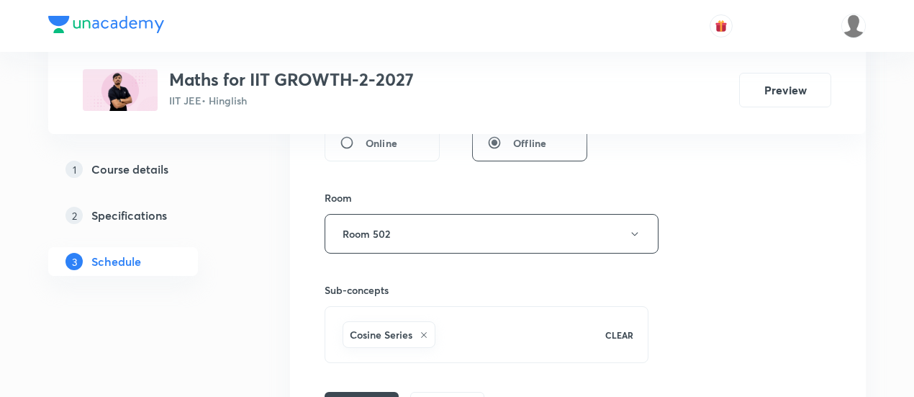
scroll to position [646, 0]
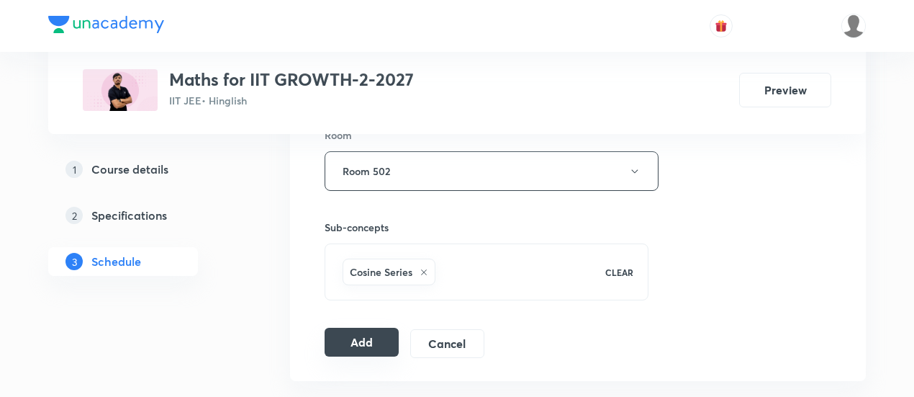
click at [343, 341] on button "Add" at bounding box center [362, 342] width 74 height 29
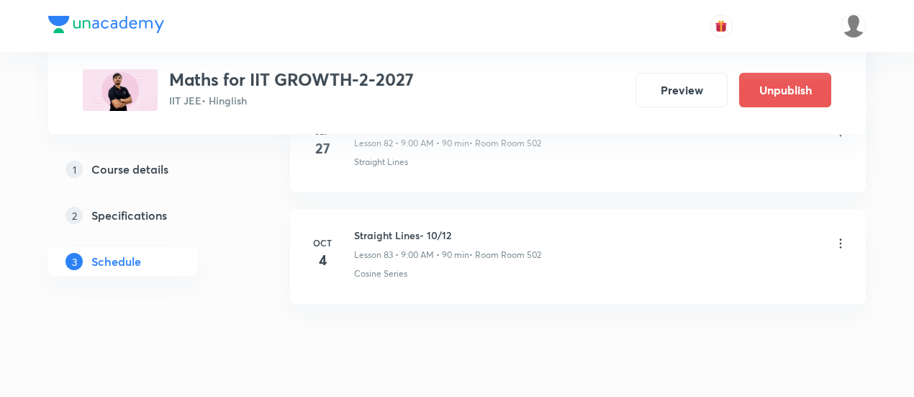
scroll to position [9323, 0]
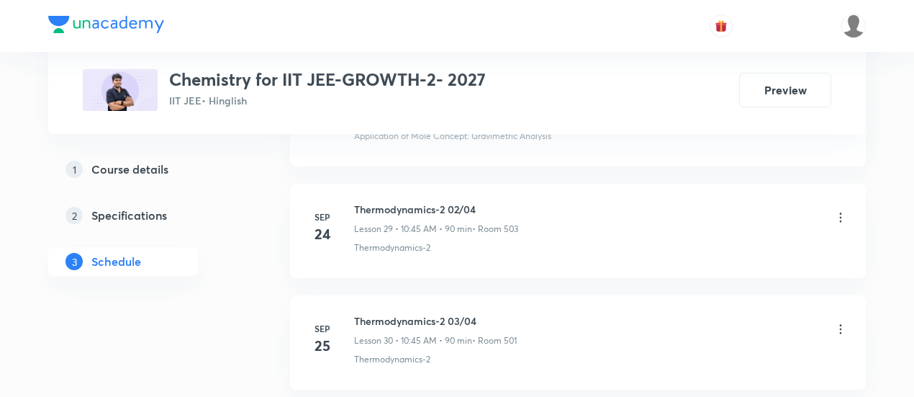
scroll to position [4201, 0]
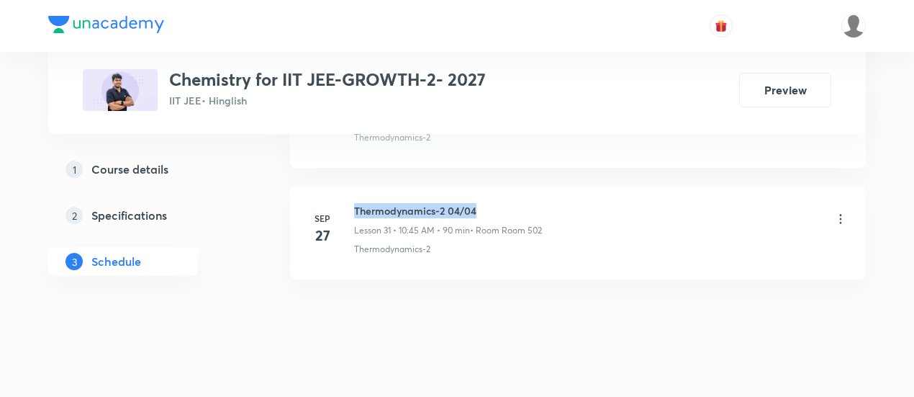
drag, startPoint x: 355, startPoint y: 191, endPoint x: 488, endPoint y: 184, distance: 133.3
click at [488, 185] on li "[DATE] Thermodynamics-2 04/04 Lesson 31 • 10:45 AM • 90 min • Room Room 502 The…" at bounding box center [578, 232] width 576 height 94
copy h6 "Thermodynamics-2 04/04"
click at [490, 203] on h6 "Thermodynamics-2 04/04" at bounding box center [448, 210] width 188 height 15
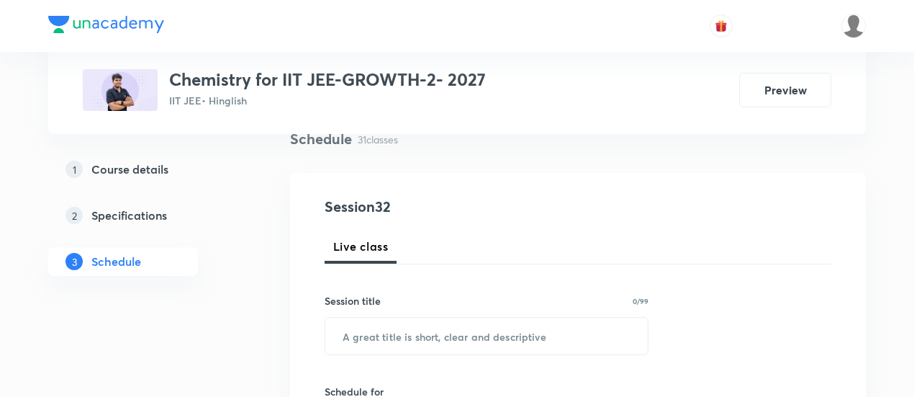
scroll to position [127, 0]
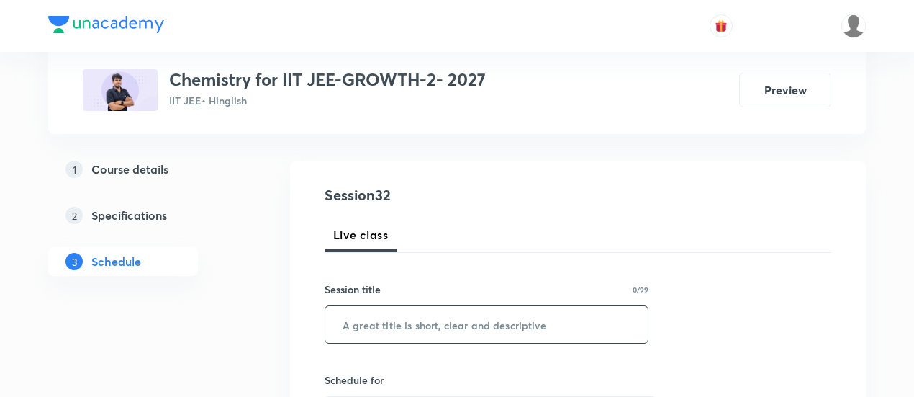
click at [428, 327] on input "text" at bounding box center [486, 324] width 323 height 37
paste input "Thermodynamics-2 04/04"
click at [462, 323] on input "Thermodynamics-2 04/04" at bounding box center [486, 324] width 323 height 37
click at [449, 321] on input "Thermodynamics-2 05/04" at bounding box center [486, 324] width 323 height 37
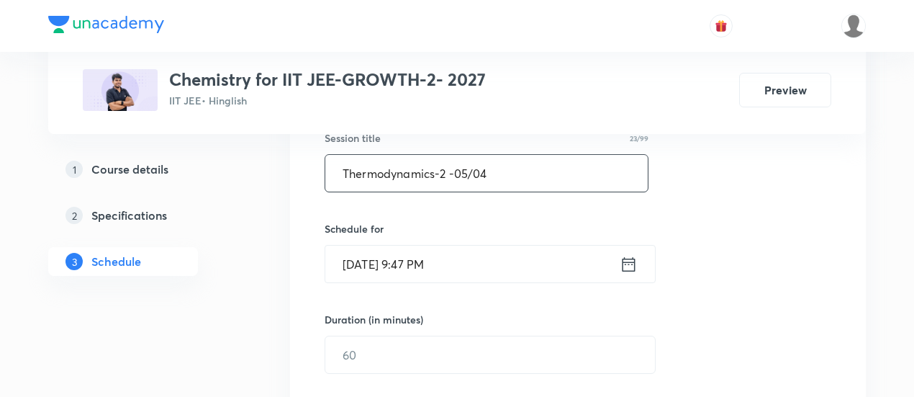
scroll to position [281, 0]
type input "Thermodynamics-2 -05/04"
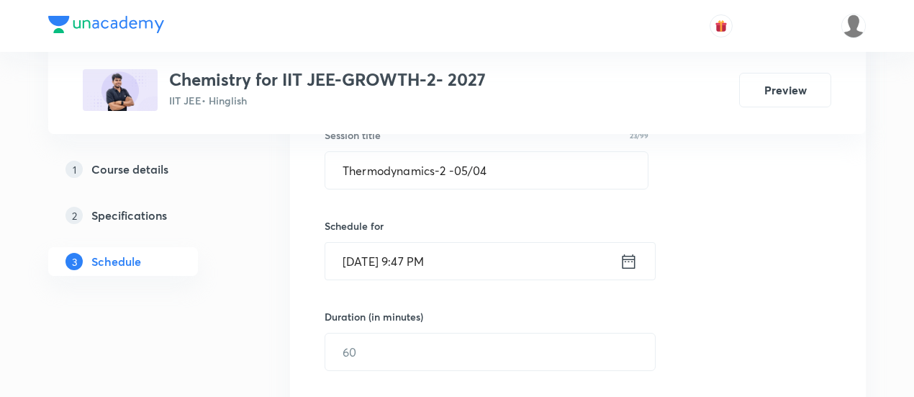
click at [632, 261] on icon at bounding box center [629, 261] width 18 height 20
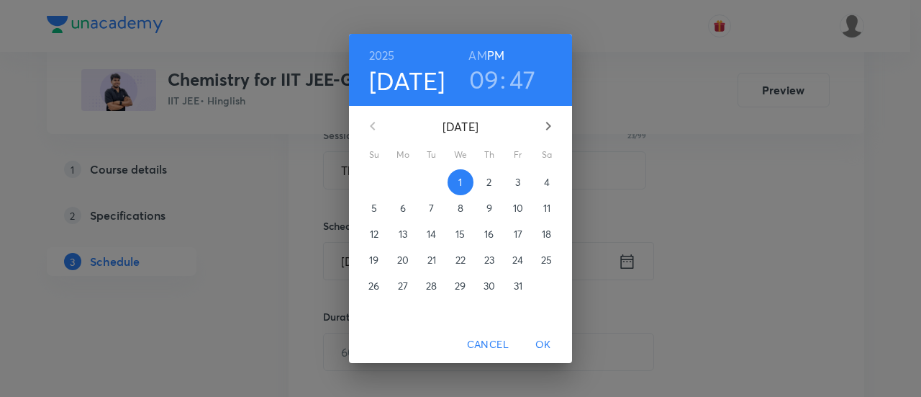
click at [546, 181] on p "4" at bounding box center [547, 182] width 6 height 14
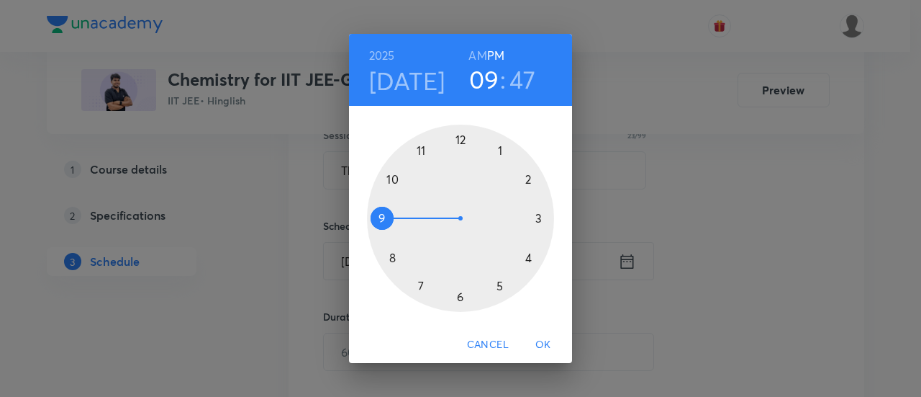
click at [460, 139] on div at bounding box center [460, 218] width 187 height 187
click at [459, 297] on div at bounding box center [460, 218] width 187 height 187
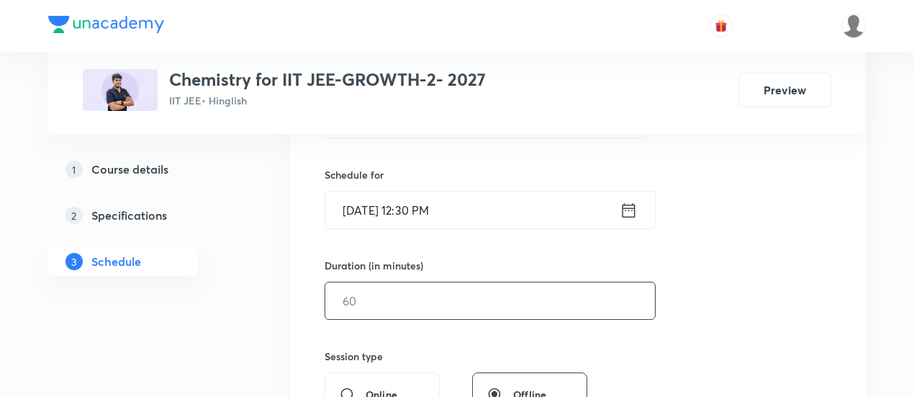
scroll to position [335, 0]
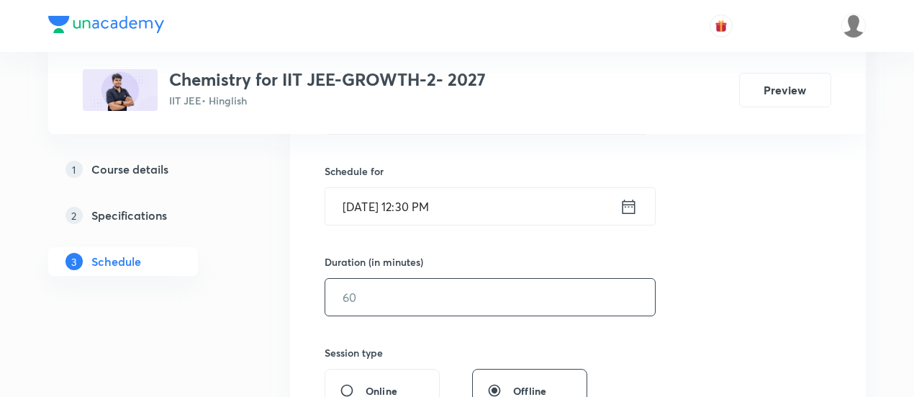
click at [553, 296] on input "text" at bounding box center [490, 297] width 330 height 37
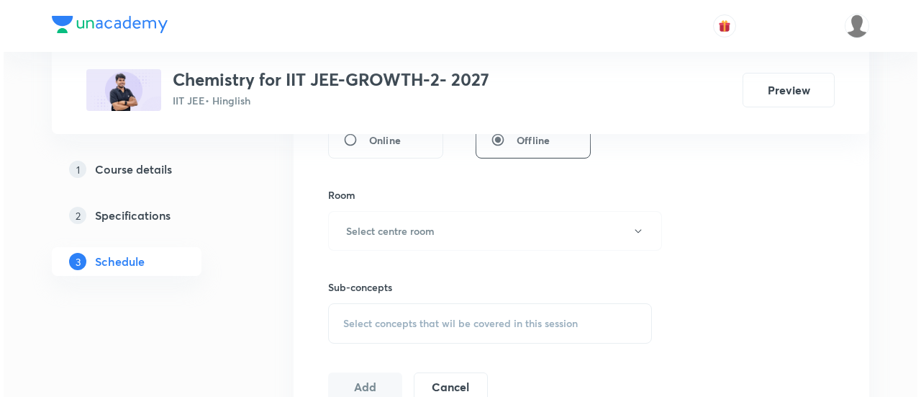
scroll to position [595, 0]
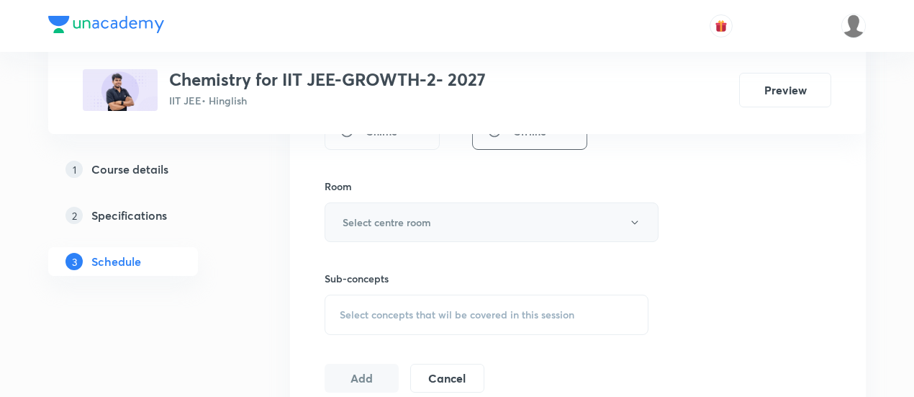
type input "90"
click at [445, 214] on button "Select centre room" at bounding box center [492, 222] width 334 height 40
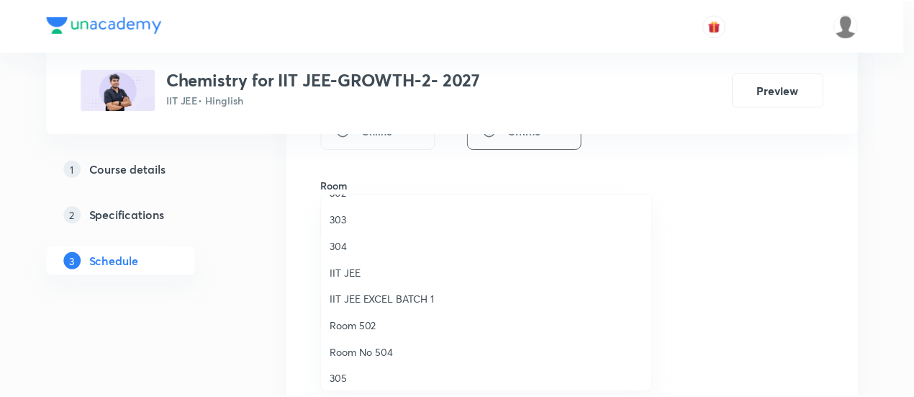
scroll to position [55, 0]
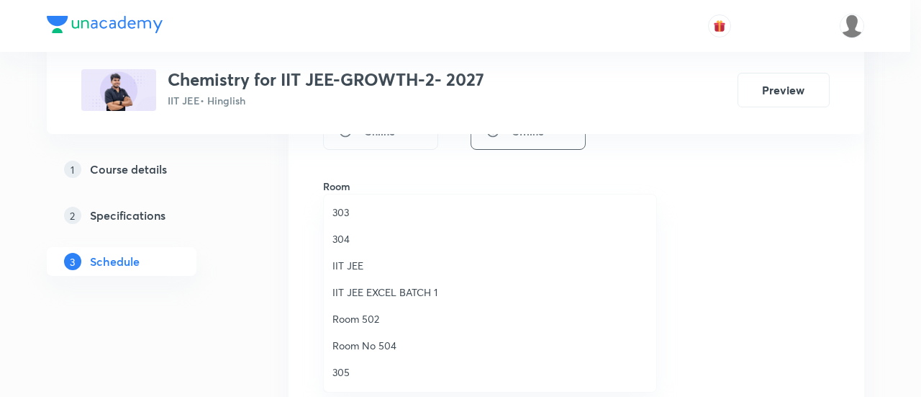
click at [387, 323] on span "Room 502" at bounding box center [490, 318] width 315 height 15
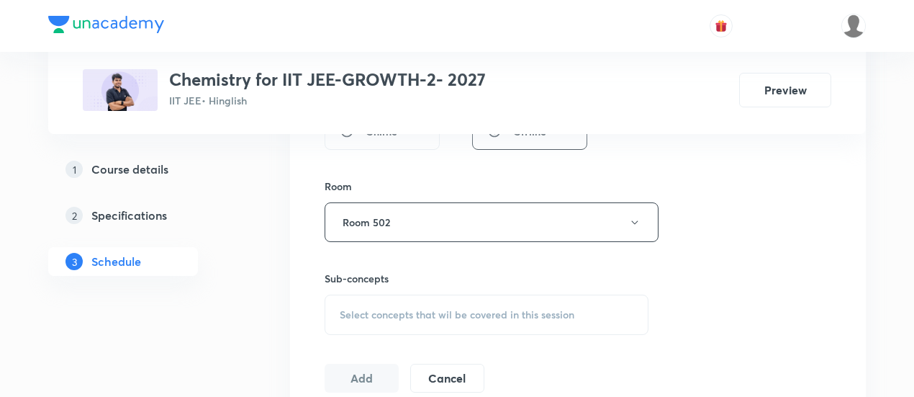
click at [553, 322] on div "Select concepts that wil be covered in this session" at bounding box center [487, 314] width 324 height 40
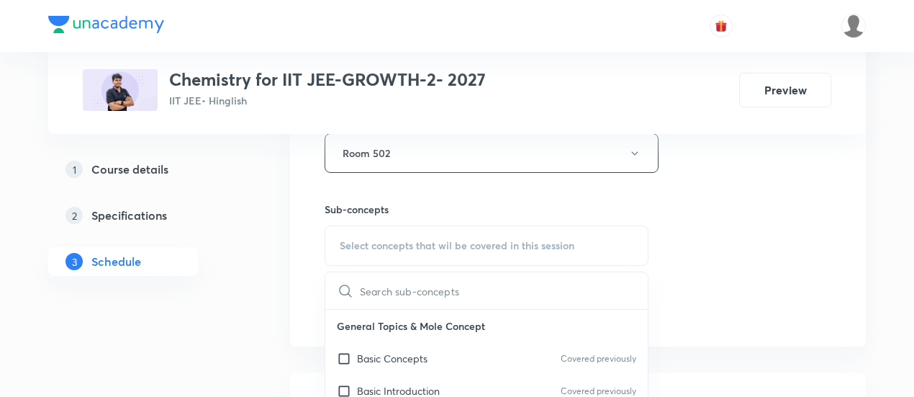
scroll to position [693, 0]
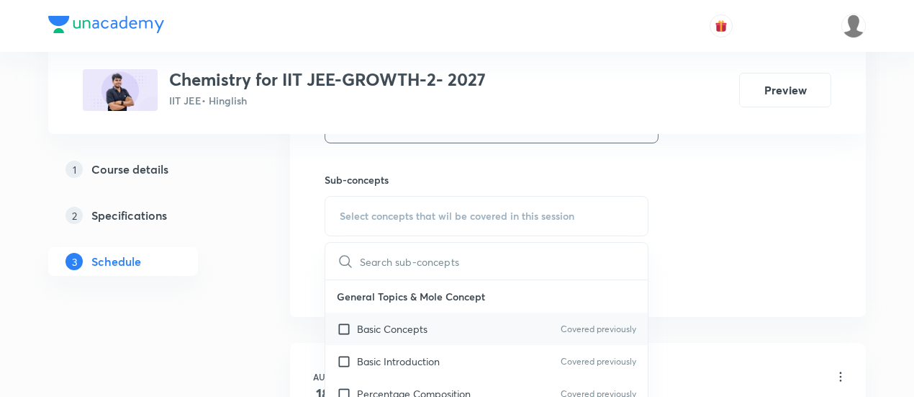
click at [453, 326] on div "Basic Concepts Covered previously" at bounding box center [486, 328] width 323 height 32
checkbox input "true"
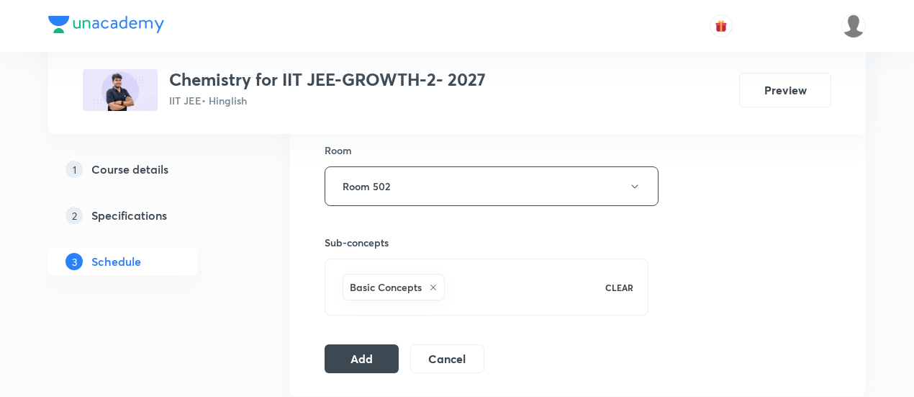
scroll to position [634, 0]
click at [374, 355] on button "Add" at bounding box center [362, 354] width 74 height 29
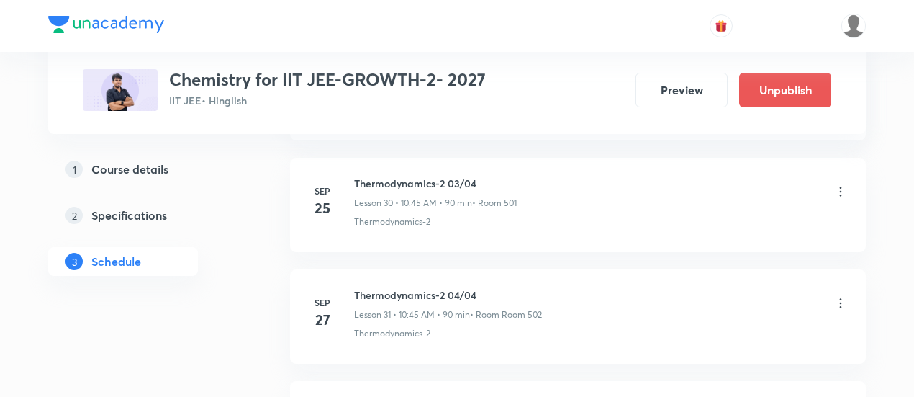
scroll to position [3654, 0]
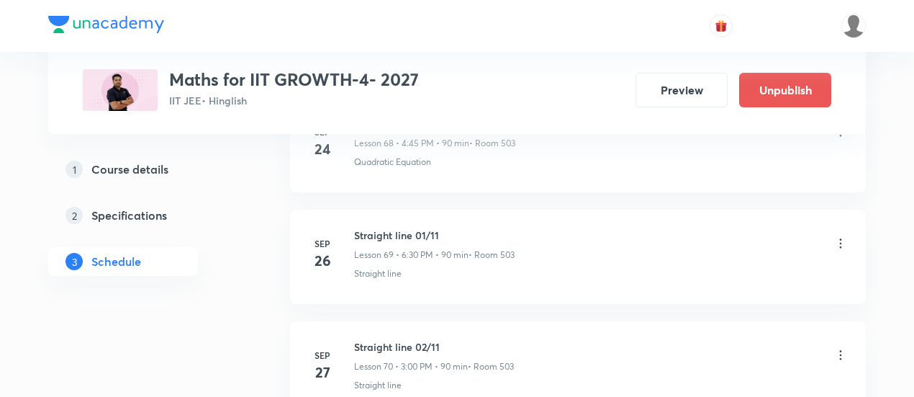
scroll to position [8648, 0]
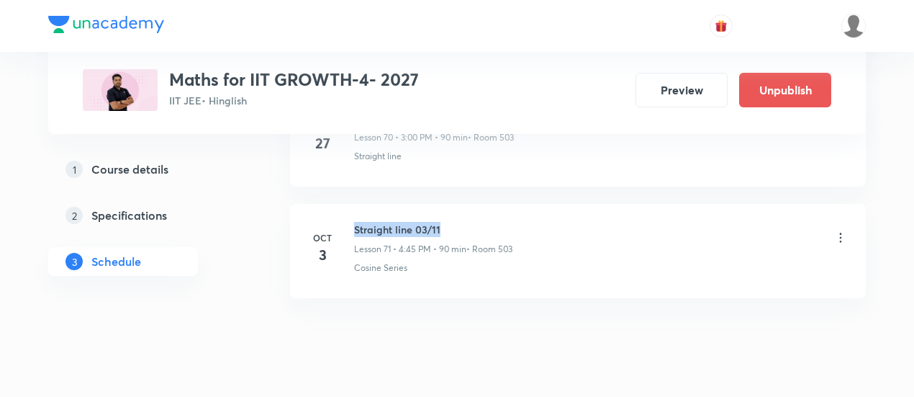
drag, startPoint x: 353, startPoint y: 191, endPoint x: 449, endPoint y: 191, distance: 95.8
click at [449, 222] on div "Oct 3 Straight line 03/11 Lesson 71 • 4:45 PM • 90 min • Room 503 Cosine Series" at bounding box center [578, 248] width 540 height 53
copy h6 "Straight line 03/11"
click at [477, 222] on h6 "Straight line 03/11" at bounding box center [433, 229] width 158 height 15
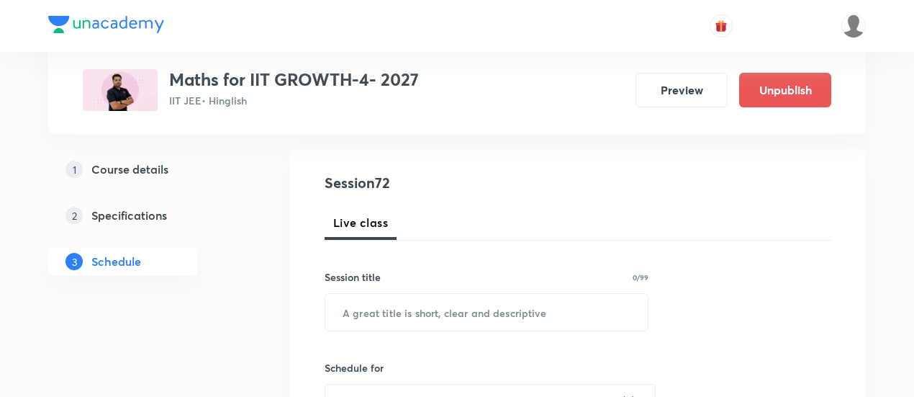
scroll to position [151, 0]
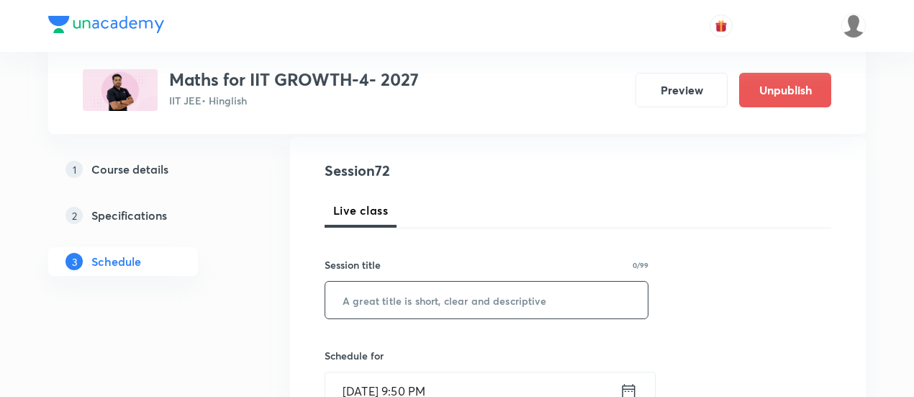
click at [418, 297] on input "text" at bounding box center [486, 299] width 323 height 37
paste input "Straight line 03/11"
click at [425, 295] on input "Straight line 03/11" at bounding box center [486, 299] width 323 height 37
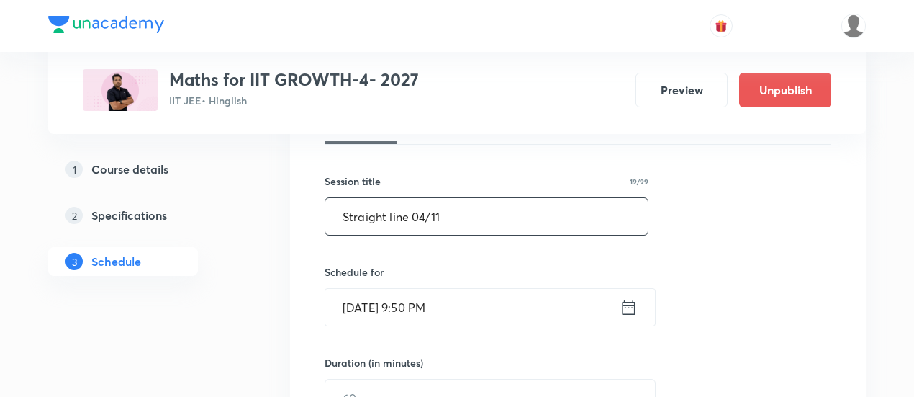
scroll to position [242, 0]
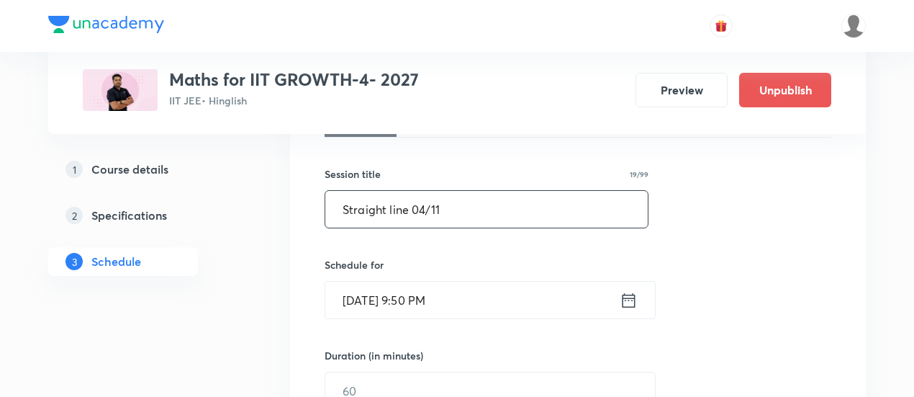
type input "Straight line 04/11"
click at [631, 294] on icon at bounding box center [629, 300] width 18 height 20
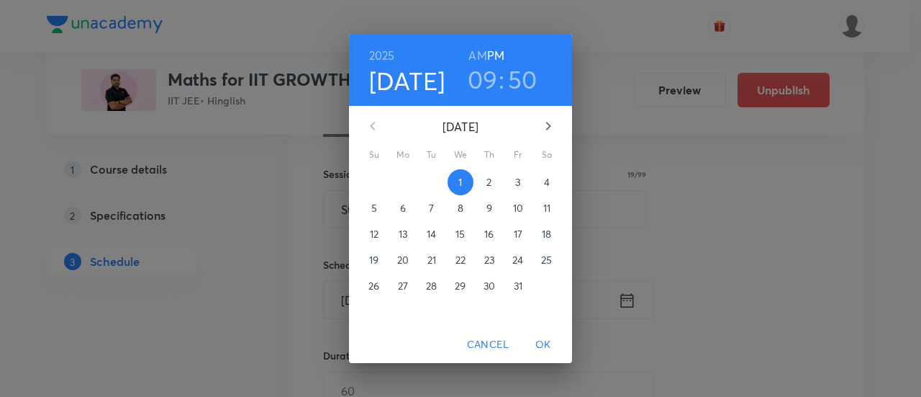
click at [546, 183] on p "4" at bounding box center [547, 182] width 6 height 14
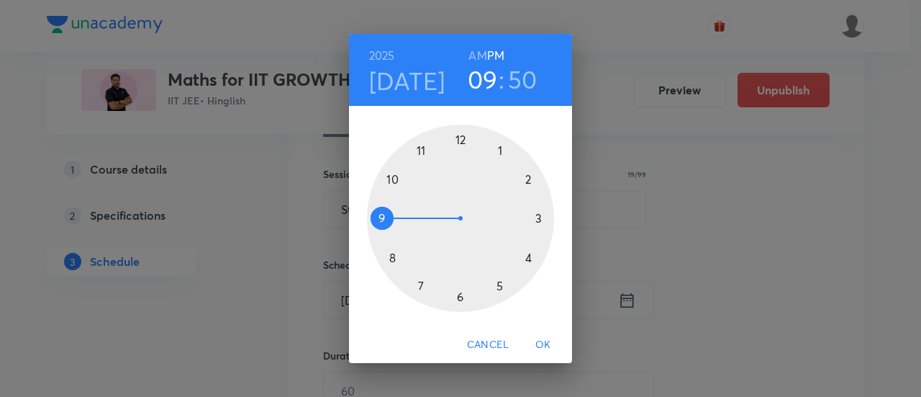
click at [529, 257] on div at bounding box center [460, 218] width 187 height 187
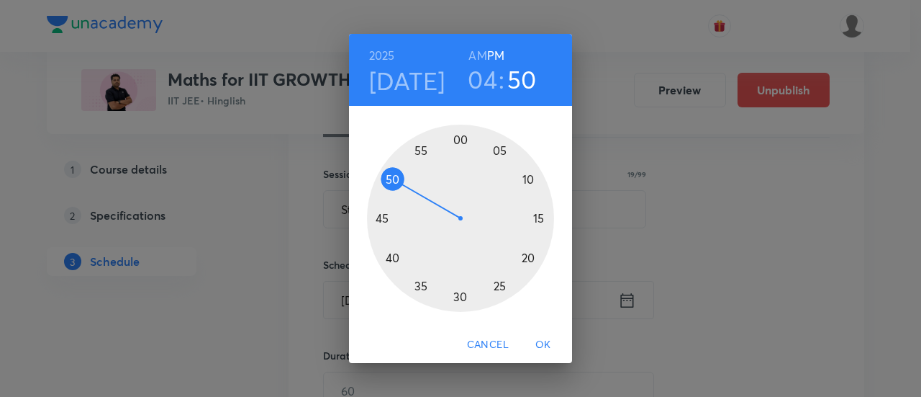
click at [380, 217] on div at bounding box center [460, 218] width 187 height 187
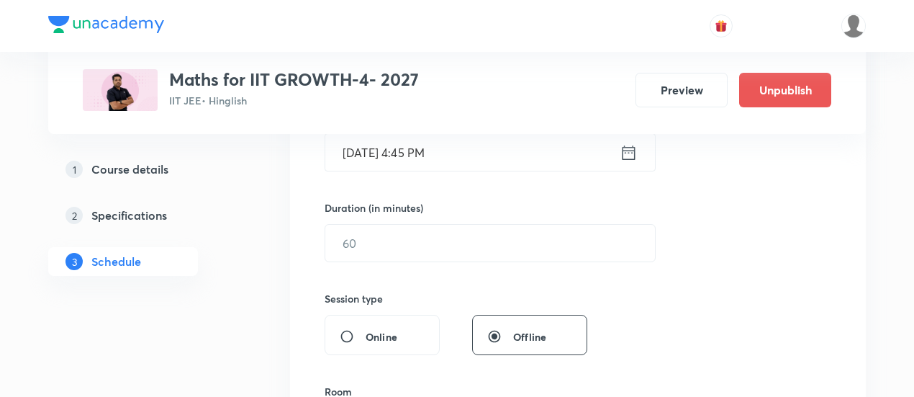
scroll to position [390, 0]
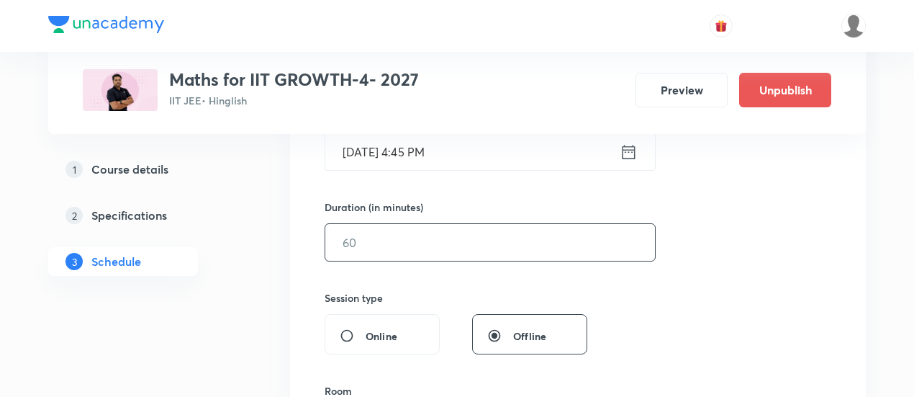
click at [549, 243] on input "text" at bounding box center [490, 242] width 330 height 37
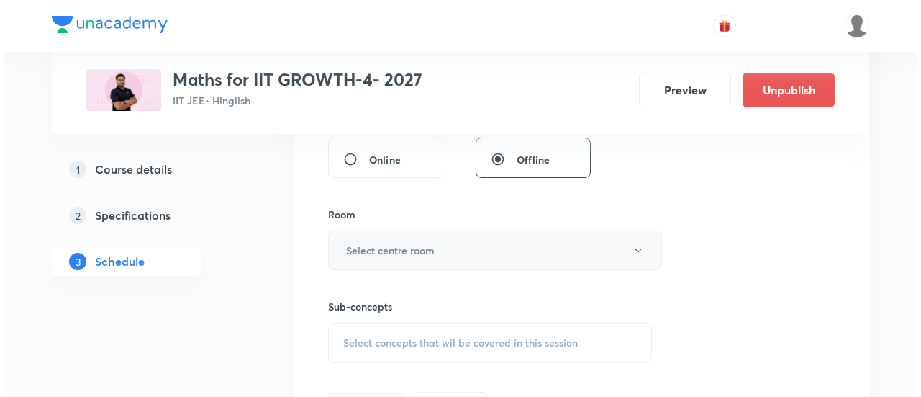
scroll to position [570, 0]
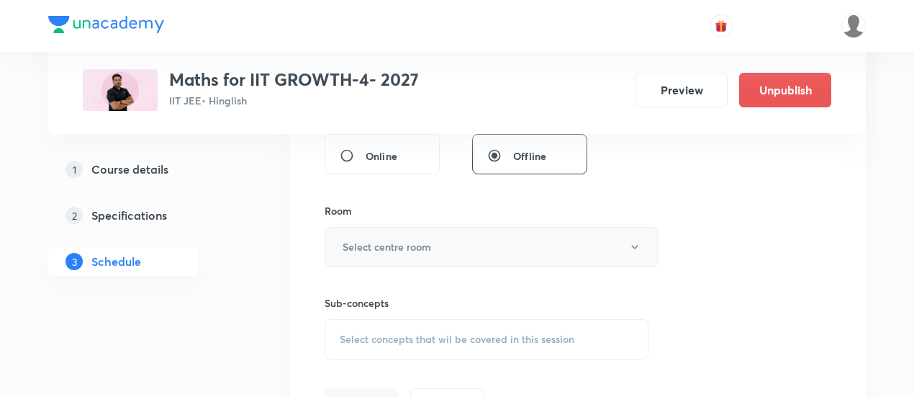
type input "90"
click at [442, 235] on button "Select centre room" at bounding box center [492, 247] width 334 height 40
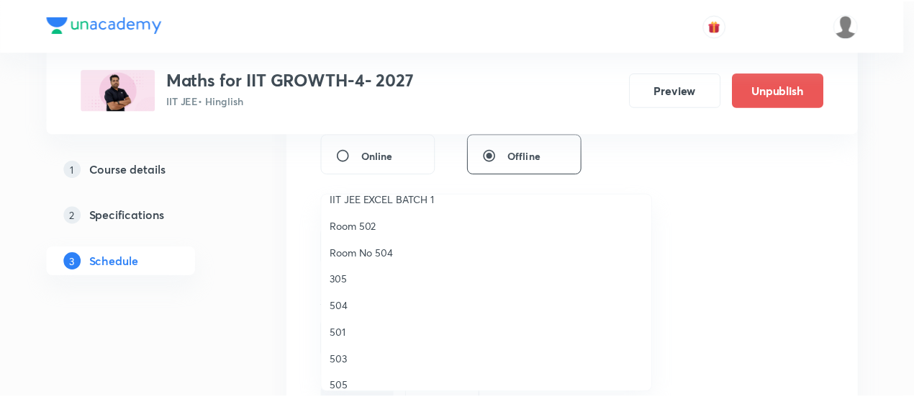
scroll to position [153, 0]
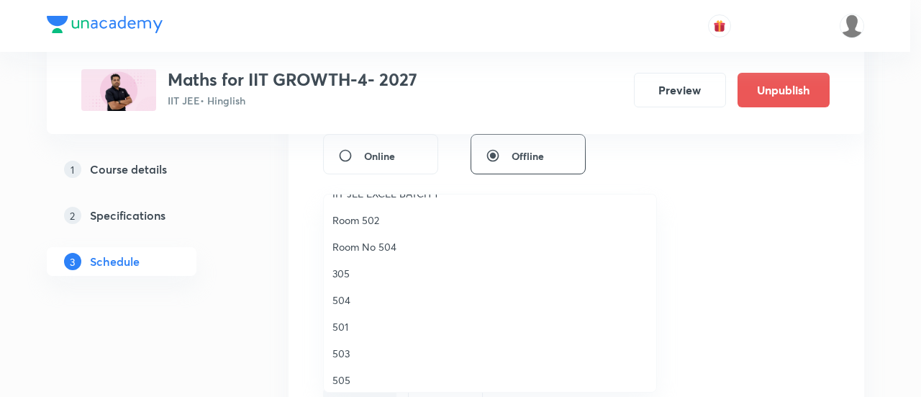
click at [353, 348] on span "503" at bounding box center [490, 353] width 315 height 15
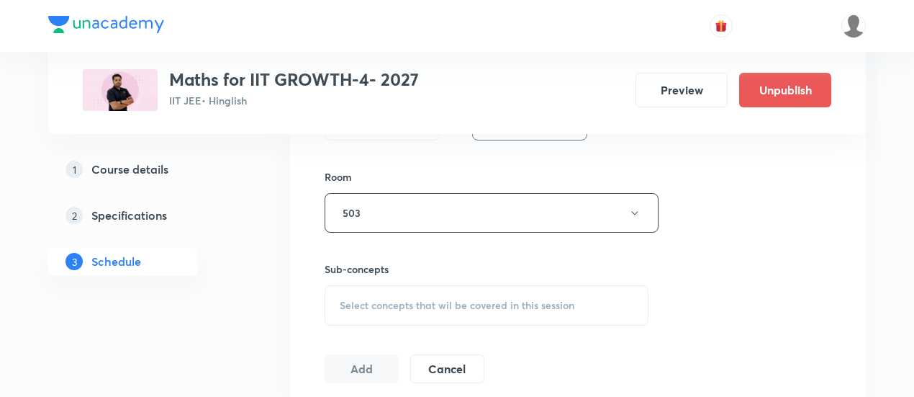
scroll to position [621, 0]
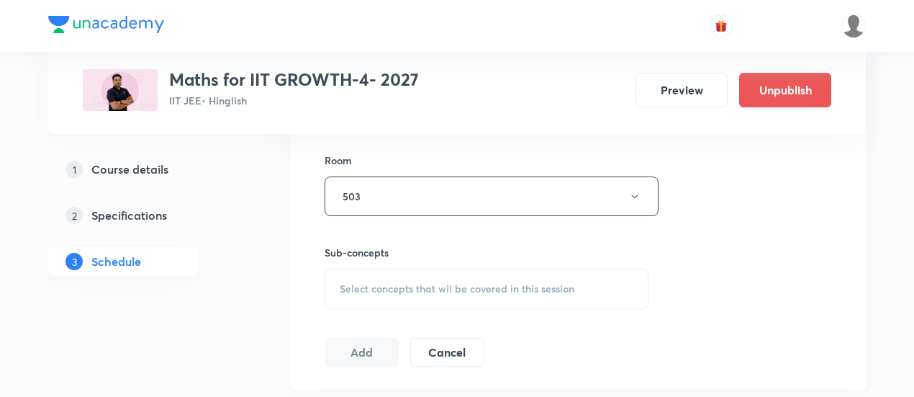
click at [454, 290] on span "Select concepts that wil be covered in this session" at bounding box center [457, 289] width 235 height 12
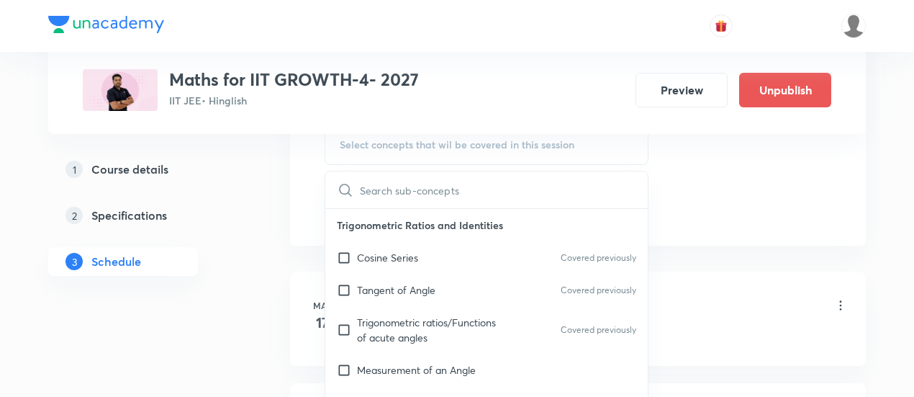
scroll to position [783, 0]
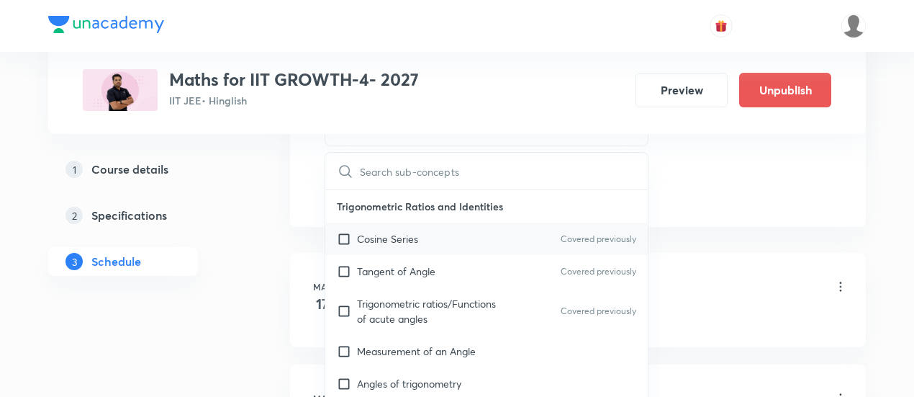
click at [395, 242] on p "Cosine Series" at bounding box center [387, 238] width 61 height 15
checkbox input "true"
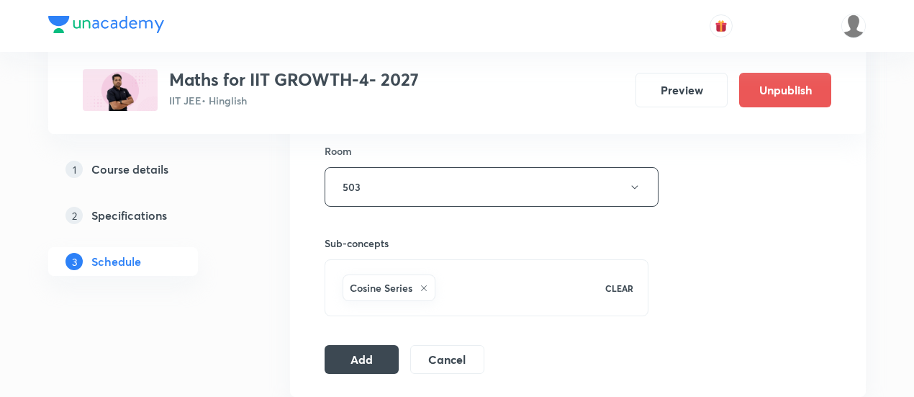
scroll to position [635, 0]
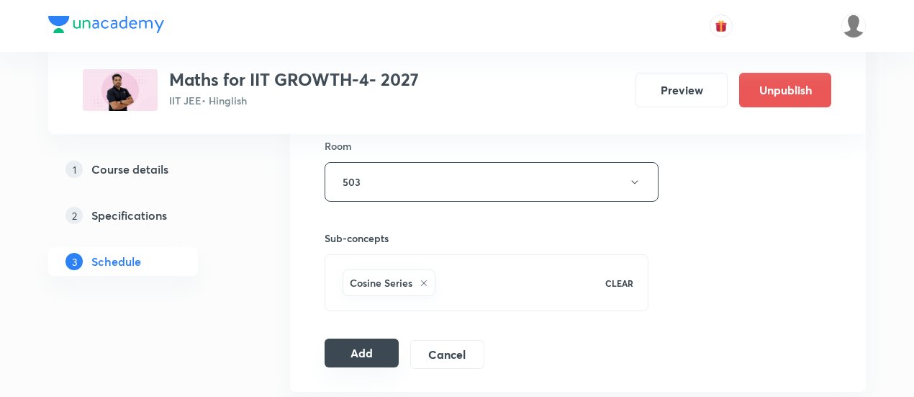
click at [359, 350] on button "Add" at bounding box center [362, 352] width 74 height 29
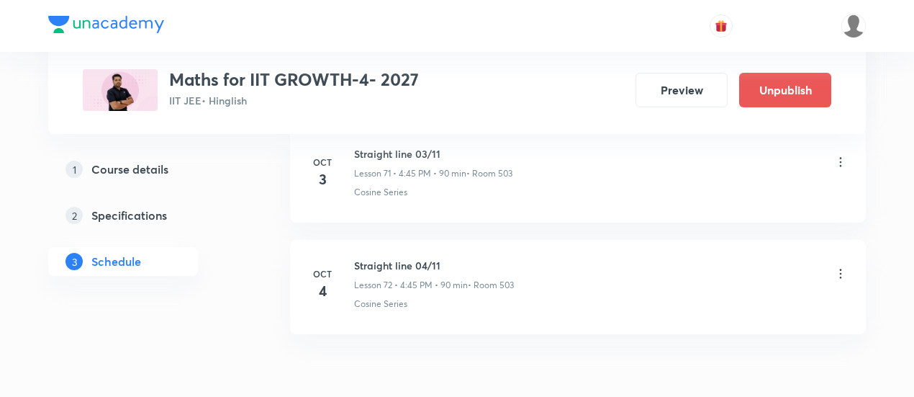
scroll to position [8100, 0]
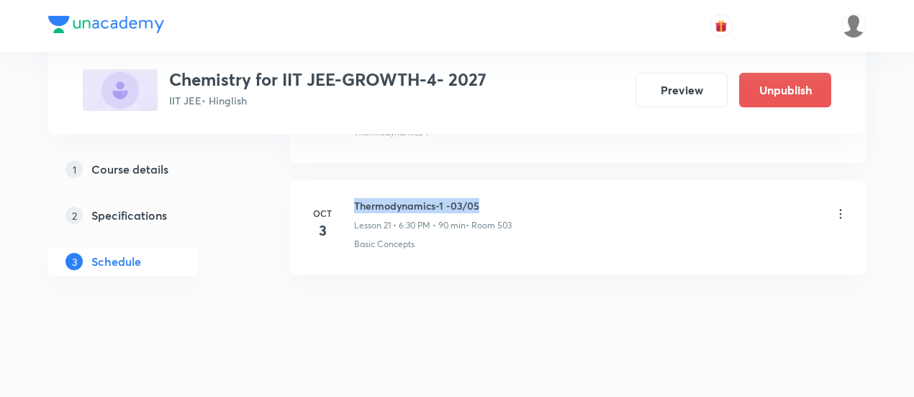
drag, startPoint x: 356, startPoint y: 191, endPoint x: 491, endPoint y: 188, distance: 135.4
click at [491, 198] on h6 "Thermodynamics-1 -03/05" at bounding box center [433, 205] width 158 height 15
copy h6 "Thermodynamics-1 -03/05"
click at [491, 198] on h6 "Thermodynamics-1 -03/05" at bounding box center [433, 205] width 158 height 15
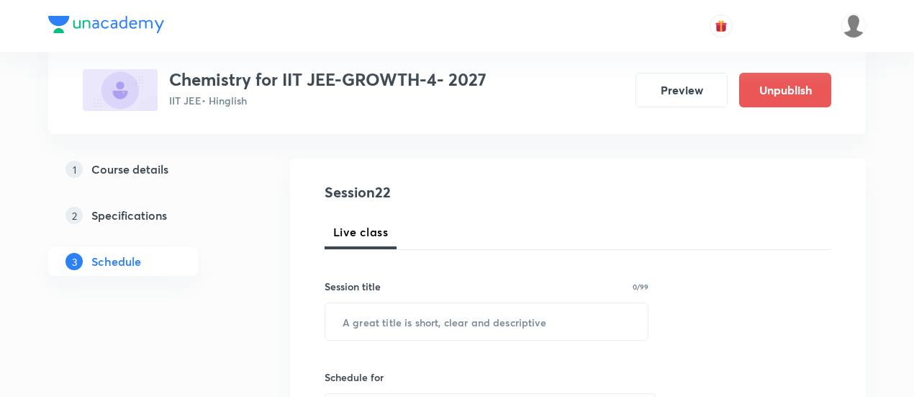
scroll to position [156, 0]
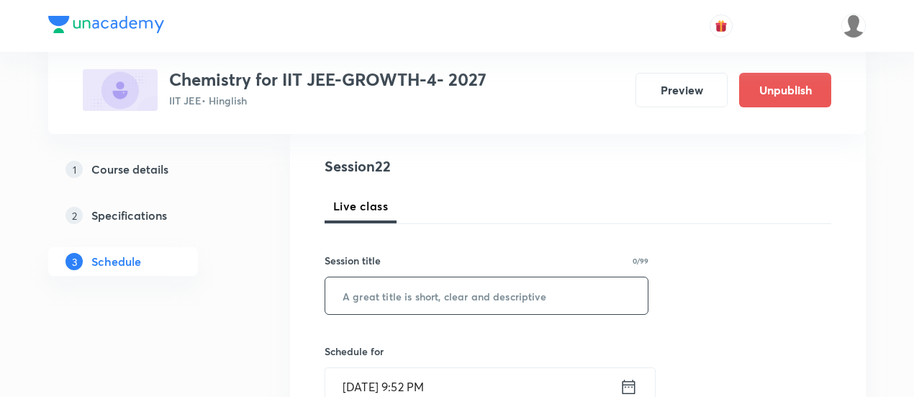
click at [440, 294] on input "text" at bounding box center [486, 295] width 323 height 37
paste input "Thermodynamics-1 -03/05"
click at [464, 292] on input "Thermodynamics-1 -03/05" at bounding box center [486, 295] width 323 height 37
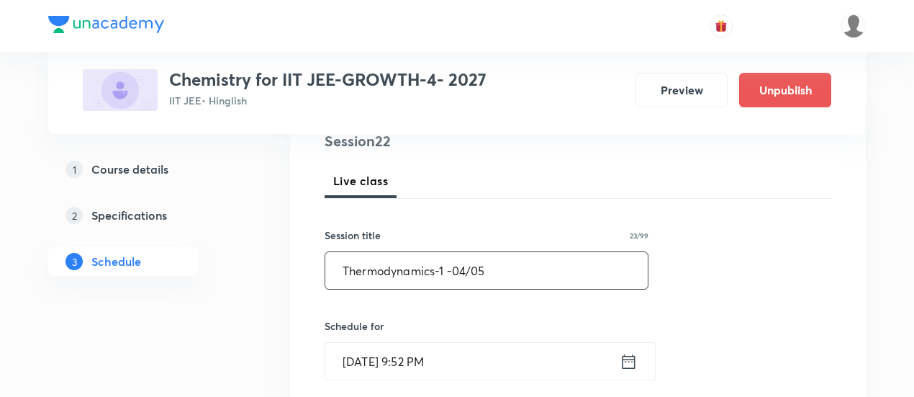
scroll to position [249, 0]
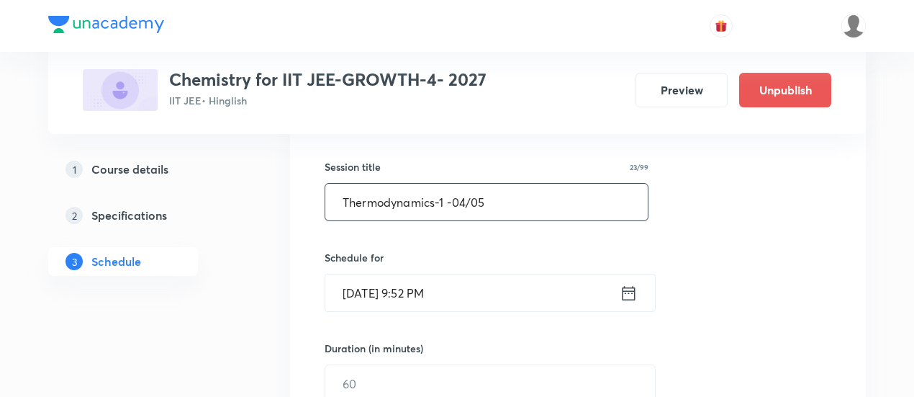
type input "Thermodynamics-1 -04/05"
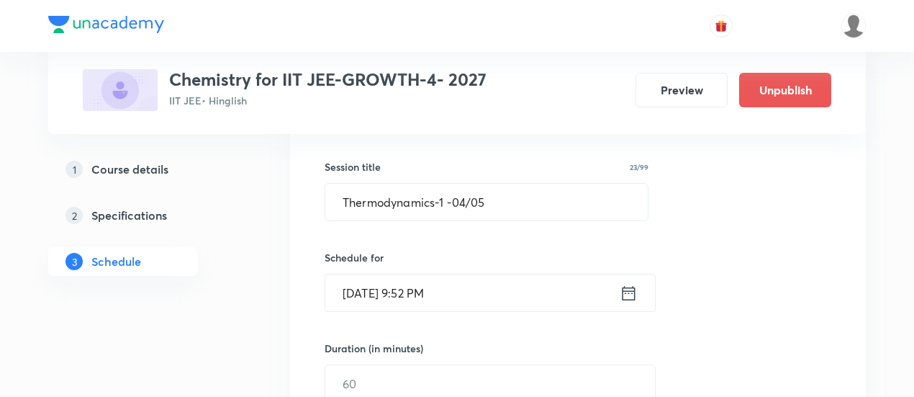
click at [628, 287] on icon at bounding box center [629, 293] width 18 height 20
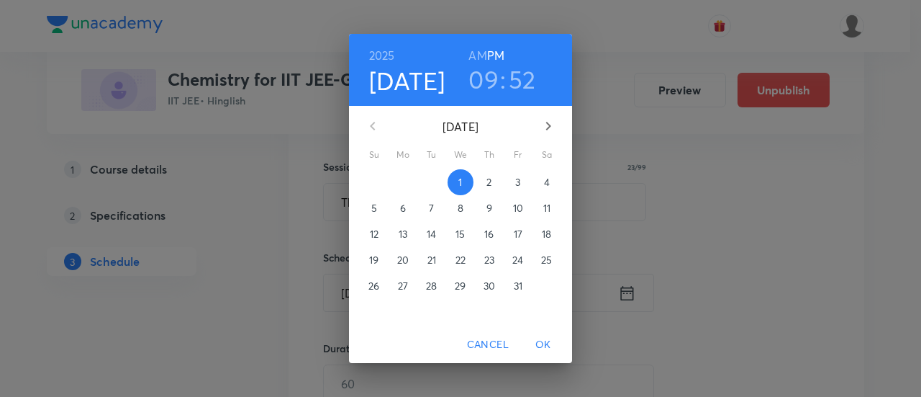
click at [547, 178] on p "4" at bounding box center [547, 182] width 6 height 14
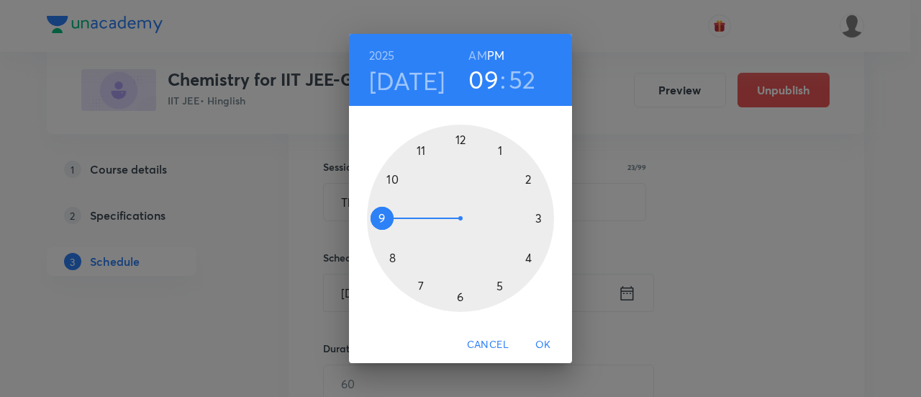
click at [458, 297] on div at bounding box center [460, 218] width 187 height 187
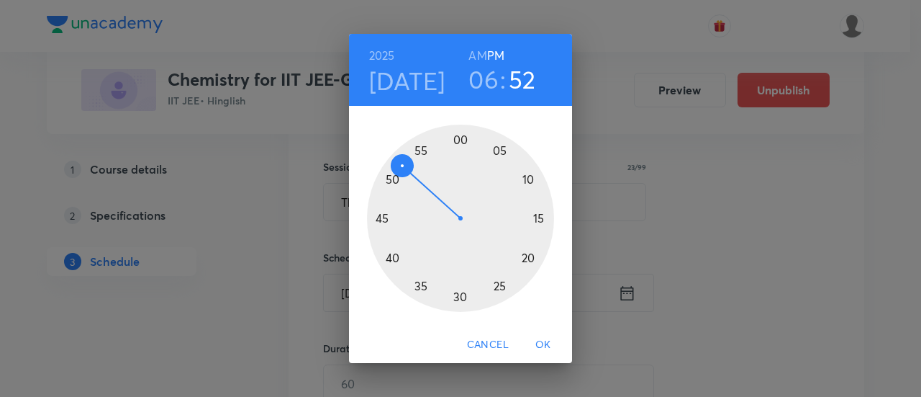
click at [462, 296] on div at bounding box center [460, 218] width 187 height 187
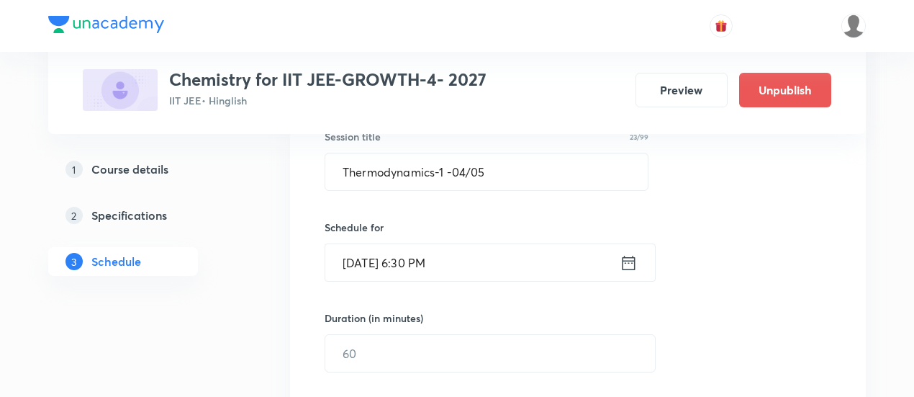
scroll to position [341, 0]
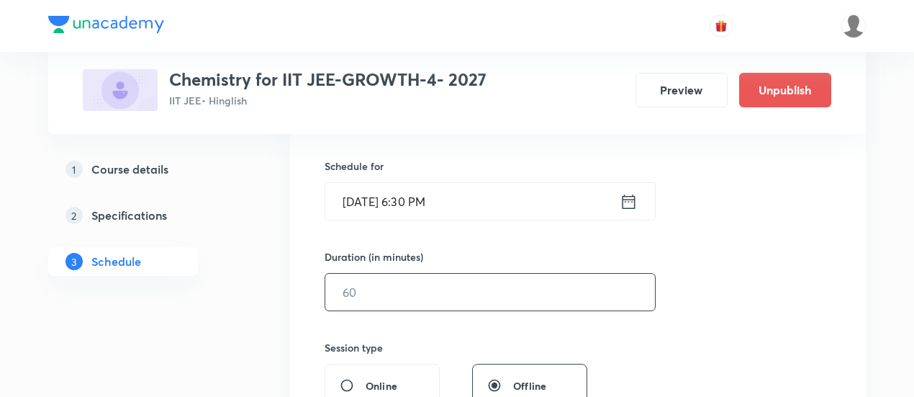
click at [538, 275] on input "text" at bounding box center [490, 292] width 330 height 37
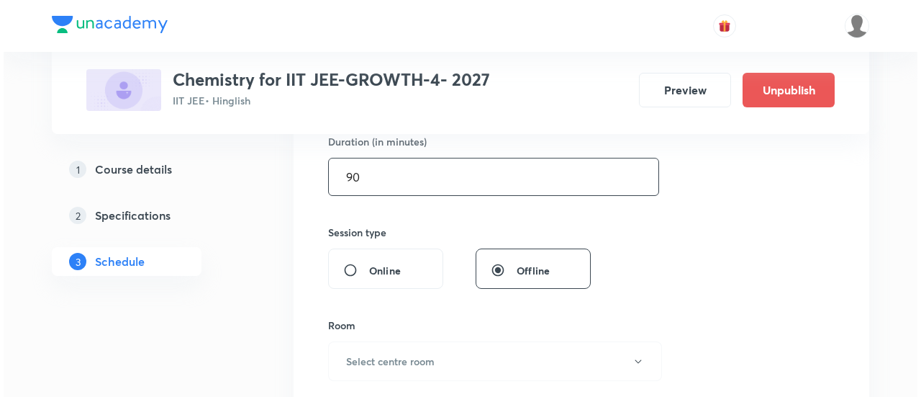
scroll to position [513, 0]
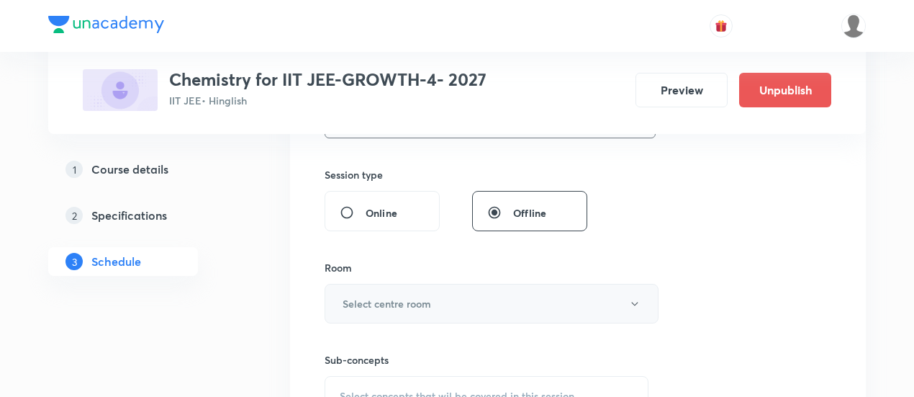
type input "90"
click at [438, 300] on button "Select centre room" at bounding box center [492, 304] width 334 height 40
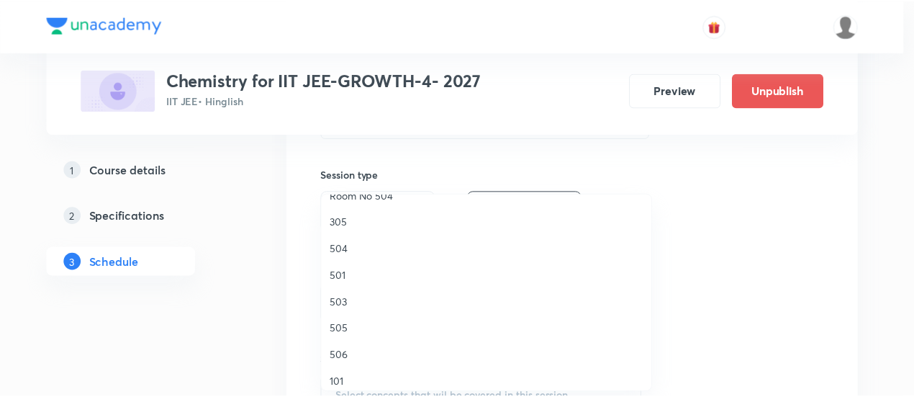
scroll to position [213, 0]
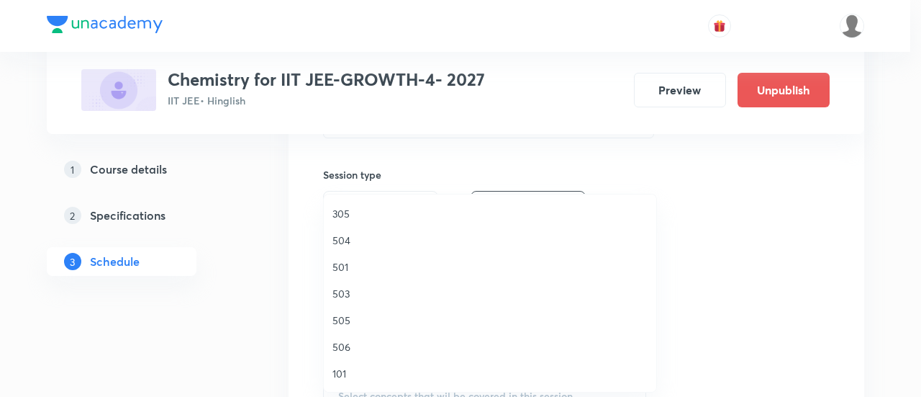
click at [348, 292] on span "503" at bounding box center [490, 293] width 315 height 15
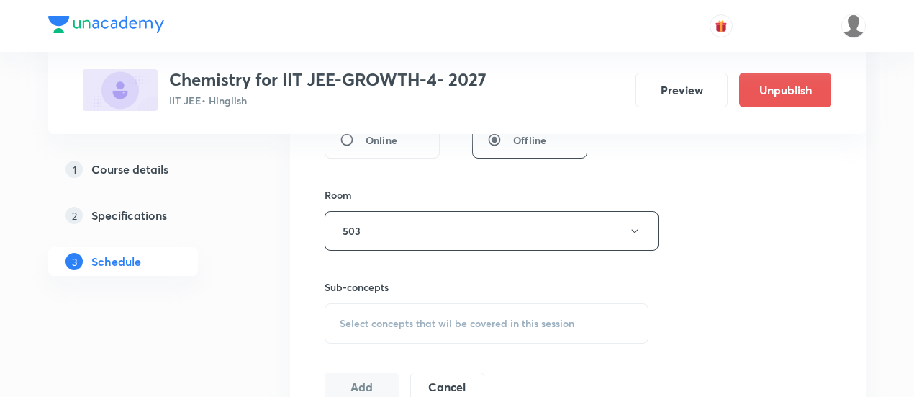
scroll to position [600, 0]
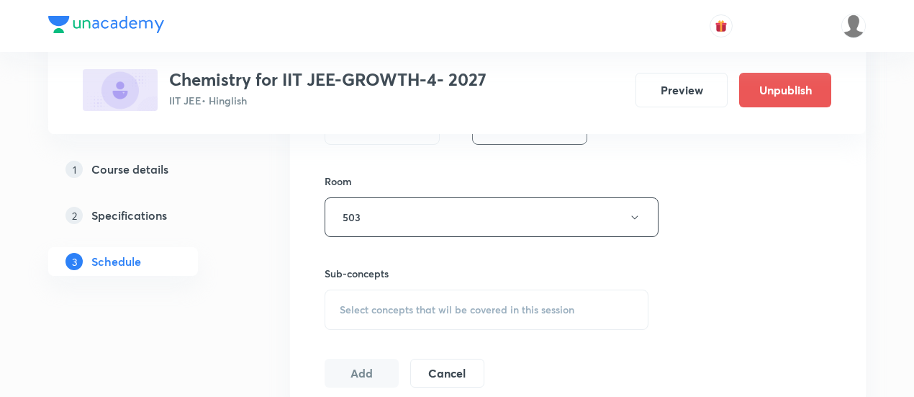
click at [458, 304] on span "Select concepts that wil be covered in this session" at bounding box center [457, 310] width 235 height 12
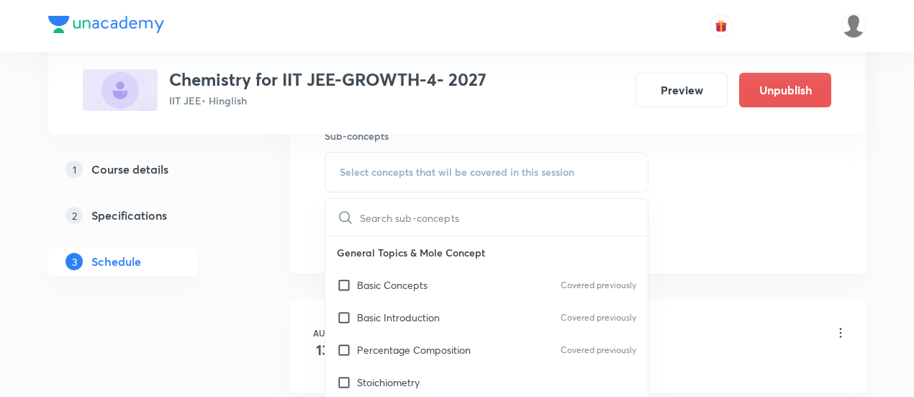
scroll to position [739, 0]
click at [389, 276] on p "Basic Concepts" at bounding box center [392, 283] width 71 height 15
checkbox input "true"
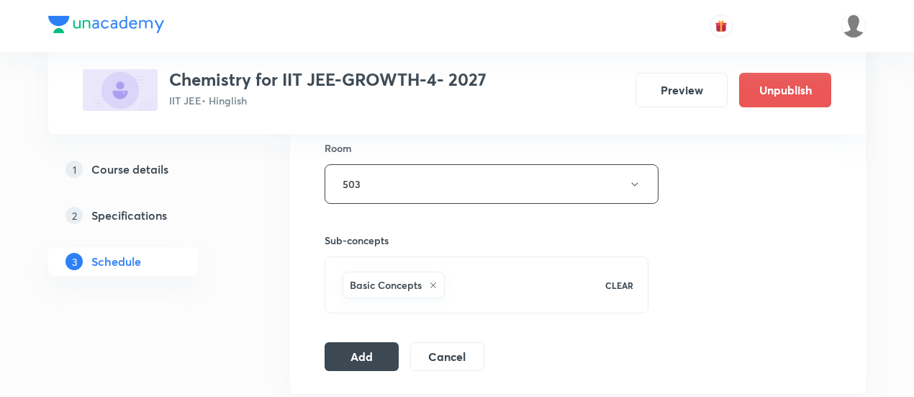
scroll to position [634, 0]
click at [340, 348] on button "Add" at bounding box center [362, 354] width 74 height 29
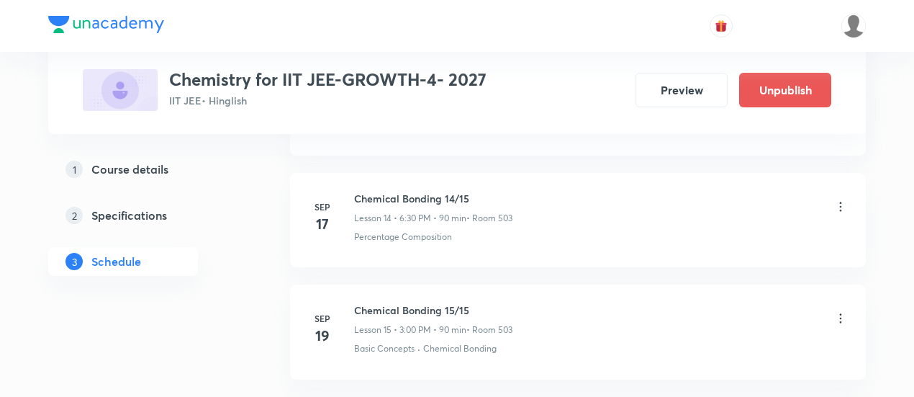
scroll to position [2430, 0]
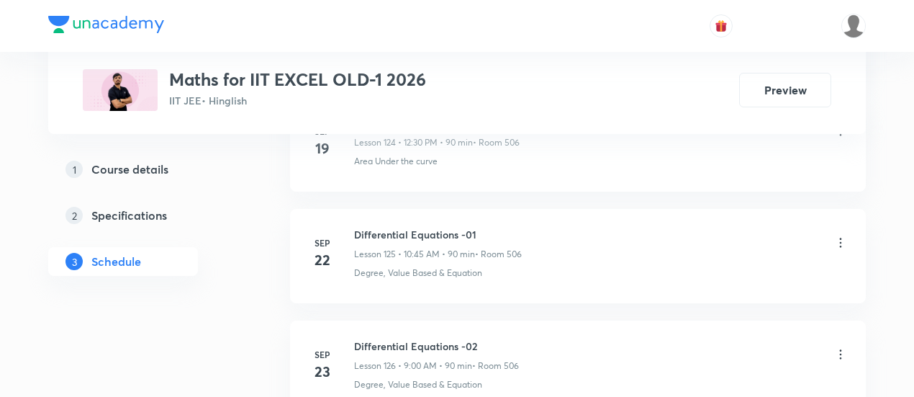
scroll to position [15090, 0]
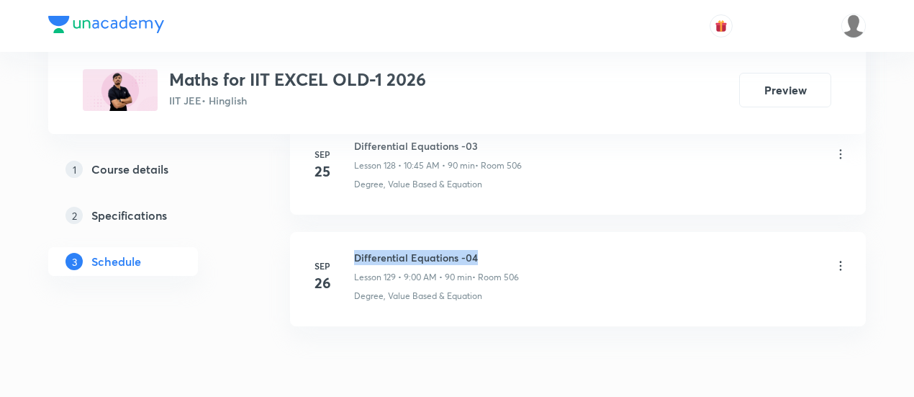
drag, startPoint x: 354, startPoint y: 189, endPoint x: 486, endPoint y: 184, distance: 131.8
click at [486, 232] on li "[DATE] Differential Equations -04 Lesson 129 • 9:00 AM • 90 min • Room 506 Degr…" at bounding box center [578, 279] width 576 height 94
copy h6 "Differential Equations -04"
click at [486, 232] on li "[DATE] Differential Equations -04 Lesson 129 • 9:00 AM • 90 min • Room 506 Degr…" at bounding box center [578, 279] width 576 height 94
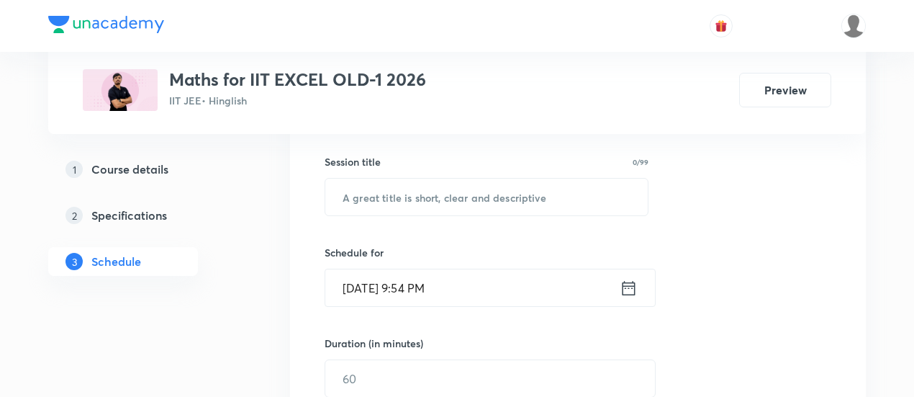
scroll to position [283, 0]
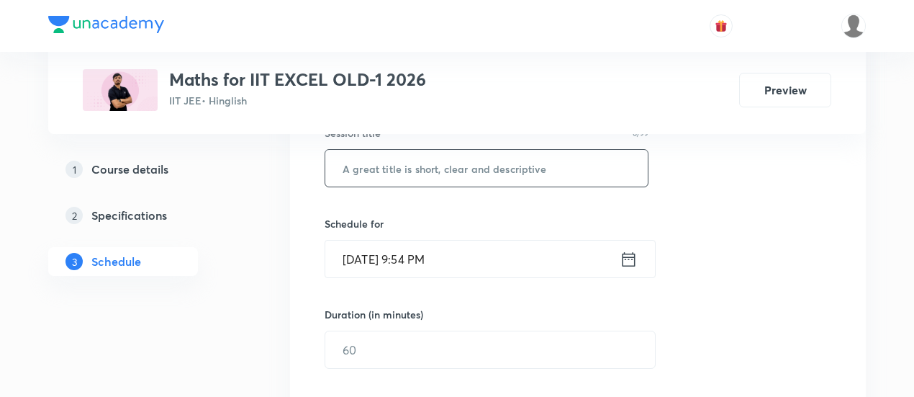
click at [463, 169] on input "text" at bounding box center [486, 168] width 323 height 37
paste input "Differential Equations -04"
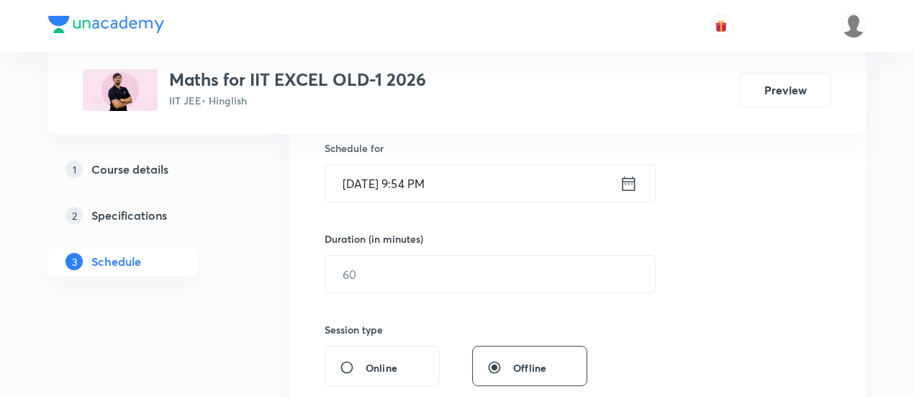
scroll to position [362, 0]
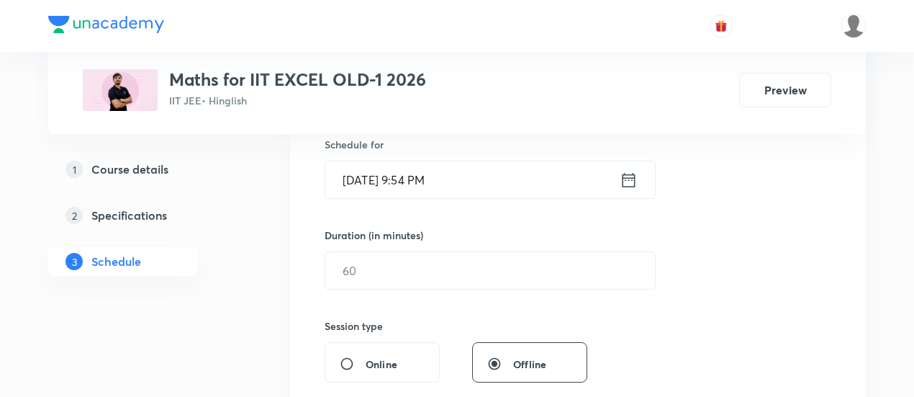
type input "Differential Equations -05"
click at [629, 178] on icon at bounding box center [629, 180] width 18 height 20
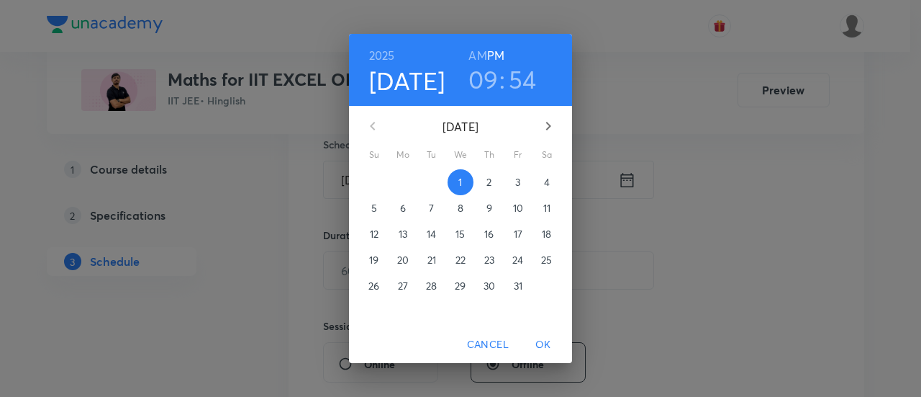
click at [524, 178] on span "3" at bounding box center [518, 182] width 26 height 14
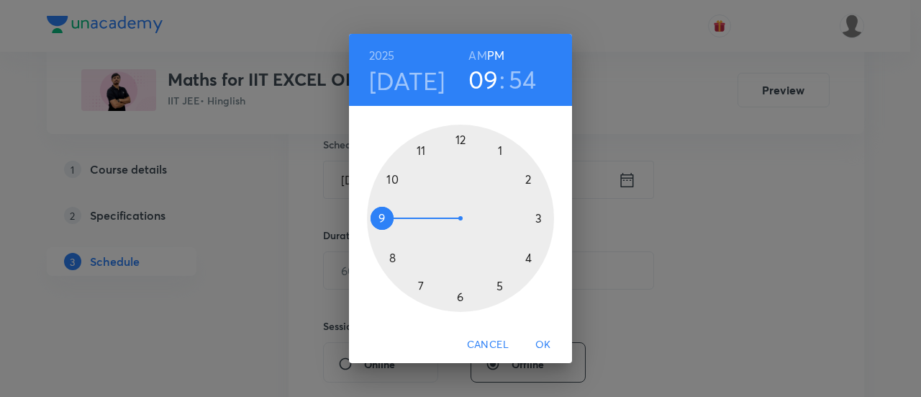
click at [541, 217] on div at bounding box center [460, 218] width 187 height 187
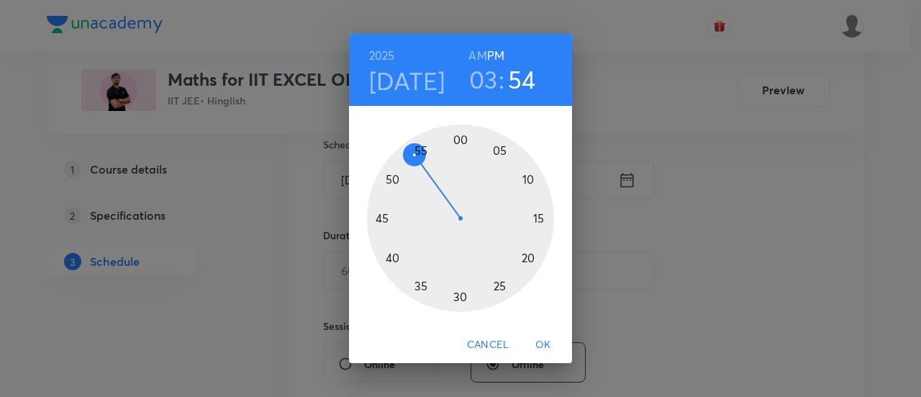
click at [459, 138] on div at bounding box center [460, 218] width 187 height 187
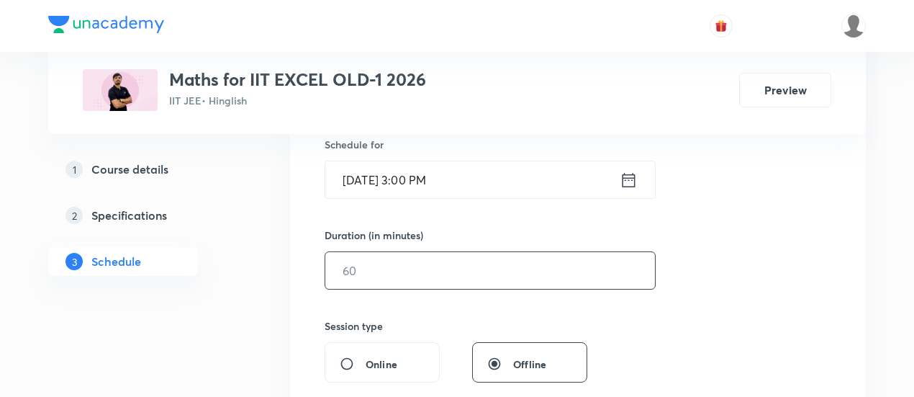
click at [540, 269] on input "text" at bounding box center [490, 270] width 330 height 37
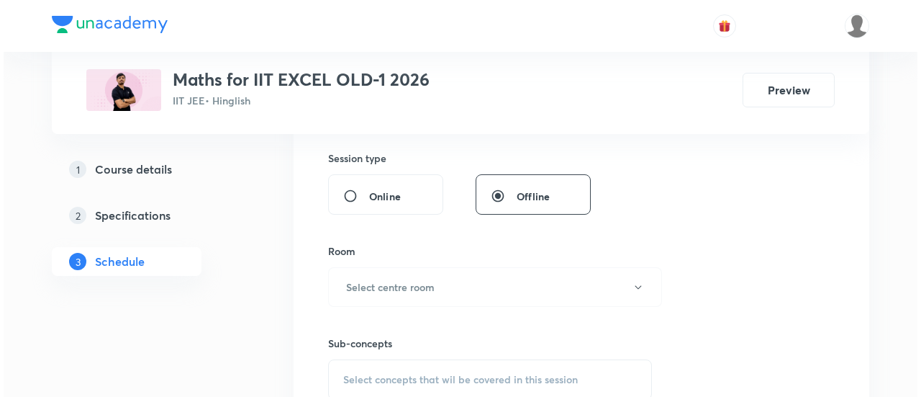
scroll to position [533, 0]
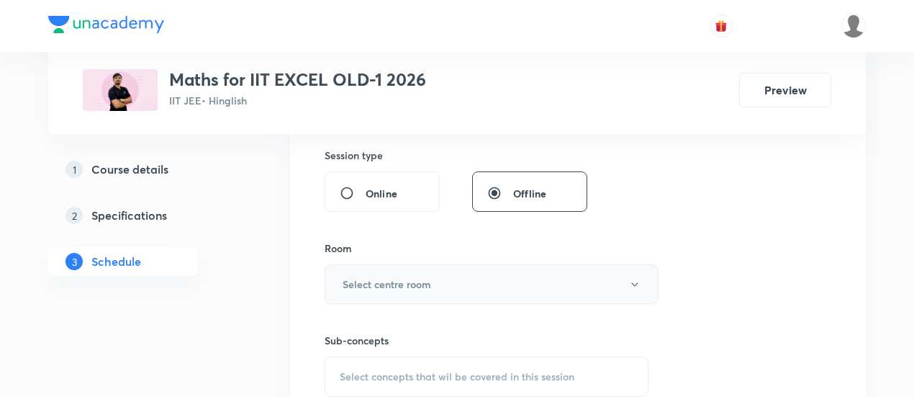
type input "90"
click at [454, 281] on button "Select centre room" at bounding box center [492, 284] width 334 height 40
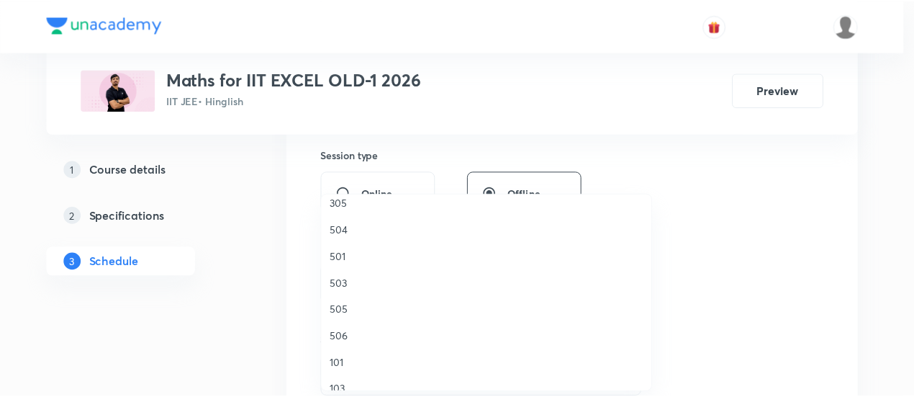
scroll to position [238, 0]
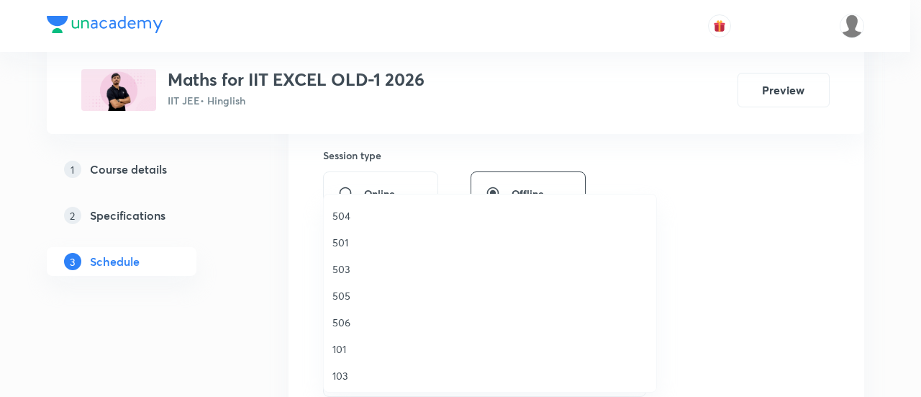
click at [345, 321] on span "506" at bounding box center [490, 322] width 315 height 15
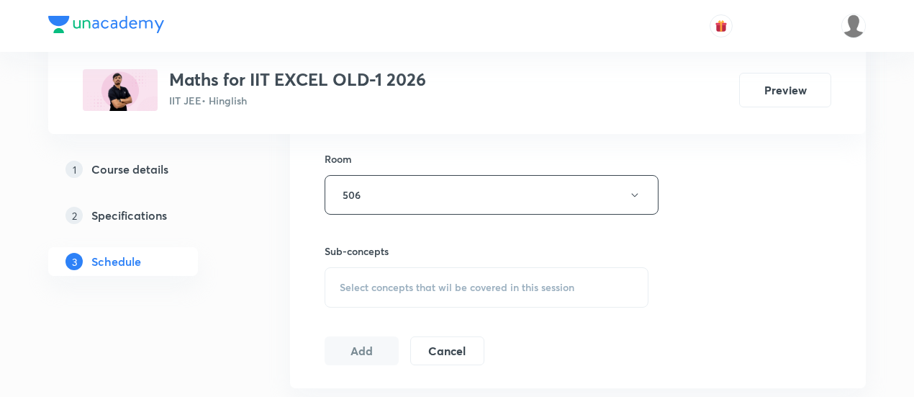
scroll to position [626, 0]
click at [490, 284] on span "Select concepts that wil be covered in this session" at bounding box center [457, 283] width 235 height 12
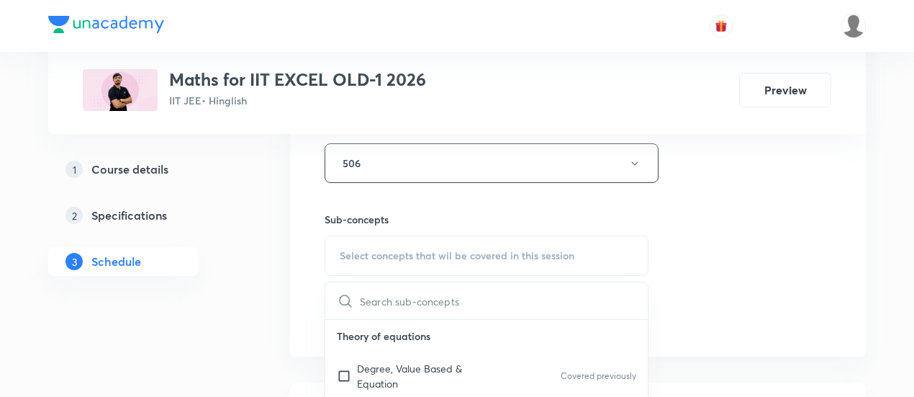
scroll to position [734, 0]
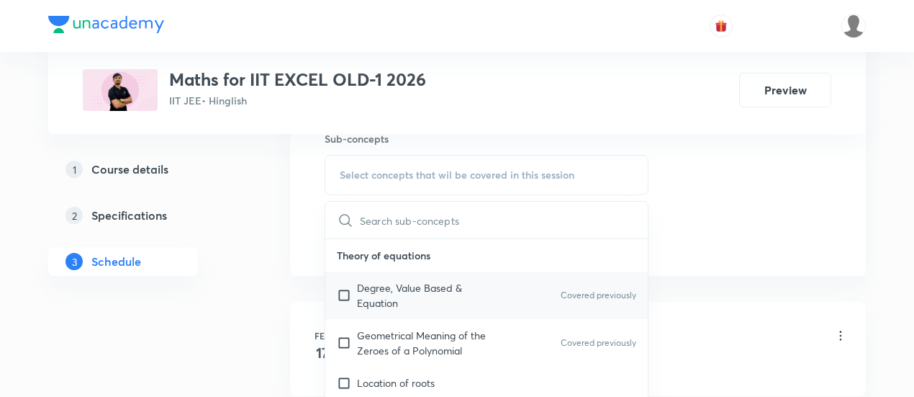
click at [428, 281] on p "Degree, Value Based & Equation" at bounding box center [429, 295] width 145 height 30
checkbox input "true"
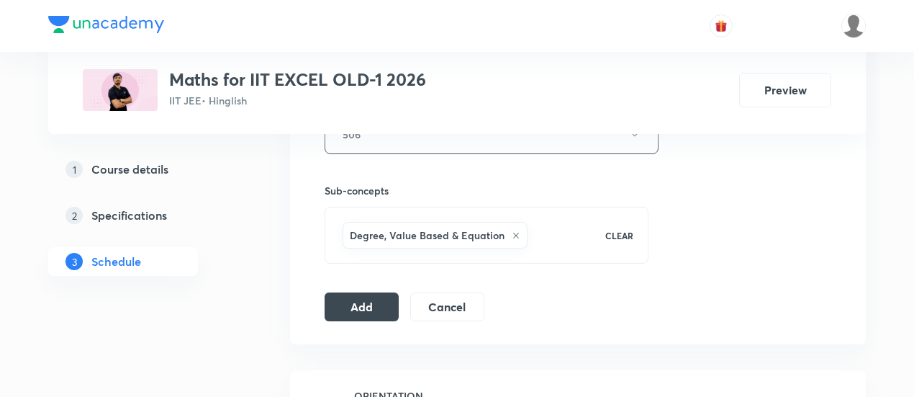
scroll to position [698, 0]
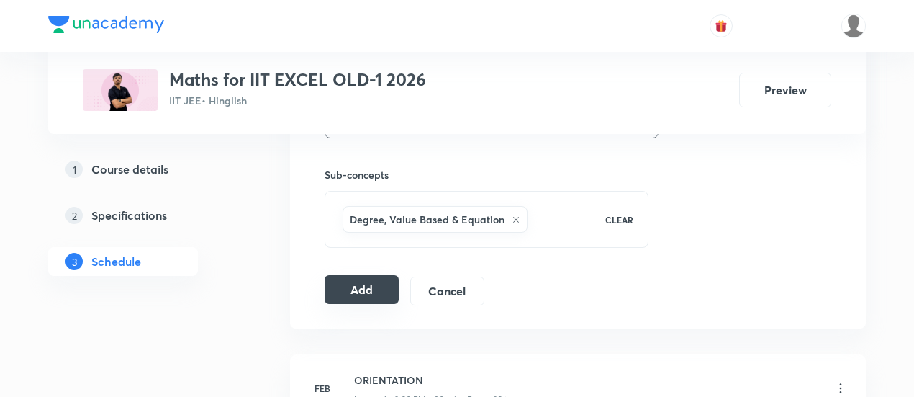
click at [368, 289] on button "Add" at bounding box center [362, 289] width 74 height 29
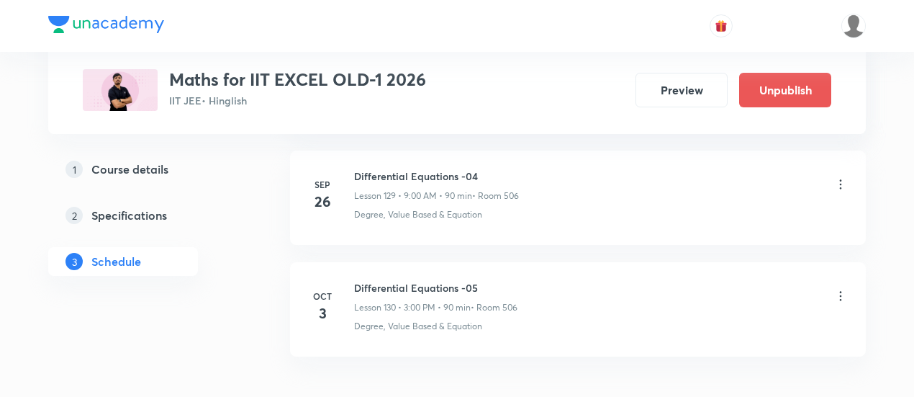
scroll to position [14510, 0]
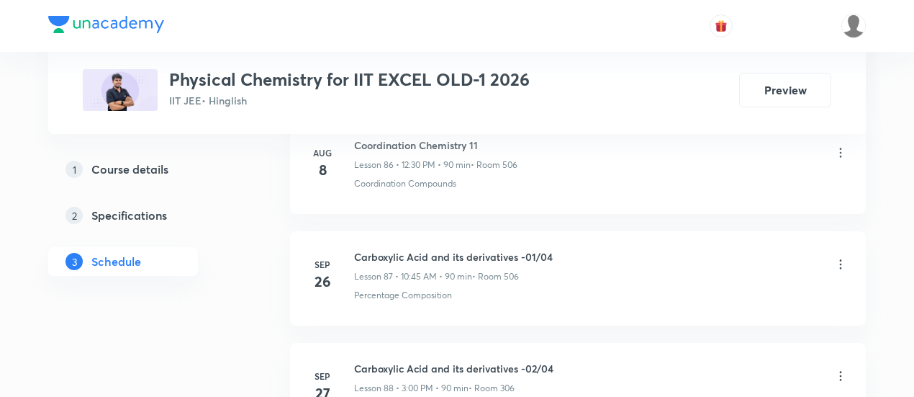
scroll to position [10533, 0]
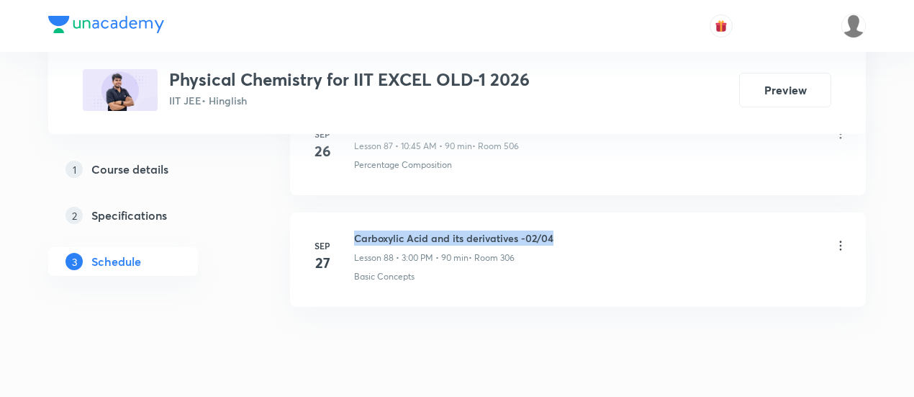
drag, startPoint x: 352, startPoint y: 188, endPoint x: 560, endPoint y: 184, distance: 208.1
click at [560, 212] on li "[DATE] Carboxylic Acid and its derivatives -02/04 Lesson 88 • 3:00 PM • 90 min …" at bounding box center [578, 259] width 576 height 94
copy h6 "Carboxylic Acid and its derivatives -02/04"
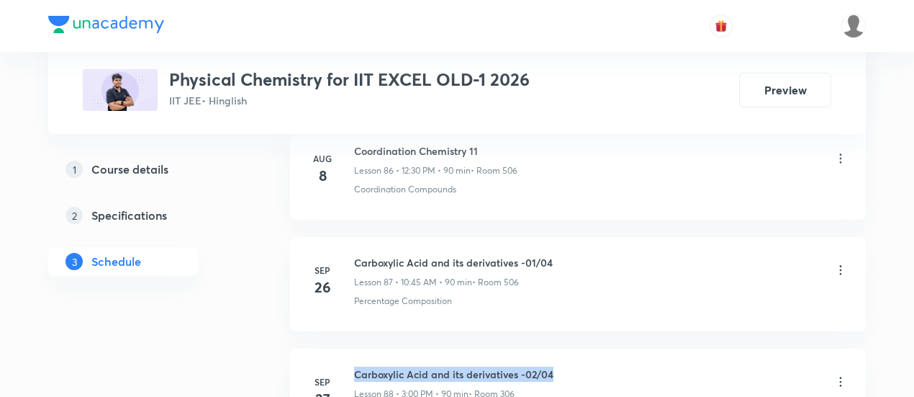
scroll to position [10399, 0]
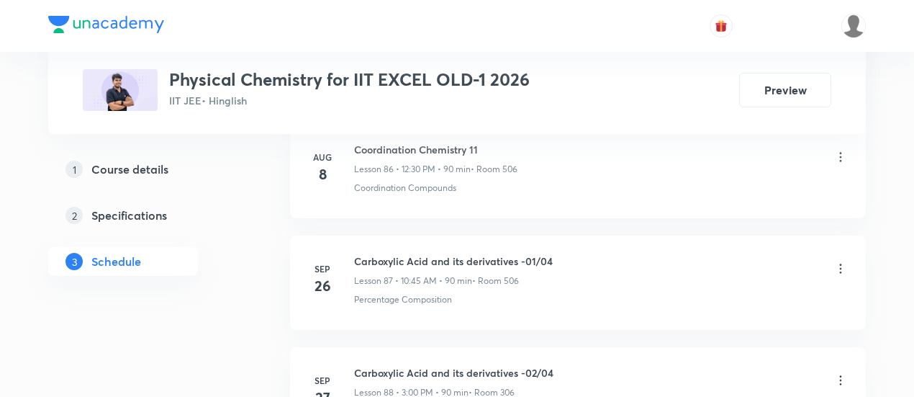
click at [608, 235] on li "[DATE] Carboxylic Acid and its derivatives -01/04 Lesson 87 • 10:45 AM • 90 min…" at bounding box center [578, 282] width 576 height 94
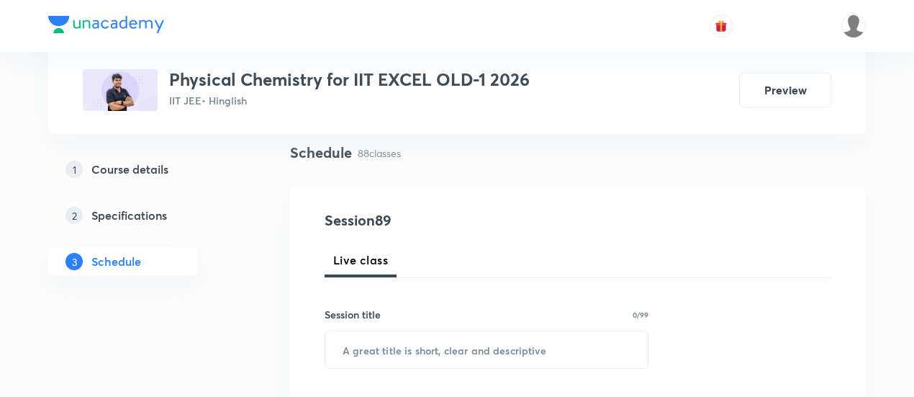
scroll to position [115, 0]
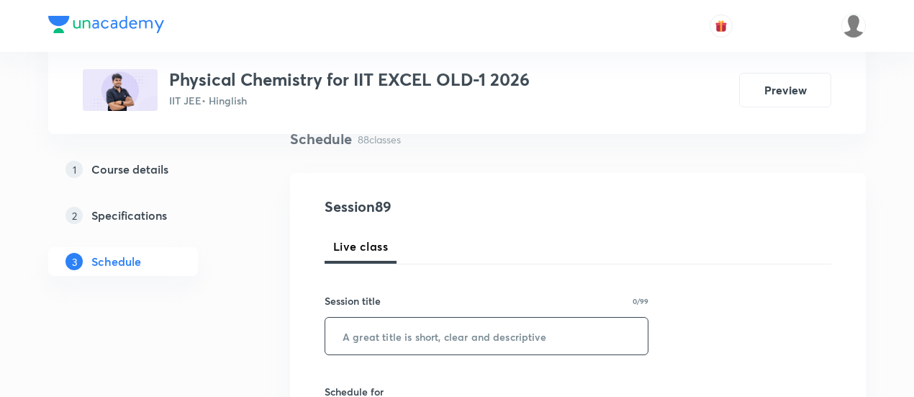
click at [430, 336] on input "text" at bounding box center [486, 335] width 323 height 37
paste input "Carboxylic Acid and its derivatives -02/04"
click at [549, 330] on input "Carboxylic Acid and its derivatives -02/04" at bounding box center [486, 335] width 323 height 37
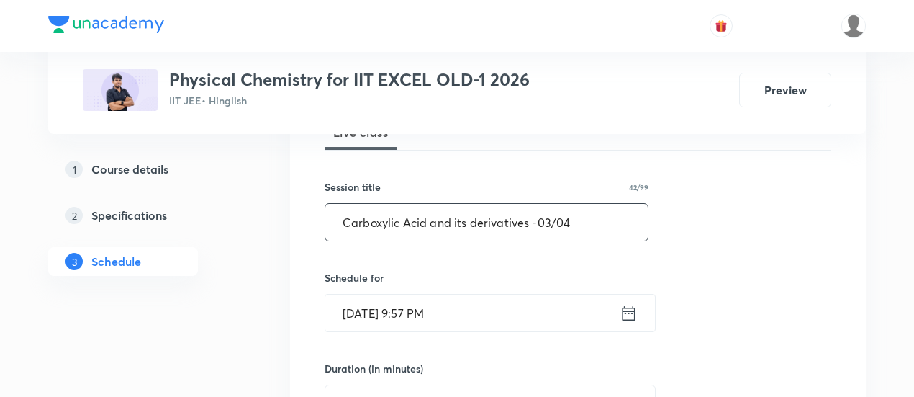
scroll to position [238, 0]
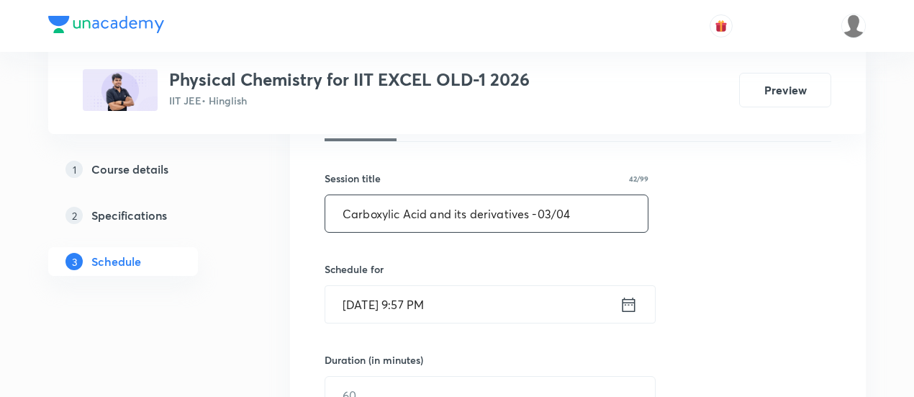
type input "Carboxylic Acid and its derivatives -03/04"
click at [632, 305] on icon at bounding box center [629, 304] width 18 height 20
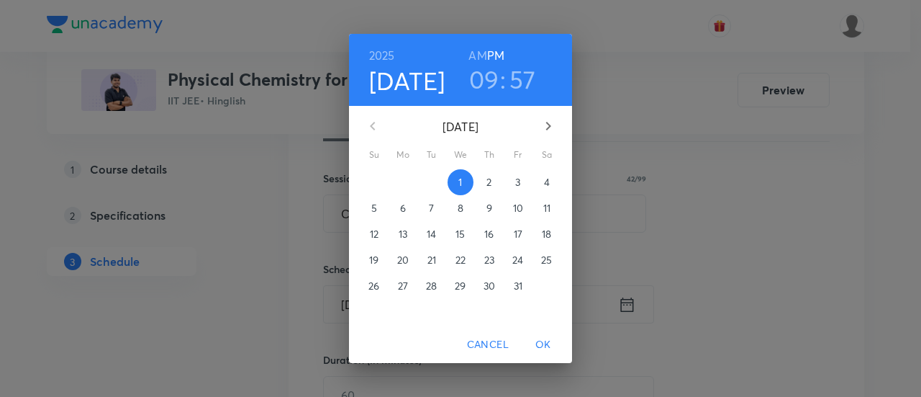
click at [547, 179] on p "4" at bounding box center [547, 182] width 6 height 14
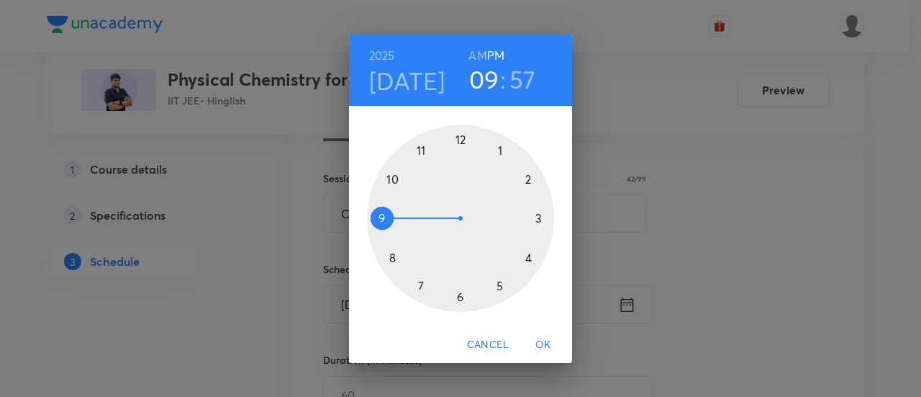
click at [529, 257] on div at bounding box center [460, 218] width 187 height 187
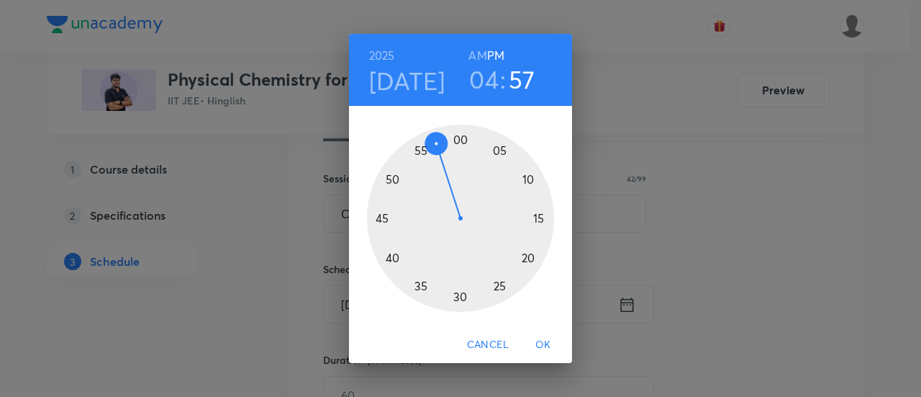
click at [384, 219] on div at bounding box center [460, 218] width 187 height 187
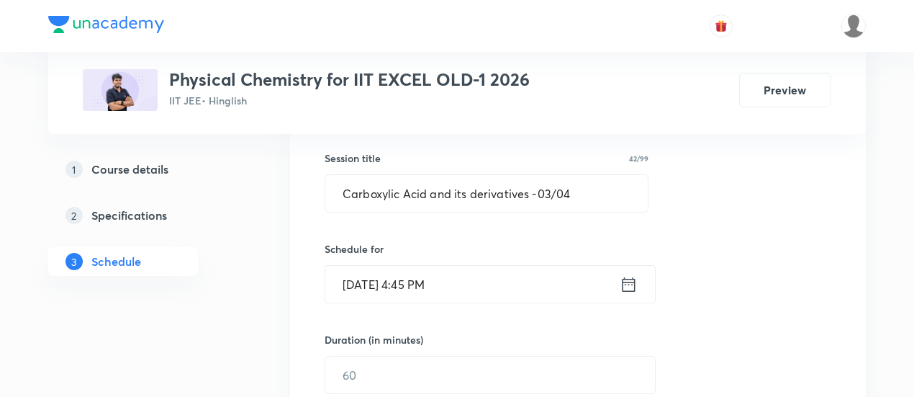
scroll to position [312, 0]
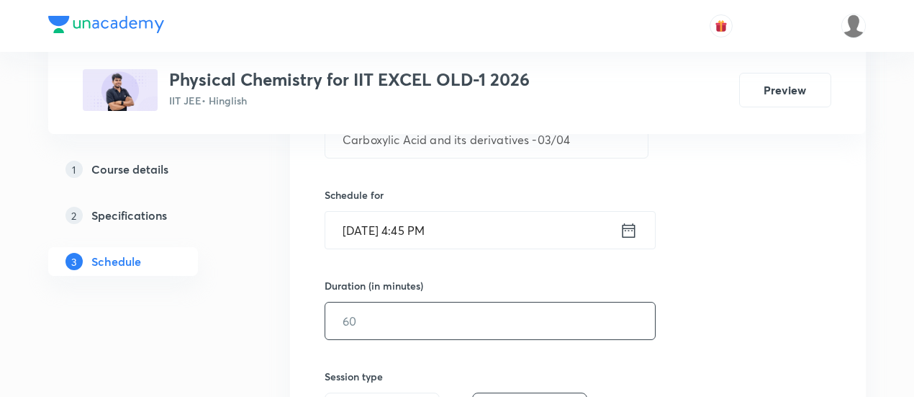
click at [549, 318] on input "text" at bounding box center [490, 320] width 330 height 37
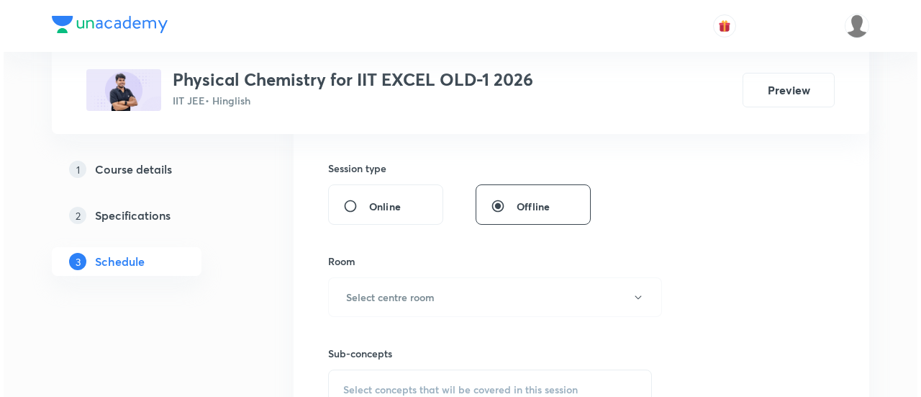
scroll to position [523, 0]
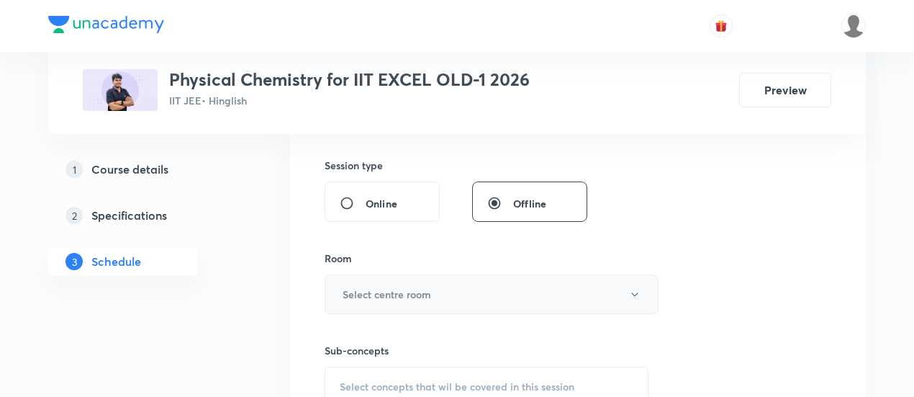
type input "90"
click at [420, 291] on h6 "Select centre room" at bounding box center [387, 294] width 89 height 15
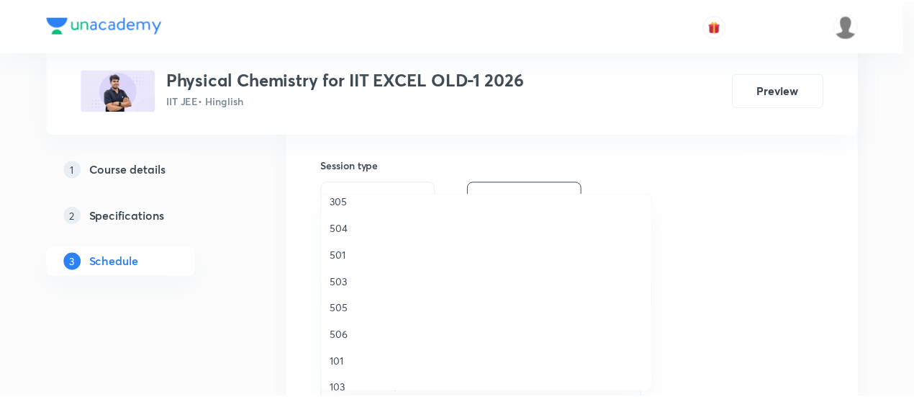
scroll to position [225, 0]
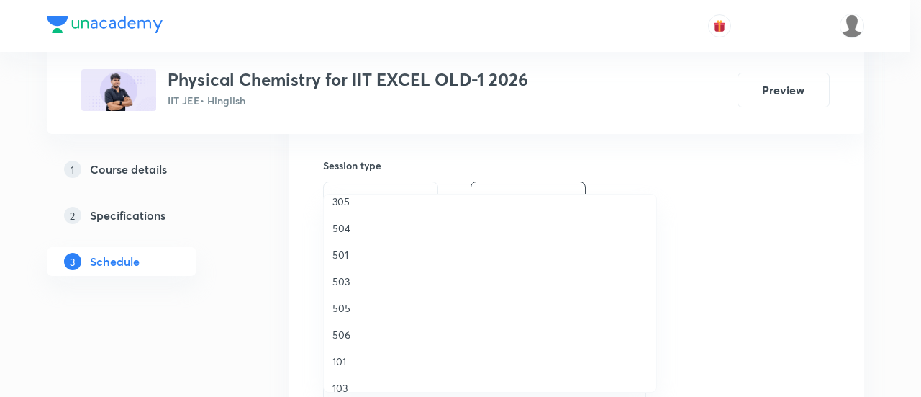
click at [349, 332] on span "506" at bounding box center [490, 334] width 315 height 15
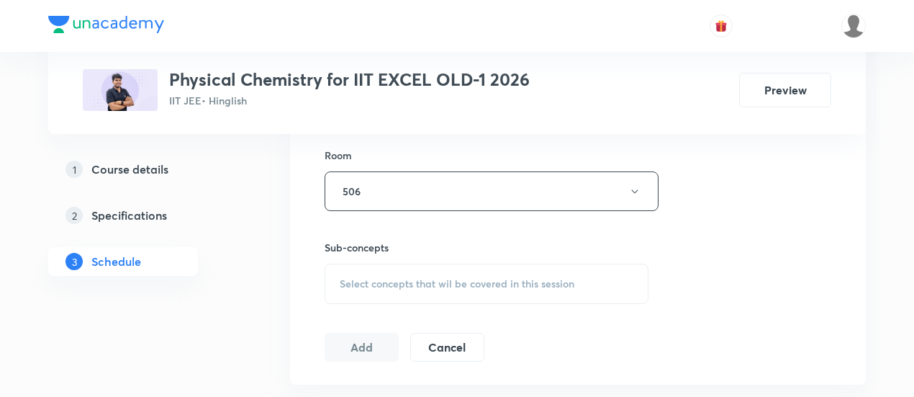
scroll to position [628, 0]
click at [490, 284] on span "Select concepts that wil be covered in this session" at bounding box center [457, 281] width 235 height 12
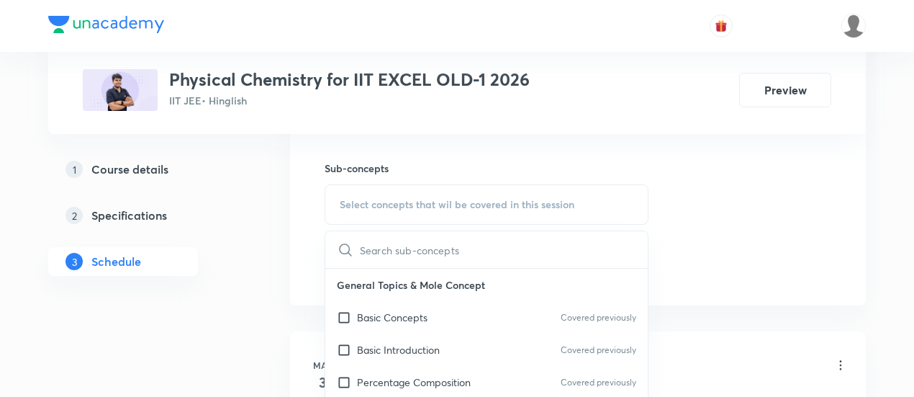
scroll to position [713, 0]
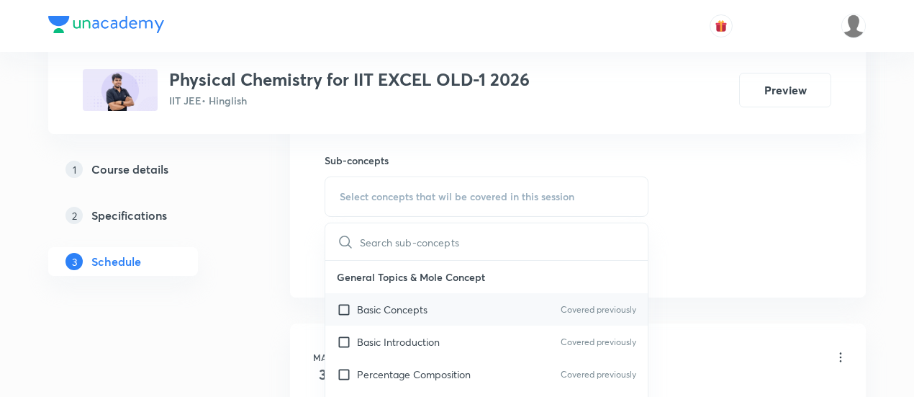
click at [412, 314] on p "Basic Concepts" at bounding box center [392, 309] width 71 height 15
checkbox input "true"
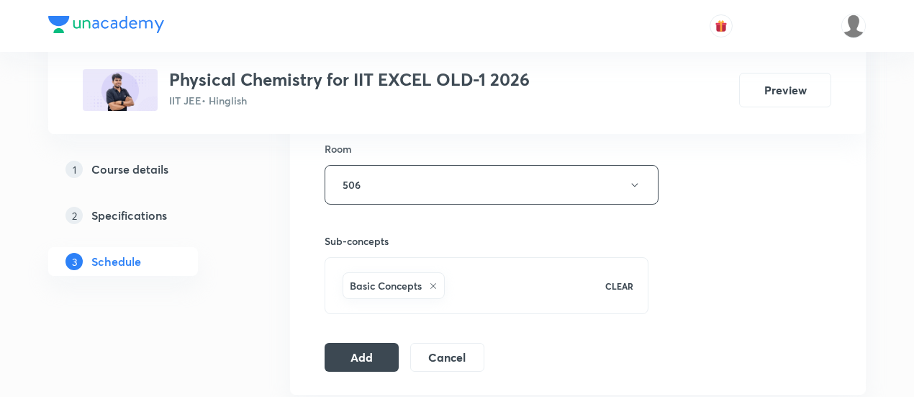
scroll to position [637, 0]
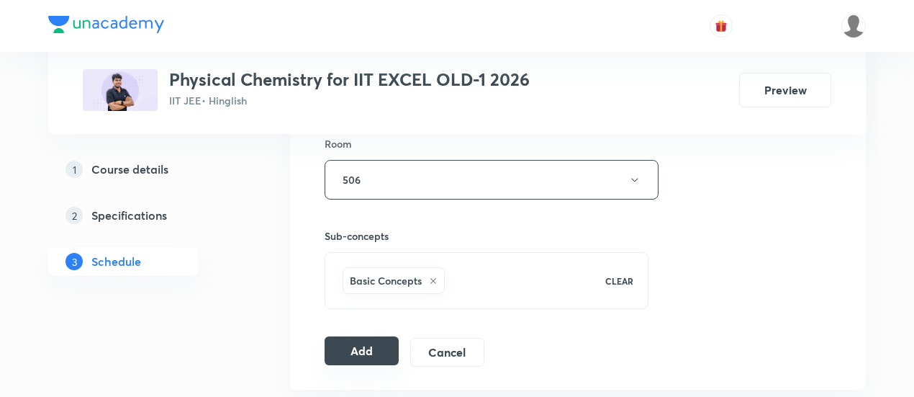
click at [380, 348] on button "Add" at bounding box center [362, 350] width 74 height 29
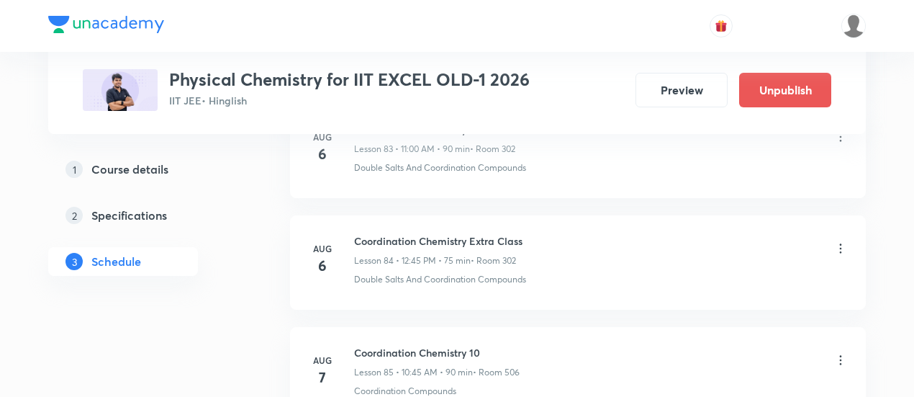
scroll to position [9985, 0]
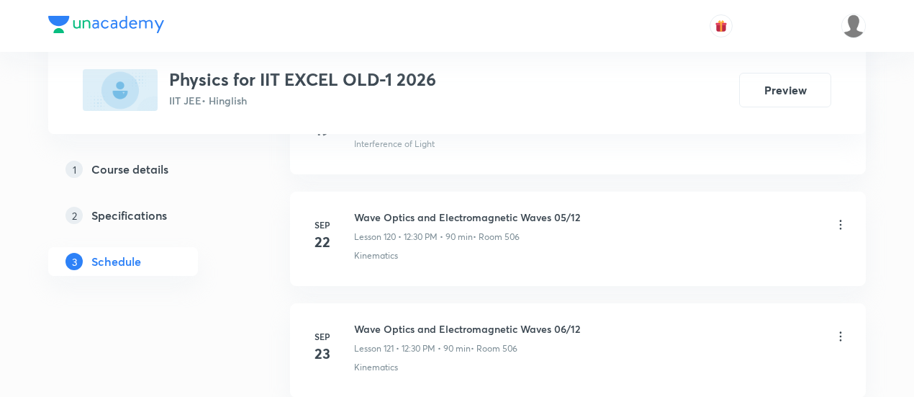
scroll to position [14424, 0]
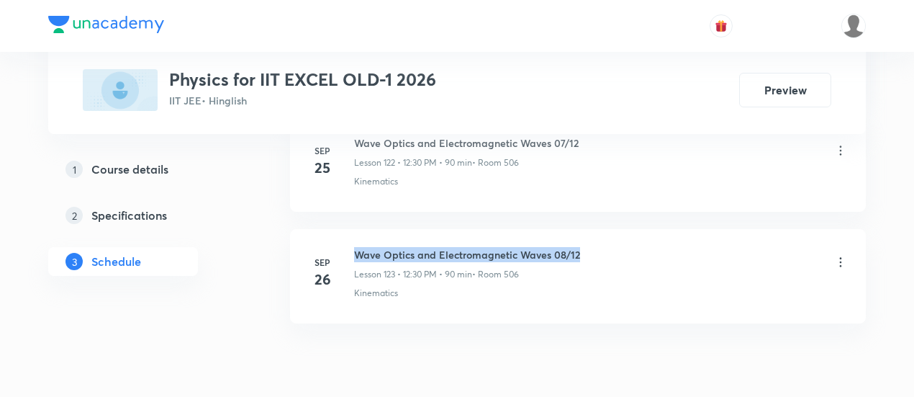
drag, startPoint x: 356, startPoint y: 190, endPoint x: 586, endPoint y: 188, distance: 229.7
click at [586, 247] on div "Wave Optics and Electromagnetic Waves 08/12 Lesson 123 • 12:30 PM • 90 min • Ro…" at bounding box center [601, 264] width 494 height 34
copy h6 "Wave Optics and Electromagnetic Waves 08/12"
click at [587, 247] on div "Wave Optics and Electromagnetic Waves 08/12 Lesson 123 • 12:30 PM • 90 min • Ro…" at bounding box center [601, 264] width 494 height 34
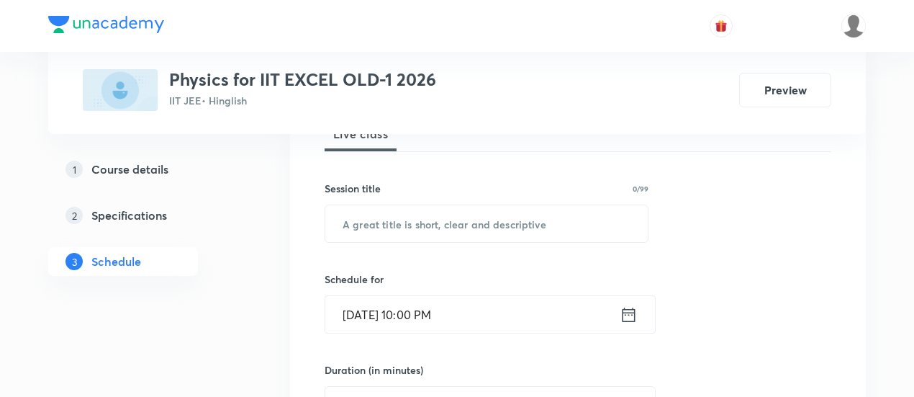
scroll to position [240, 0]
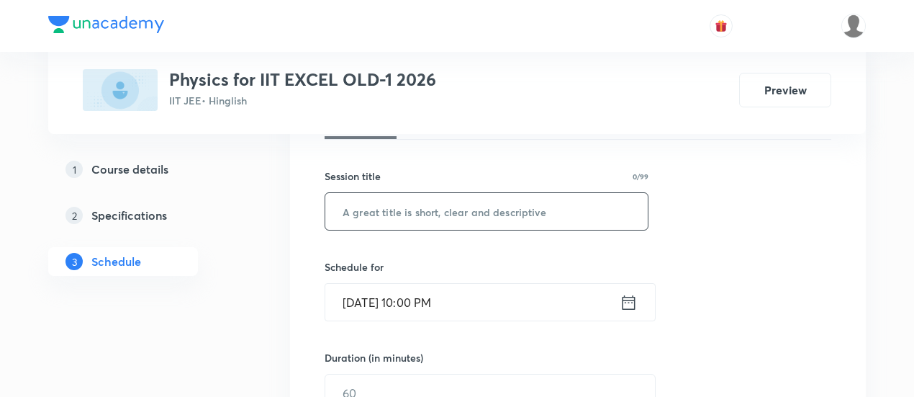
click at [469, 207] on input "text" at bounding box center [486, 211] width 323 height 37
paste input "Wave Optics and Electromagnetic Waves 08/12"
click at [582, 207] on input "Wave Optics and Electromagnetic Waves 08/12" at bounding box center [486, 211] width 323 height 37
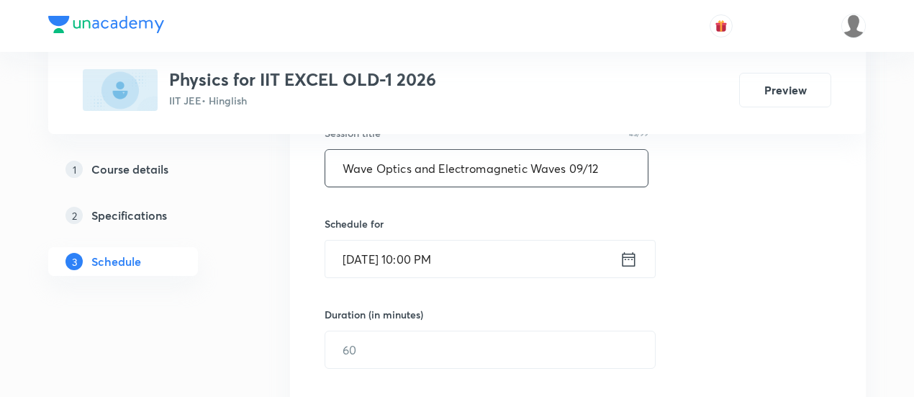
scroll to position [295, 0]
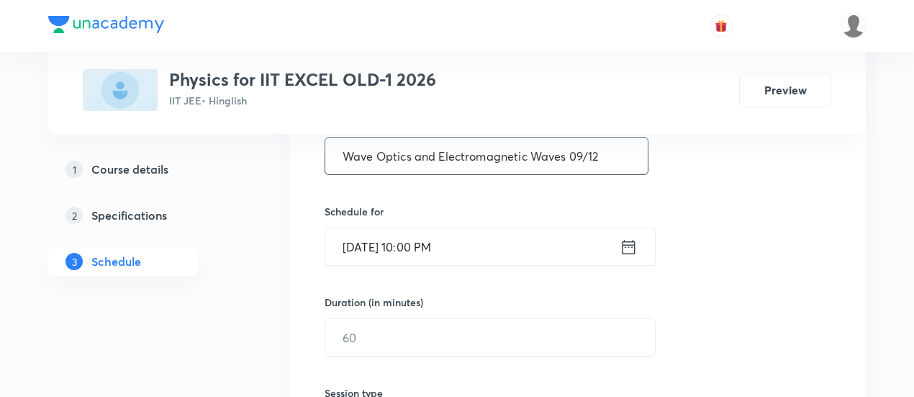
click at [567, 158] on input "Wave Optics and Electromagnetic Waves 09/12" at bounding box center [486, 156] width 323 height 37
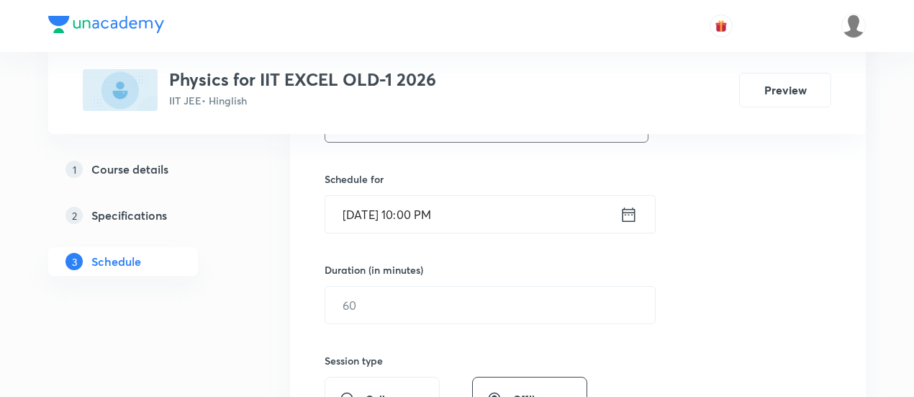
scroll to position [328, 0]
type input "Wave Optics and Electromagnetic Waves -09/12"
click at [628, 209] on icon at bounding box center [629, 213] width 13 height 14
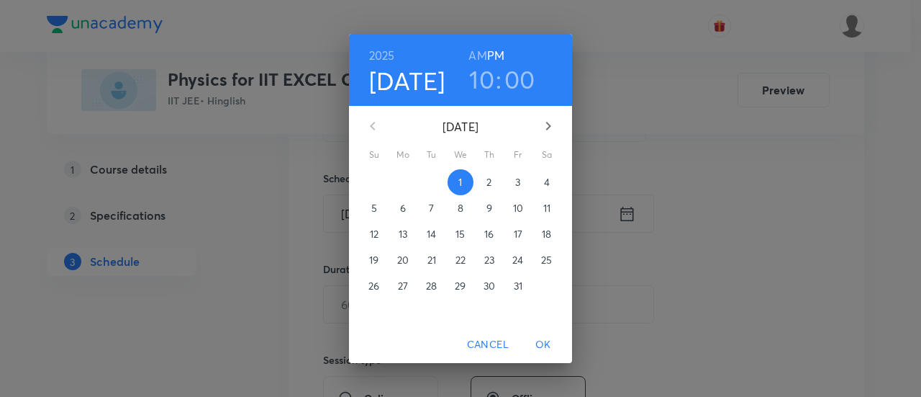
click at [545, 181] on p "4" at bounding box center [547, 182] width 6 height 14
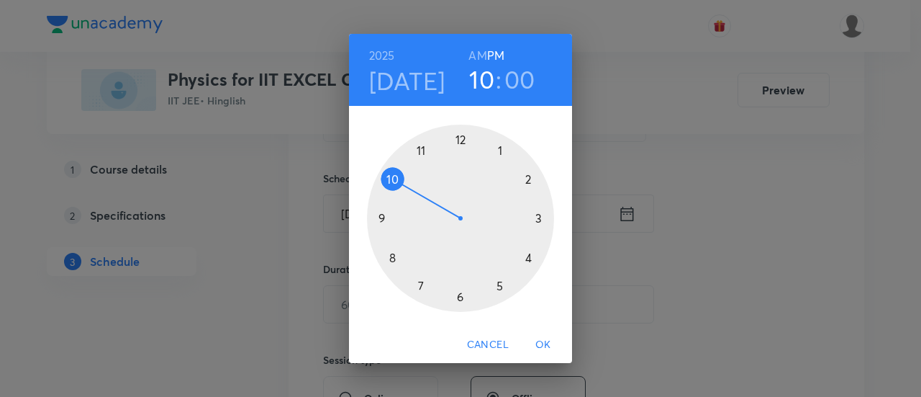
click at [457, 297] on div at bounding box center [460, 218] width 187 height 187
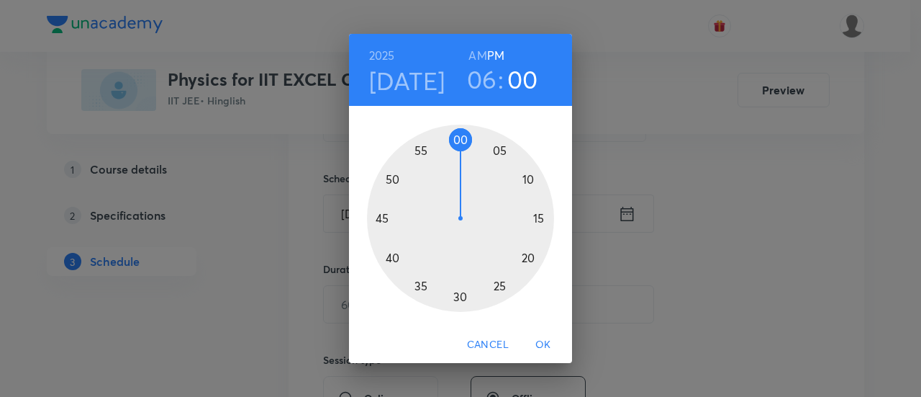
click at [457, 297] on div at bounding box center [460, 218] width 187 height 187
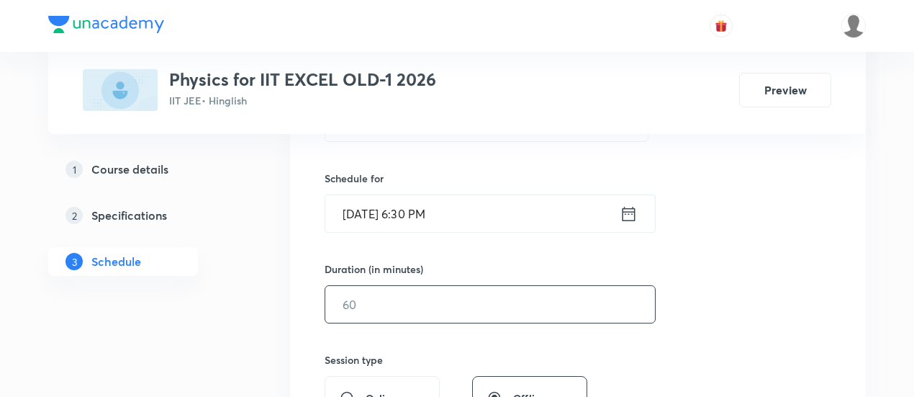
click at [542, 310] on input "text" at bounding box center [490, 304] width 330 height 37
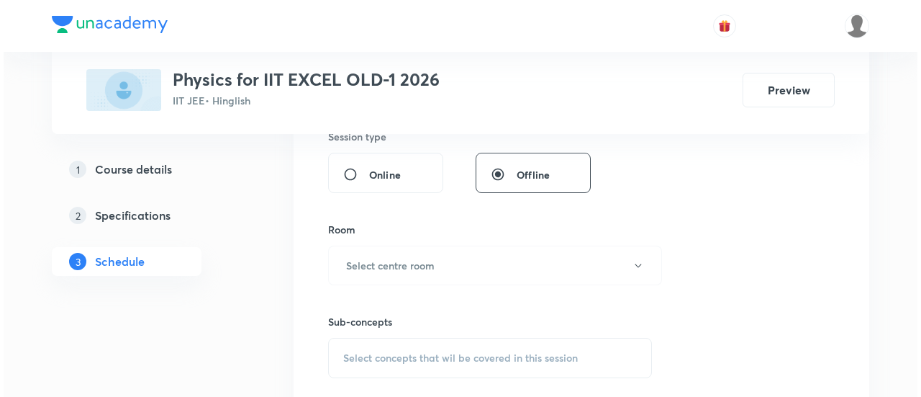
scroll to position [554, 0]
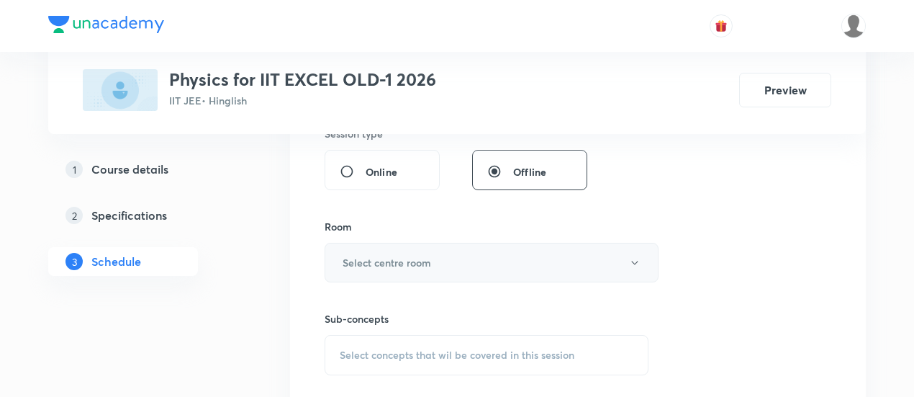
type input "90"
click at [478, 270] on button "Select centre room" at bounding box center [492, 263] width 334 height 40
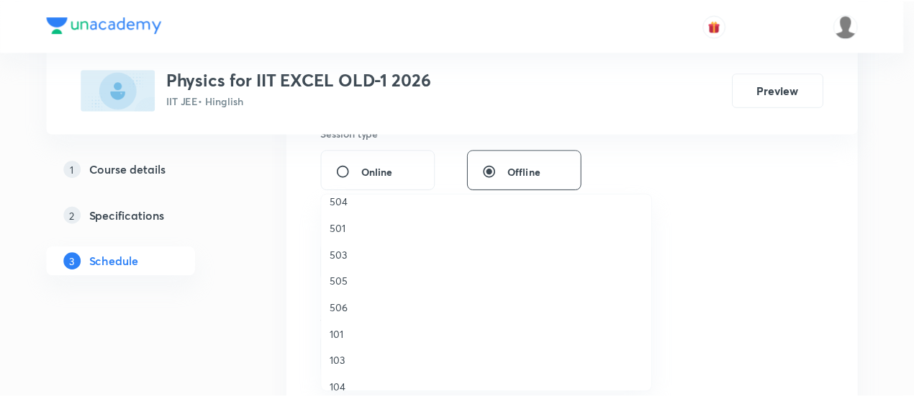
scroll to position [254, 0]
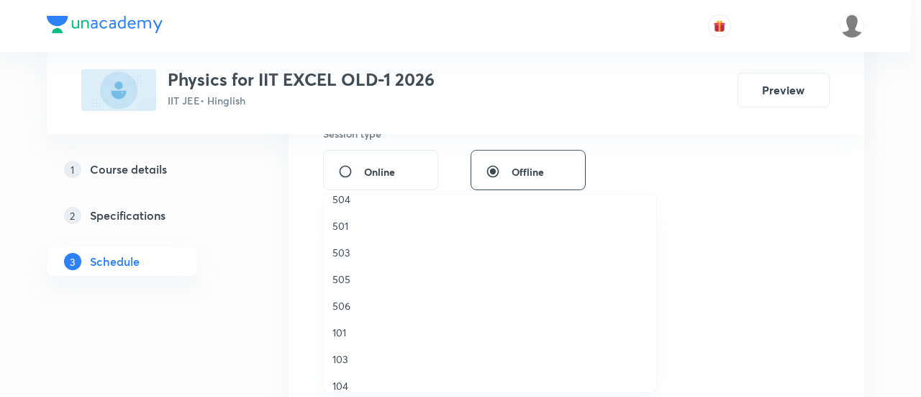
click at [333, 310] on span "506" at bounding box center [490, 305] width 315 height 15
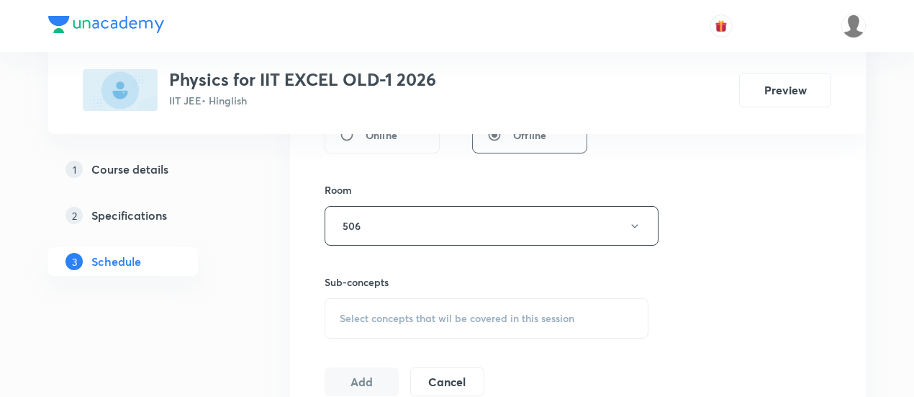
scroll to position [598, 0]
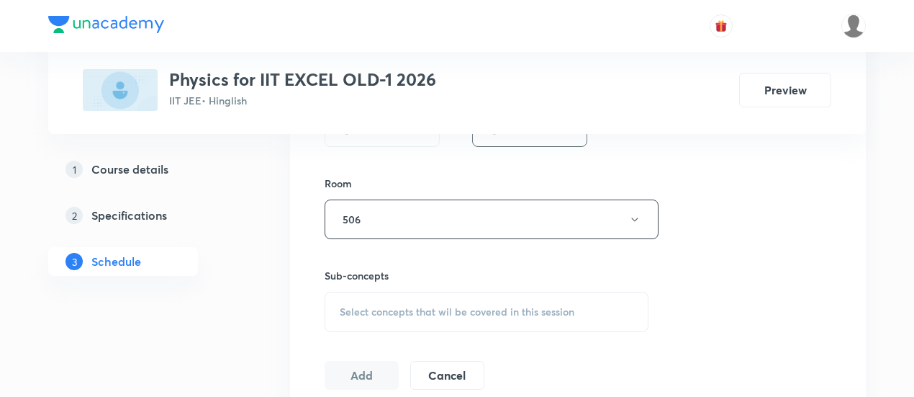
click at [494, 316] on div "Select concepts that wil be covered in this session" at bounding box center [487, 312] width 324 height 40
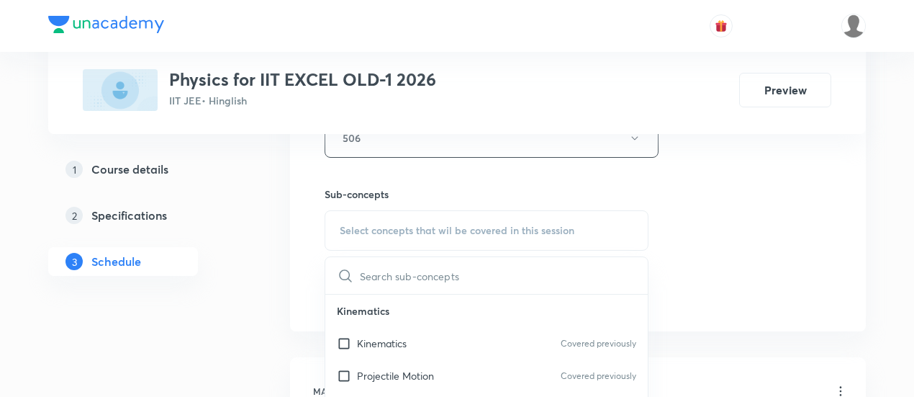
scroll to position [736, 0]
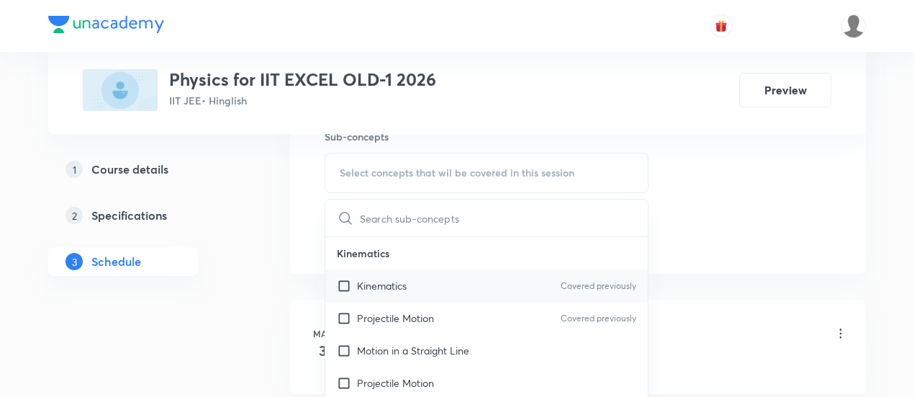
click at [377, 281] on p "Kinematics" at bounding box center [382, 285] width 50 height 15
checkbox input "true"
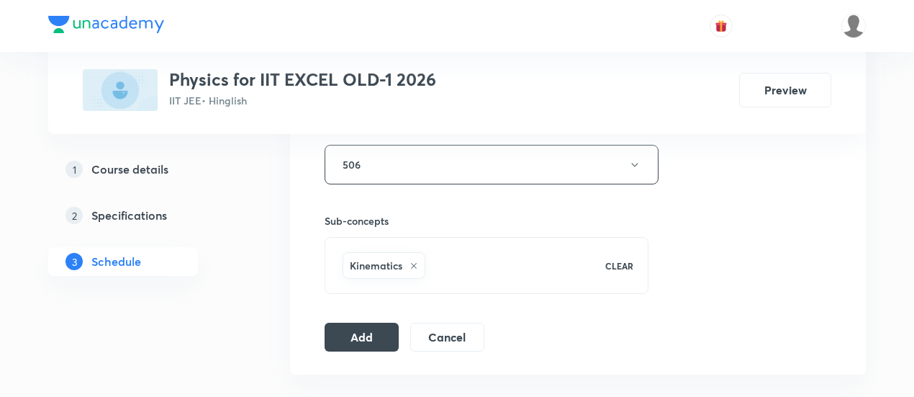
scroll to position [659, 0]
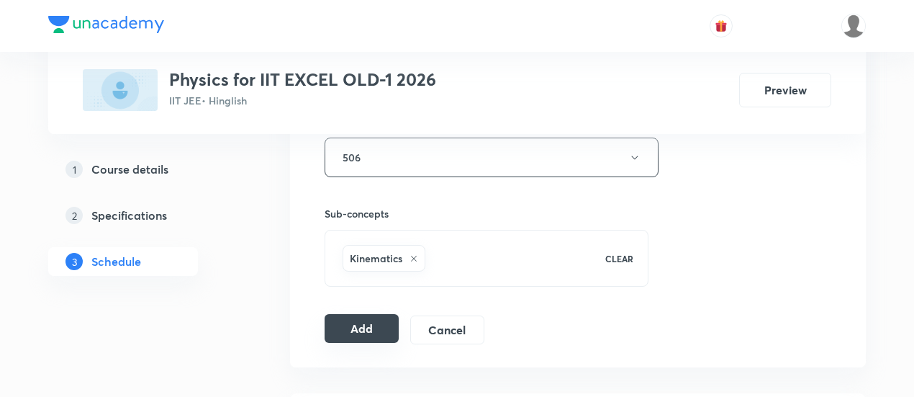
click at [370, 325] on button "Add" at bounding box center [362, 328] width 74 height 29
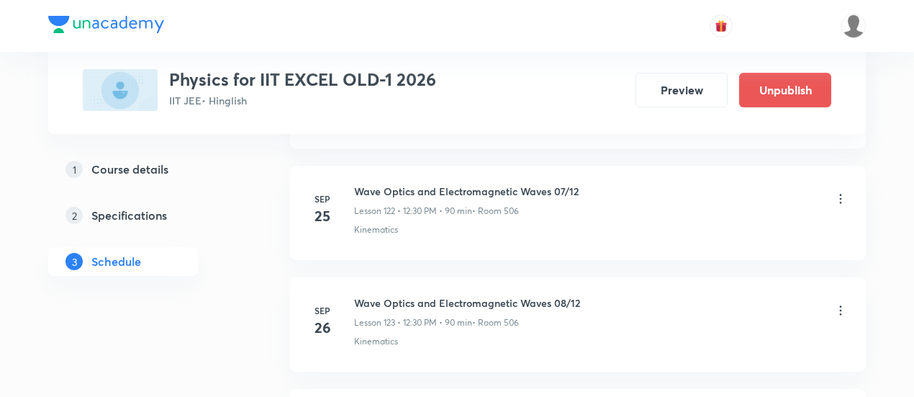
scroll to position [13875, 0]
